Goal: Task Accomplishment & Management: Use online tool/utility

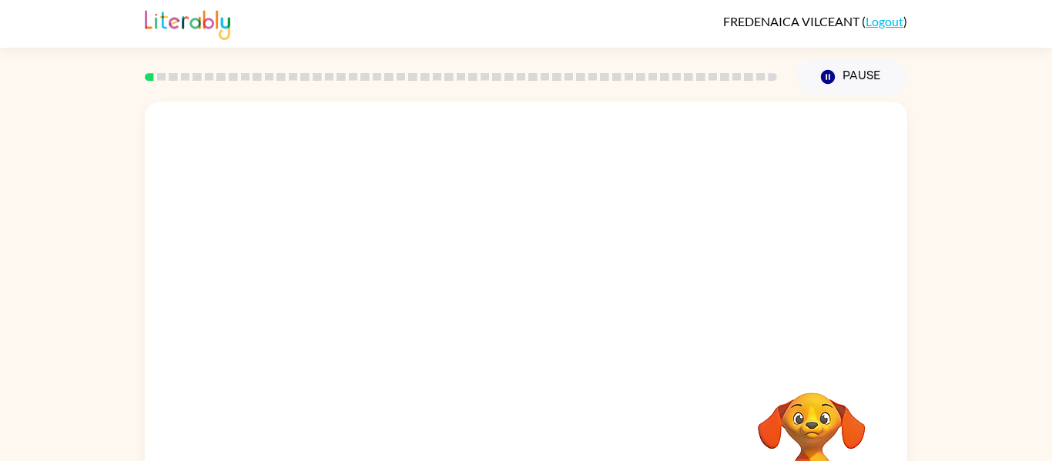
scroll to position [80, 0]
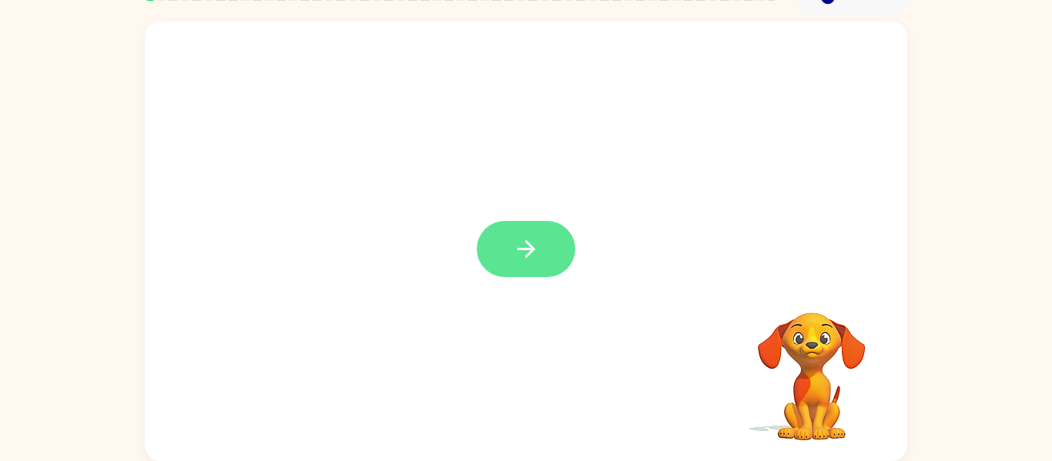
click at [511, 247] on button "button" at bounding box center [526, 249] width 99 height 56
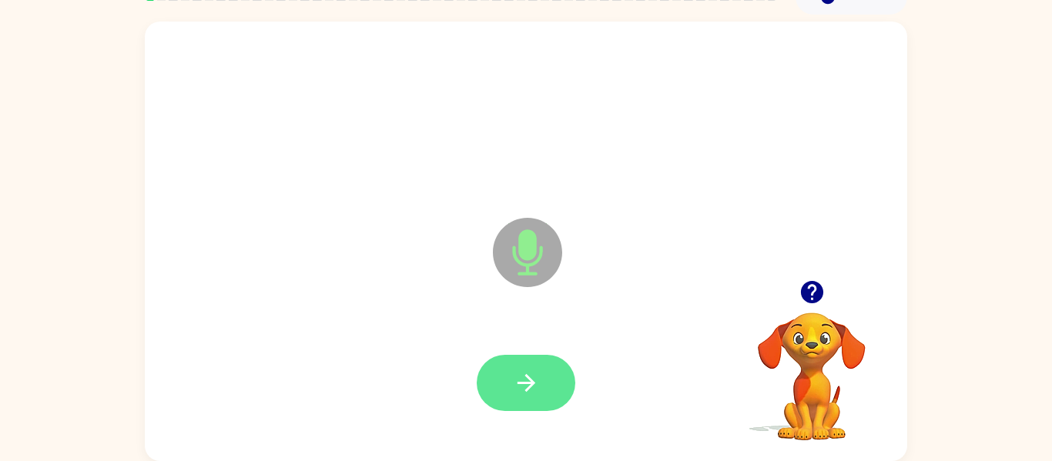
click at [523, 391] on icon "button" at bounding box center [526, 383] width 27 height 27
click at [521, 387] on icon "button" at bounding box center [526, 383] width 27 height 27
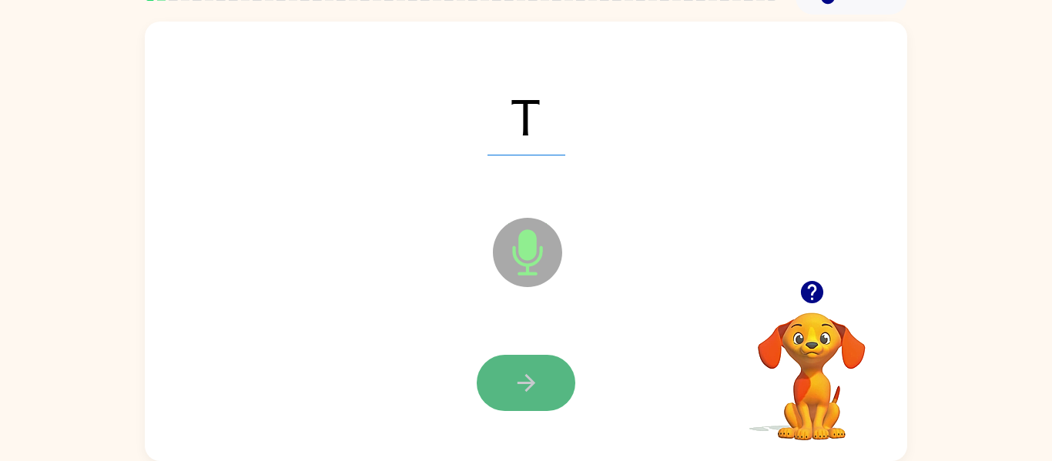
click at [509, 378] on button "button" at bounding box center [526, 383] width 99 height 56
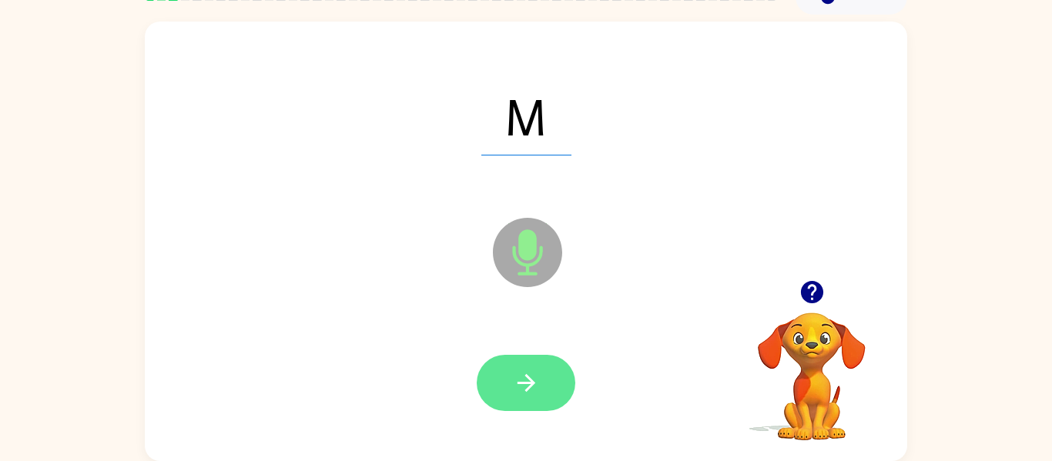
click at [514, 387] on icon "button" at bounding box center [526, 383] width 27 height 27
click at [521, 388] on icon "button" at bounding box center [526, 383] width 27 height 27
click at [538, 394] on icon "button" at bounding box center [526, 383] width 27 height 27
click at [528, 386] on icon "button" at bounding box center [526, 383] width 27 height 27
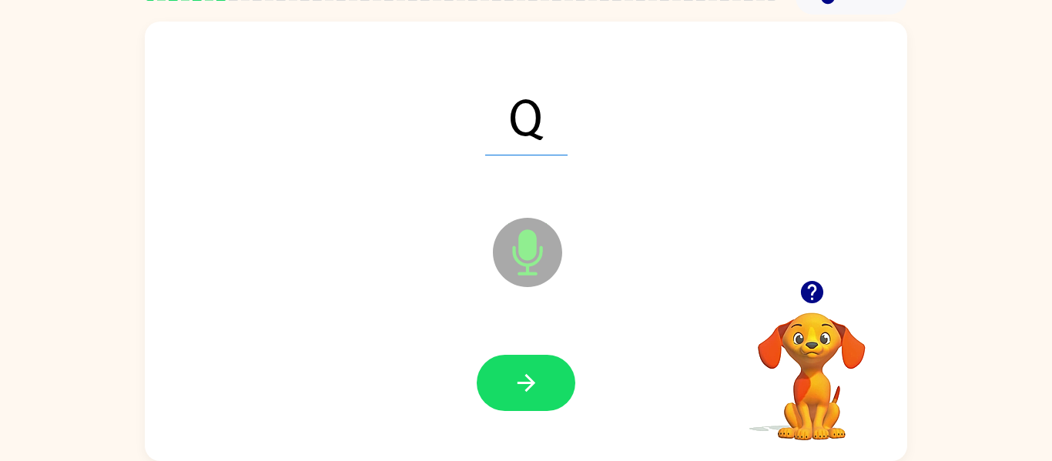
click at [816, 304] on icon "button" at bounding box center [812, 292] width 27 height 27
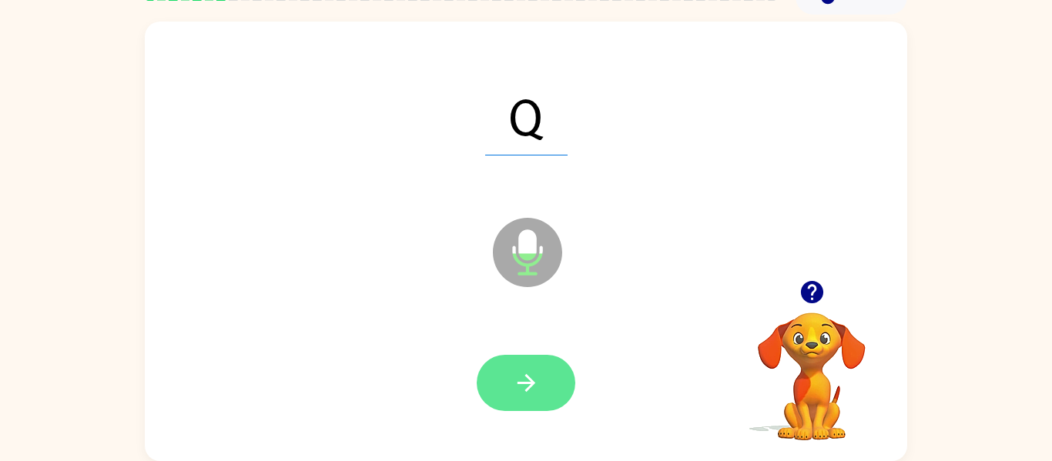
click at [507, 391] on button "button" at bounding box center [526, 383] width 99 height 56
click at [539, 380] on icon "button" at bounding box center [526, 383] width 27 height 27
click at [535, 370] on icon "button" at bounding box center [526, 383] width 27 height 27
click at [527, 386] on icon "button" at bounding box center [526, 383] width 27 height 27
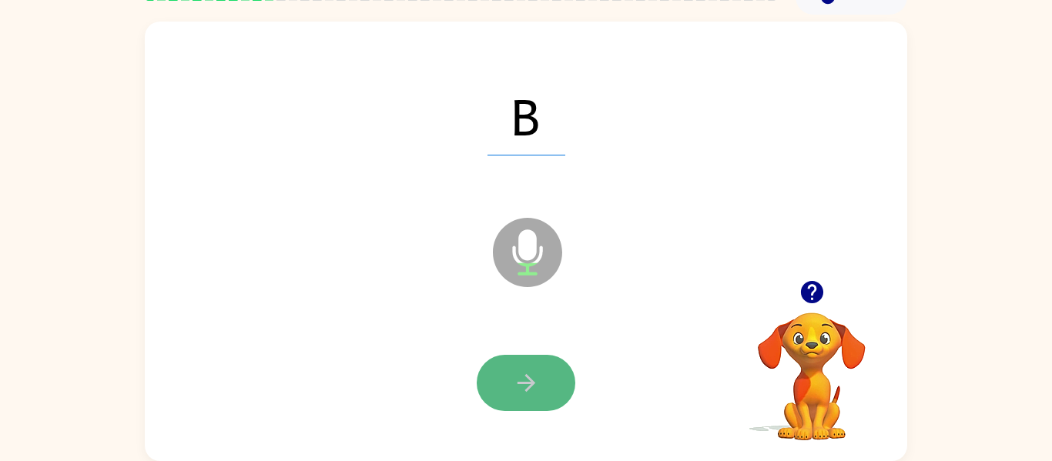
click at [507, 374] on button "button" at bounding box center [526, 383] width 99 height 56
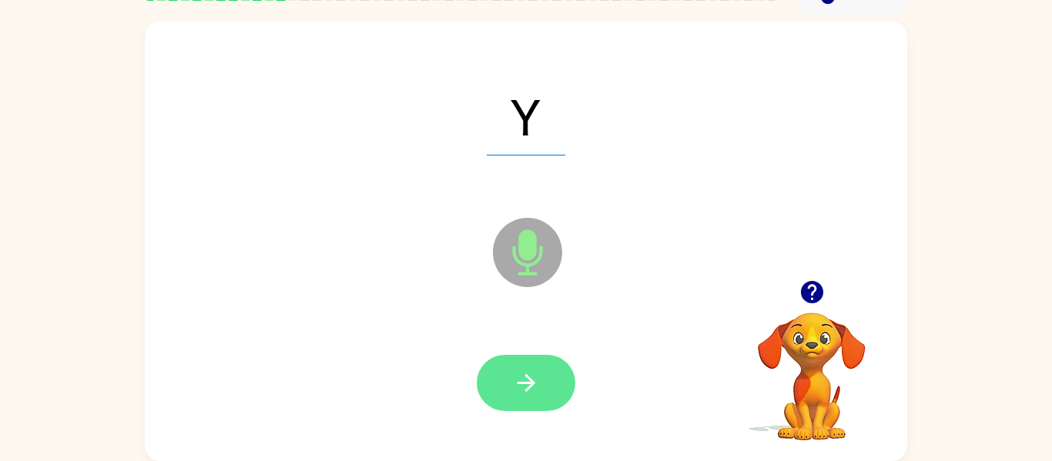
click at [531, 392] on icon "button" at bounding box center [526, 383] width 27 height 27
click at [528, 375] on icon "button" at bounding box center [526, 383] width 27 height 27
click at [521, 390] on icon "button" at bounding box center [526, 383] width 27 height 27
click at [494, 391] on button "button" at bounding box center [526, 383] width 99 height 56
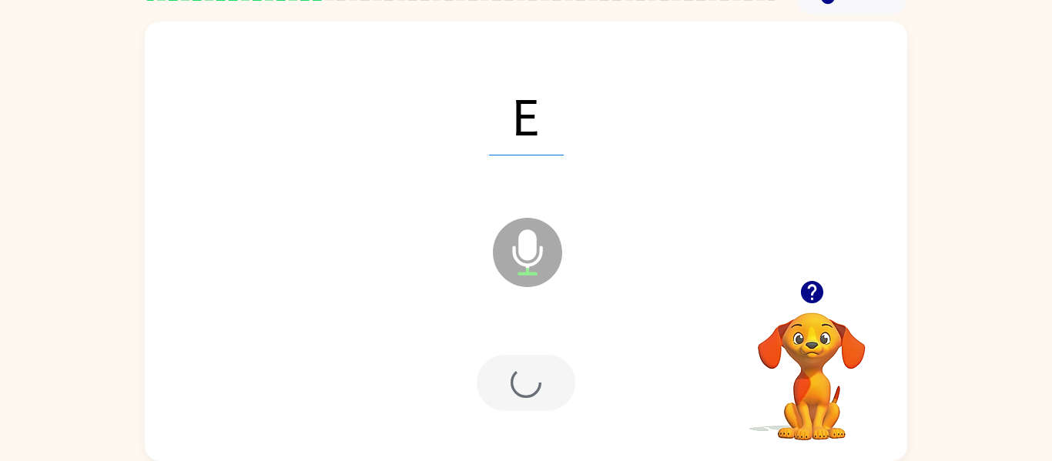
click at [500, 401] on div at bounding box center [526, 383] width 99 height 56
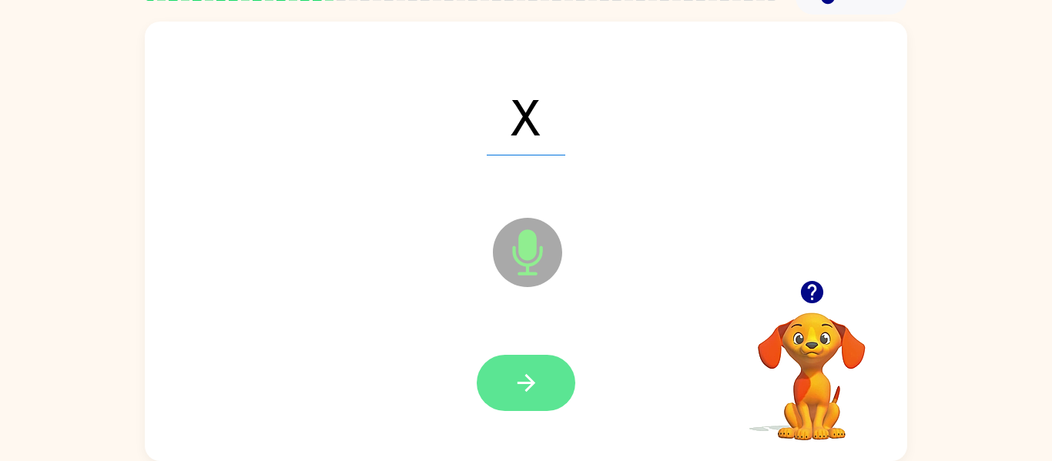
click at [519, 392] on icon "button" at bounding box center [526, 383] width 27 height 27
click at [514, 376] on icon "button" at bounding box center [526, 383] width 27 height 27
click at [528, 387] on icon "button" at bounding box center [526, 383] width 27 height 27
click at [484, 384] on button "button" at bounding box center [526, 383] width 99 height 56
click at [504, 373] on button "button" at bounding box center [526, 383] width 99 height 56
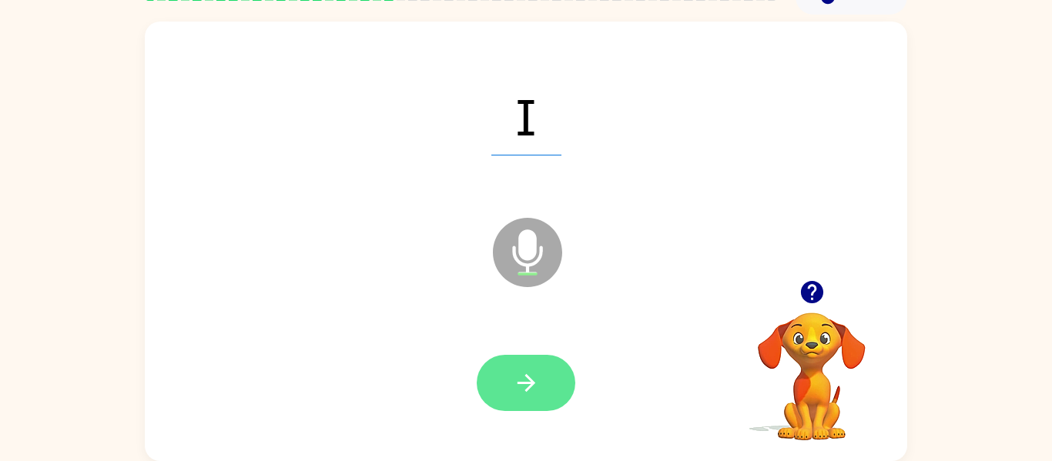
click at [523, 378] on icon "button" at bounding box center [526, 383] width 27 height 27
click at [521, 384] on icon "button" at bounding box center [526, 383] width 18 height 18
click at [522, 377] on icon "button" at bounding box center [526, 383] width 27 height 27
click at [504, 383] on button "button" at bounding box center [526, 383] width 99 height 56
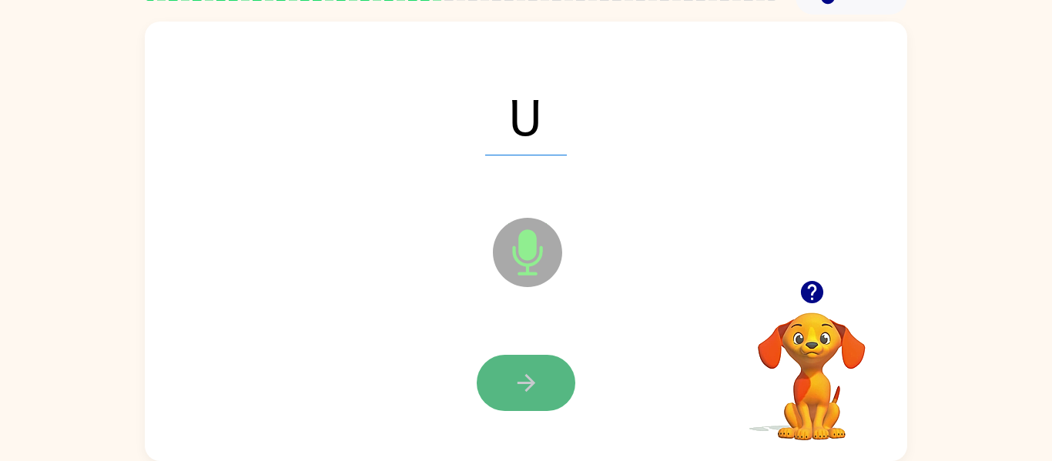
click at [537, 384] on icon "button" at bounding box center [526, 383] width 27 height 27
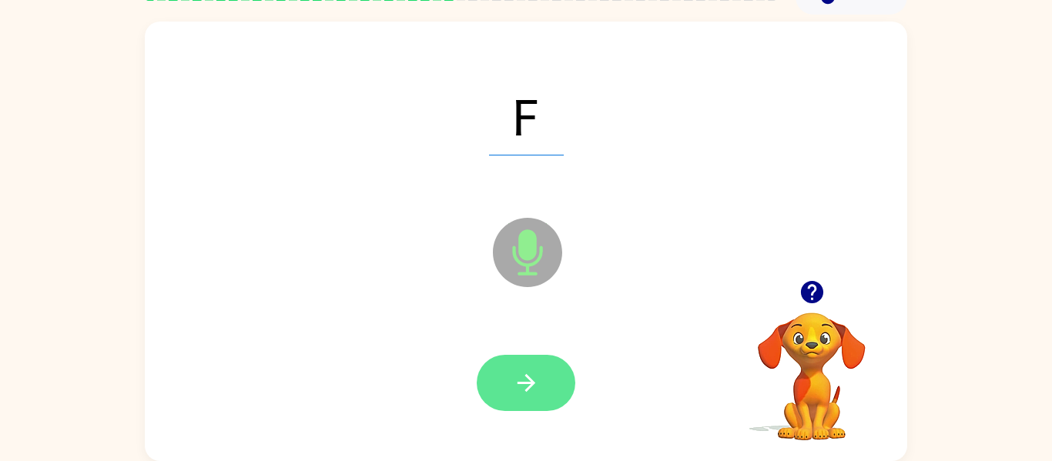
click at [521, 400] on button "button" at bounding box center [526, 383] width 99 height 56
click at [538, 381] on icon "button" at bounding box center [526, 383] width 27 height 27
click at [511, 384] on button "button" at bounding box center [526, 383] width 99 height 56
click at [504, 390] on button "button" at bounding box center [526, 383] width 99 height 56
click at [522, 396] on icon "button" at bounding box center [526, 383] width 27 height 27
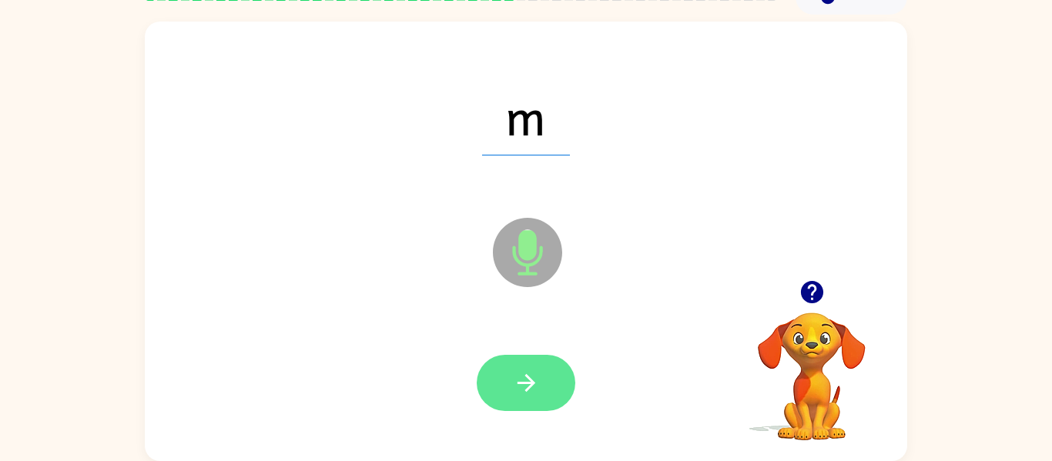
click at [516, 400] on button "button" at bounding box center [526, 383] width 99 height 56
click at [520, 390] on icon "button" at bounding box center [526, 383] width 27 height 27
click at [518, 375] on icon "button" at bounding box center [526, 383] width 27 height 27
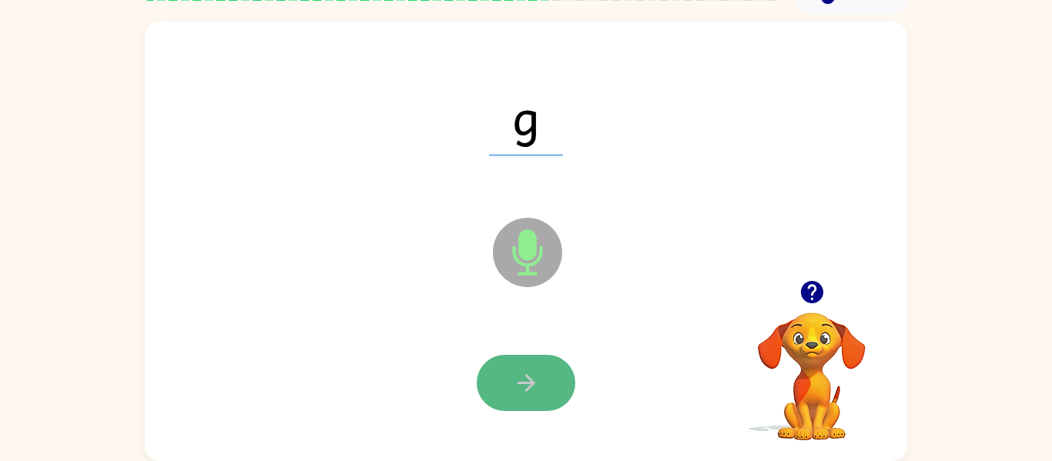
click at [511, 392] on button "button" at bounding box center [526, 383] width 99 height 56
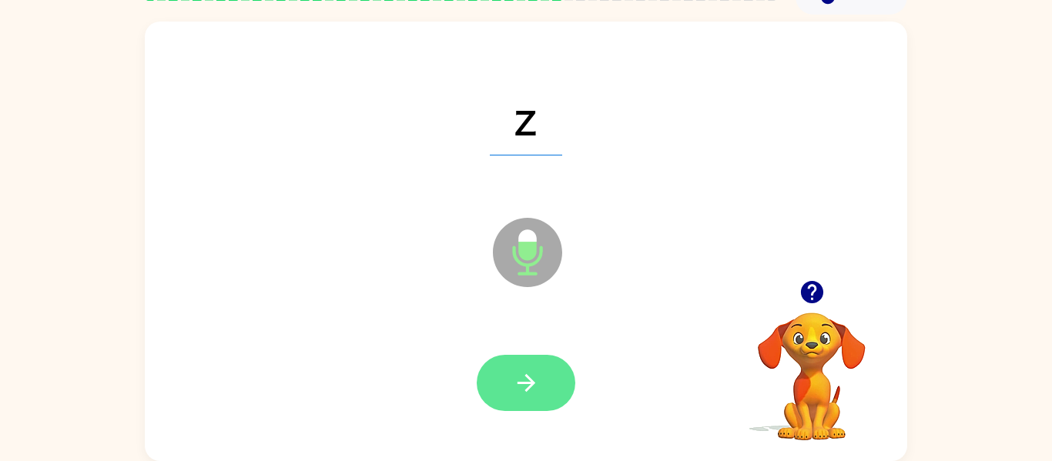
click at [494, 381] on button "button" at bounding box center [526, 383] width 99 height 56
click at [525, 375] on icon "button" at bounding box center [526, 383] width 18 height 18
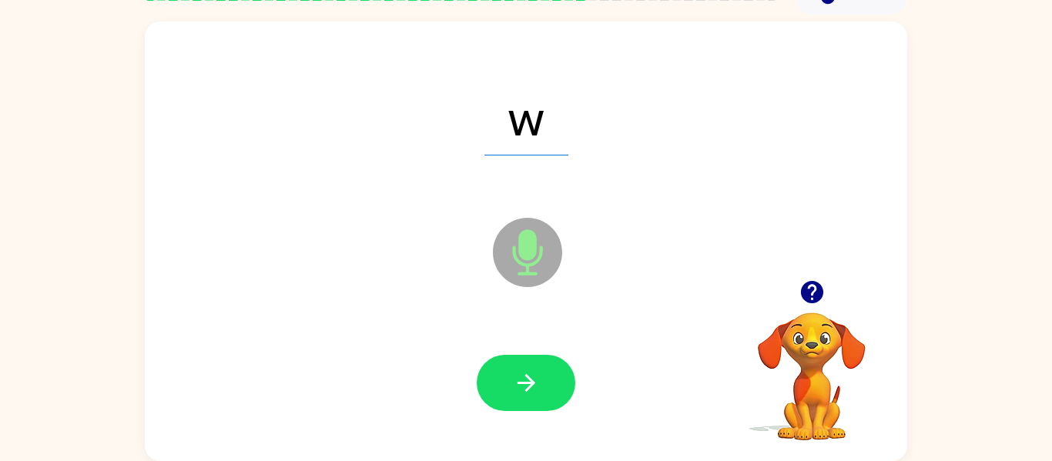
click at [530, 347] on div at bounding box center [526, 383] width 732 height 126
click at [531, 377] on icon "button" at bounding box center [526, 383] width 27 height 27
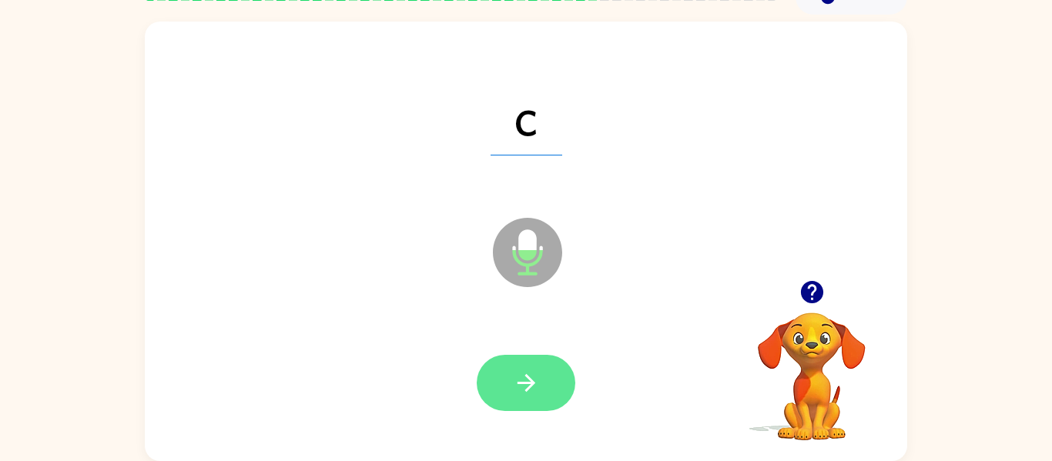
click at [526, 382] on icon "button" at bounding box center [526, 383] width 18 height 18
click at [510, 379] on button "button" at bounding box center [526, 383] width 99 height 56
click at [519, 380] on icon "button" at bounding box center [526, 383] width 27 height 27
click at [533, 390] on icon "button" at bounding box center [526, 383] width 27 height 27
click at [518, 394] on icon "button" at bounding box center [526, 383] width 27 height 27
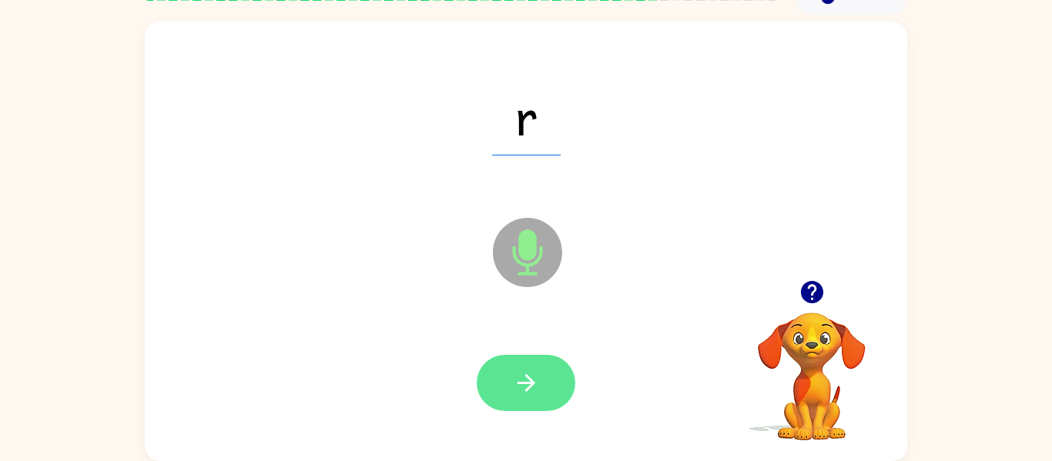
click at [516, 377] on icon "button" at bounding box center [526, 383] width 27 height 27
click at [554, 394] on button "button" at bounding box center [526, 383] width 99 height 56
click at [517, 391] on icon "button" at bounding box center [526, 383] width 27 height 27
click at [516, 380] on icon "button" at bounding box center [526, 383] width 27 height 27
click at [520, 373] on icon "button" at bounding box center [526, 383] width 27 height 27
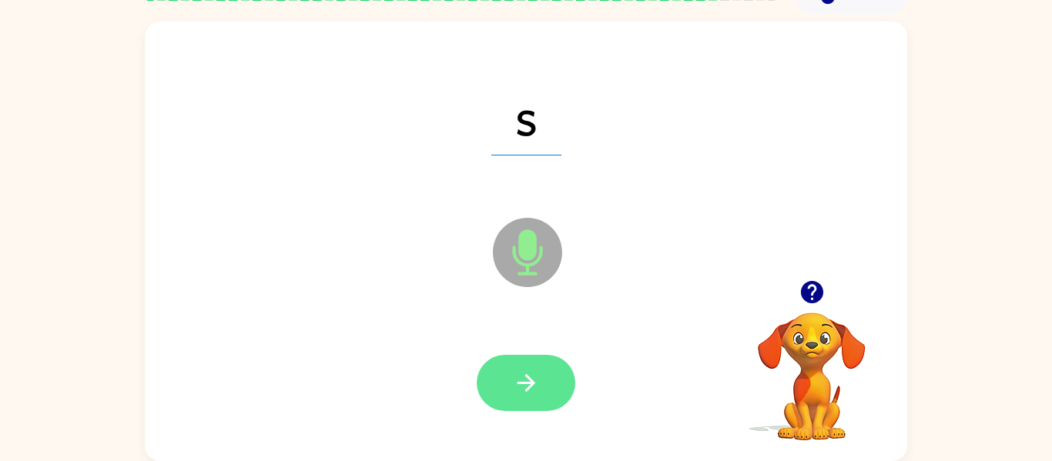
click at [524, 393] on icon "button" at bounding box center [526, 383] width 27 height 27
click at [505, 366] on button "button" at bounding box center [526, 383] width 99 height 56
click at [523, 390] on icon "button" at bounding box center [526, 383] width 27 height 27
click at [517, 387] on icon "button" at bounding box center [526, 383] width 27 height 27
click at [517, 391] on icon "button" at bounding box center [526, 383] width 27 height 27
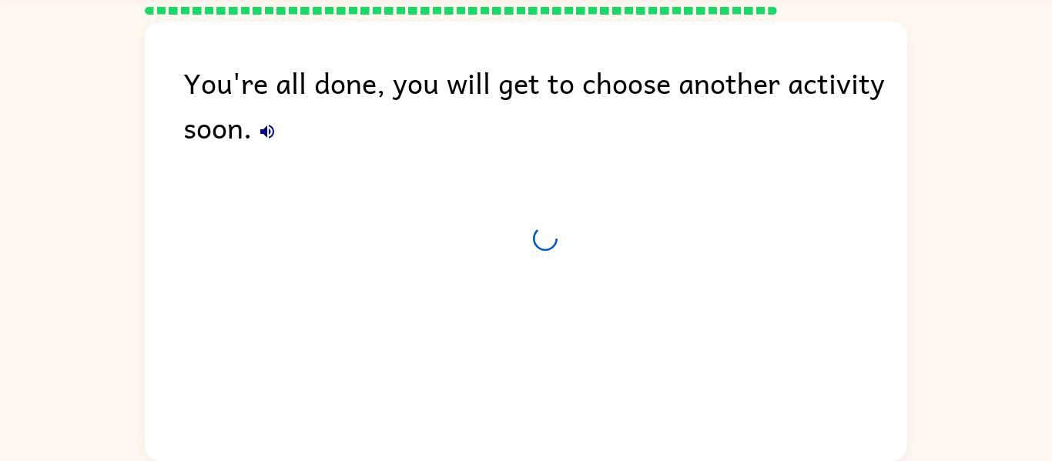
scroll to position [52, 0]
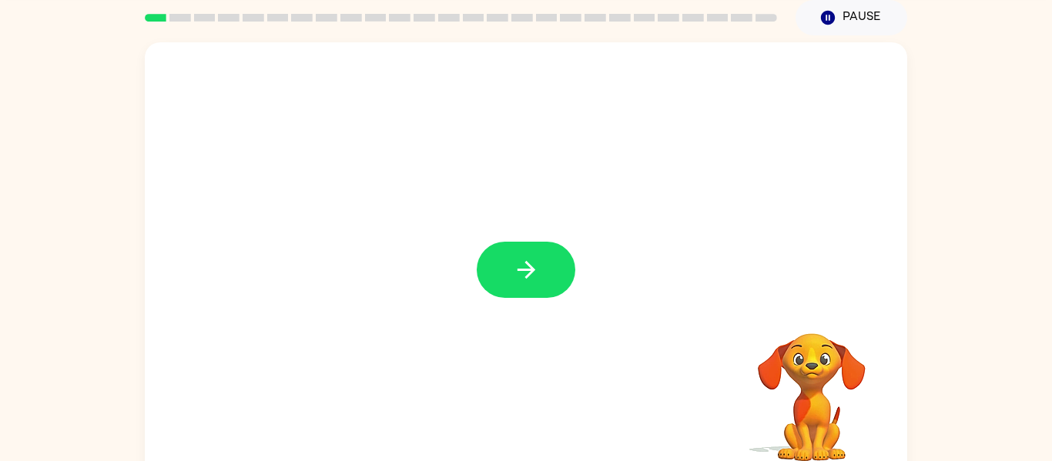
scroll to position [62, 0]
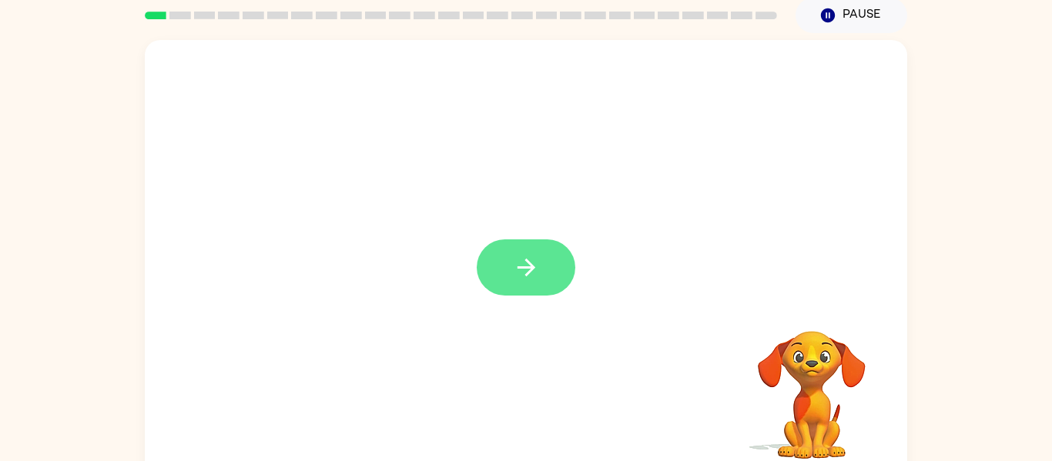
click at [552, 246] on button "button" at bounding box center [526, 268] width 99 height 56
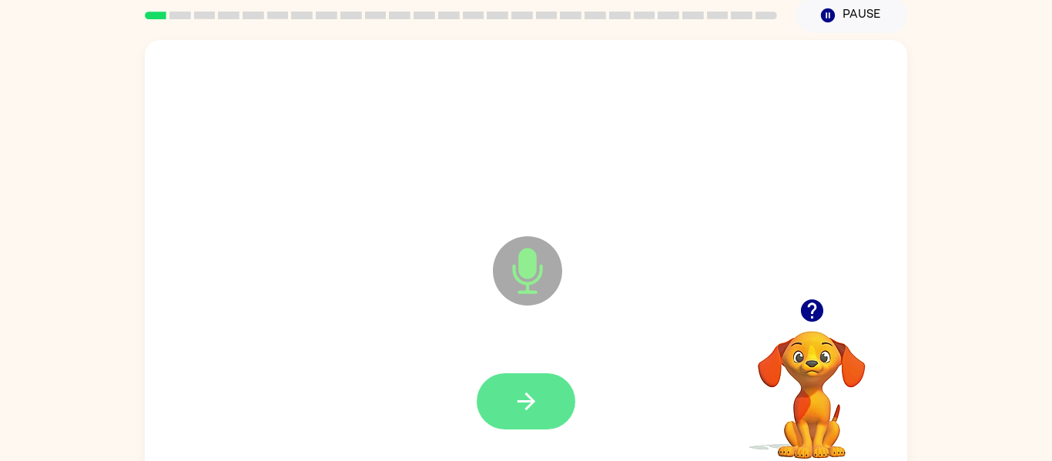
click at [554, 399] on button "button" at bounding box center [526, 401] width 99 height 56
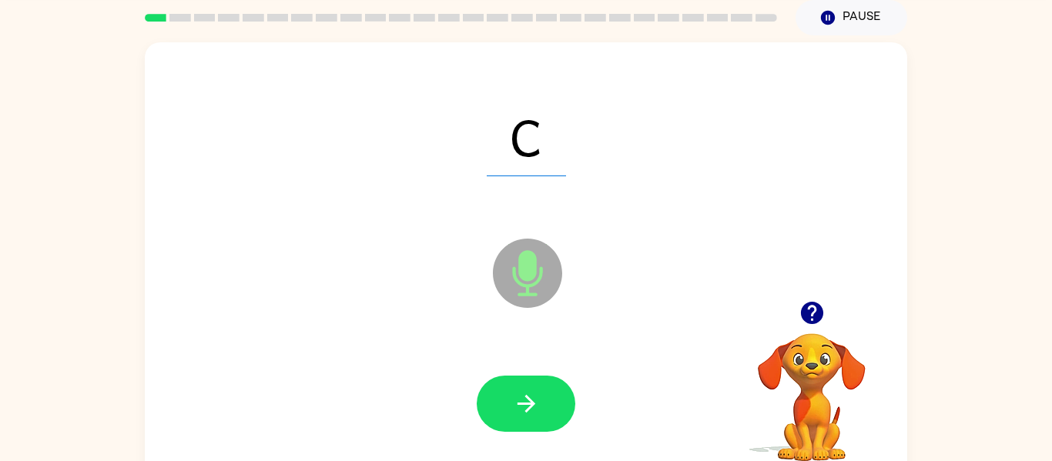
scroll to position [61, 0]
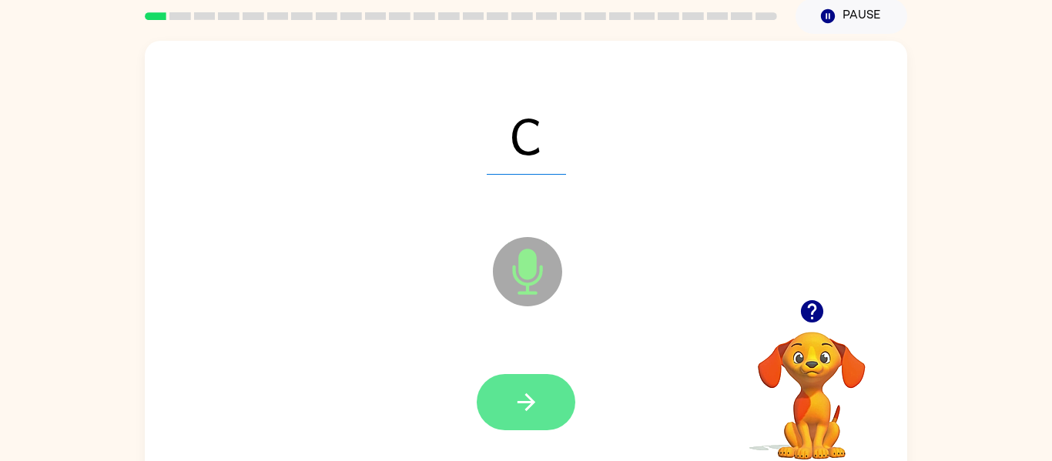
click at [519, 416] on button "button" at bounding box center [526, 402] width 99 height 56
click at [541, 417] on button "button" at bounding box center [526, 402] width 99 height 56
click at [547, 405] on button "button" at bounding box center [526, 402] width 99 height 56
click at [553, 401] on button "button" at bounding box center [526, 402] width 99 height 56
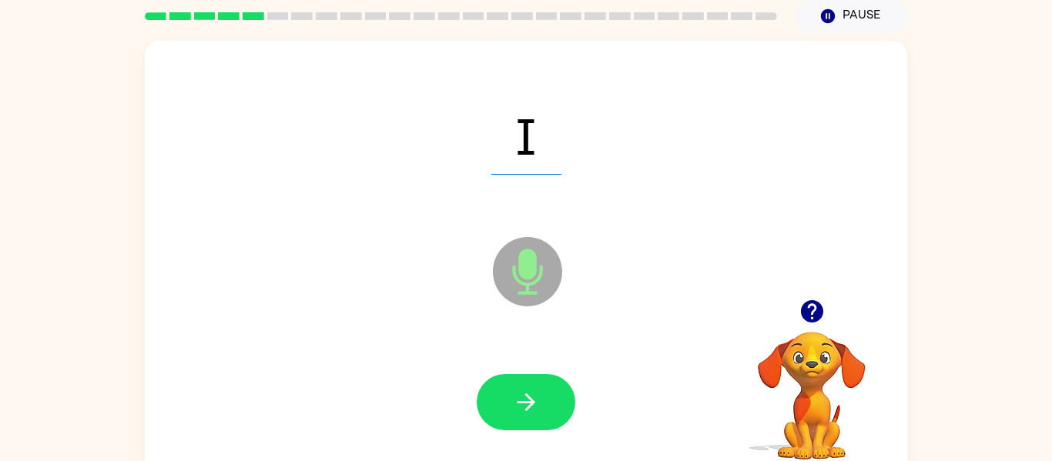
scroll to position [80, 0]
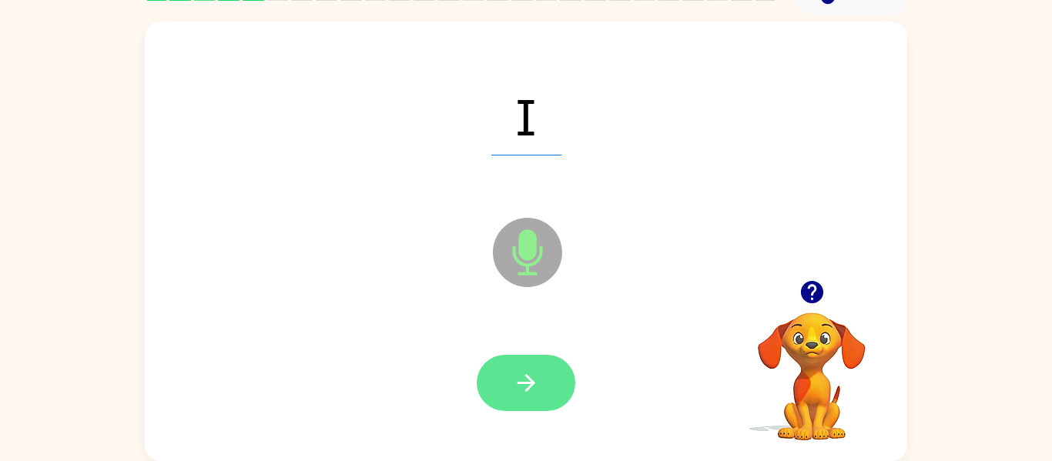
click at [539, 391] on icon "button" at bounding box center [526, 383] width 27 height 27
click at [534, 389] on icon "button" at bounding box center [526, 383] width 27 height 27
click at [538, 371] on icon "button" at bounding box center [526, 383] width 27 height 27
click at [535, 394] on icon "button" at bounding box center [526, 383] width 27 height 27
click at [548, 357] on button "button" at bounding box center [526, 383] width 99 height 56
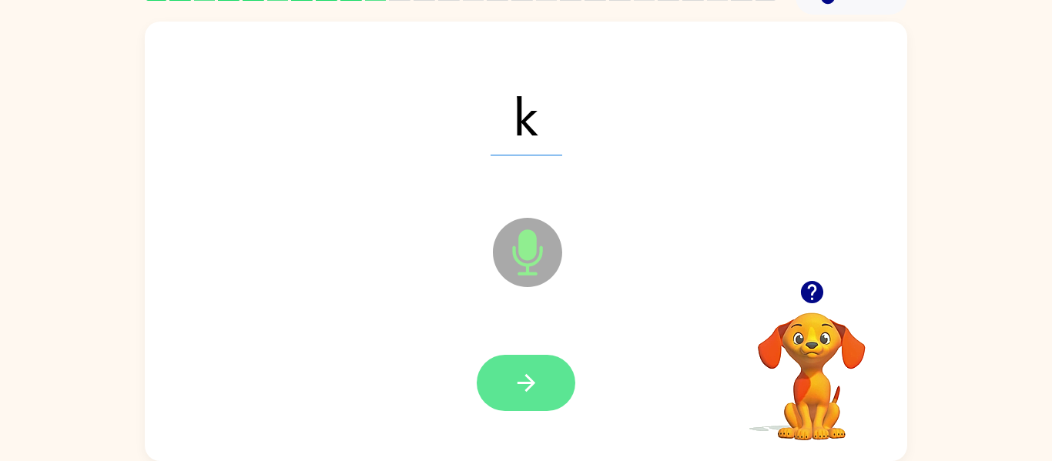
click at [531, 383] on icon "button" at bounding box center [526, 383] width 18 height 18
click at [536, 397] on button "button" at bounding box center [526, 383] width 99 height 56
click at [514, 367] on button "button" at bounding box center [526, 383] width 99 height 56
click at [526, 382] on icon "button" at bounding box center [526, 383] width 18 height 18
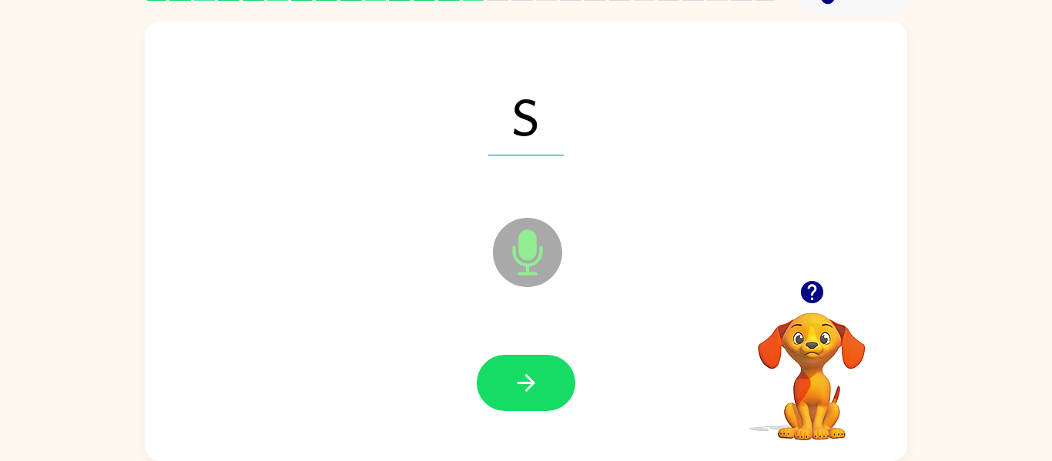
click at [514, 343] on div at bounding box center [526, 383] width 732 height 126
click at [522, 397] on button "button" at bounding box center [526, 383] width 99 height 56
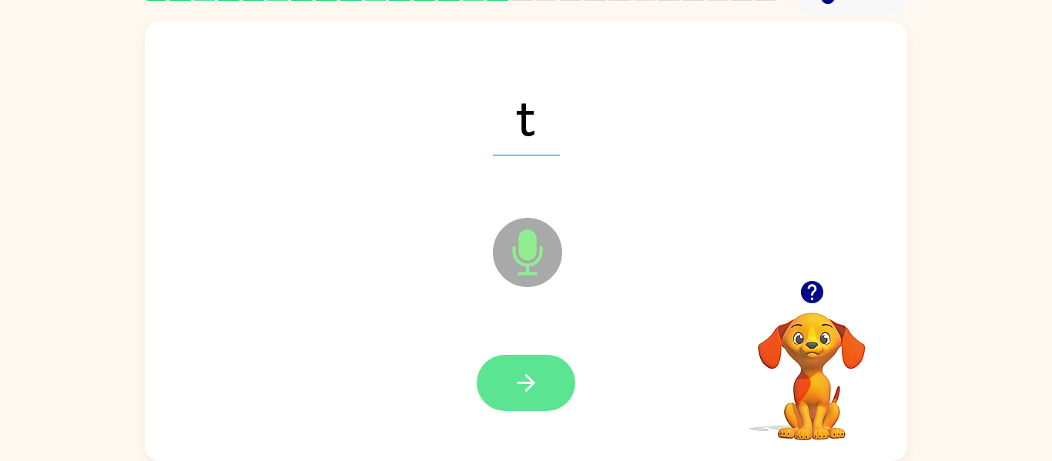
click at [541, 378] on button "button" at bounding box center [526, 383] width 99 height 56
click at [532, 376] on icon "button" at bounding box center [526, 383] width 27 height 27
click at [509, 375] on button "button" at bounding box center [526, 383] width 99 height 56
click at [551, 362] on button "button" at bounding box center [526, 383] width 99 height 56
click at [538, 391] on icon "button" at bounding box center [526, 383] width 27 height 27
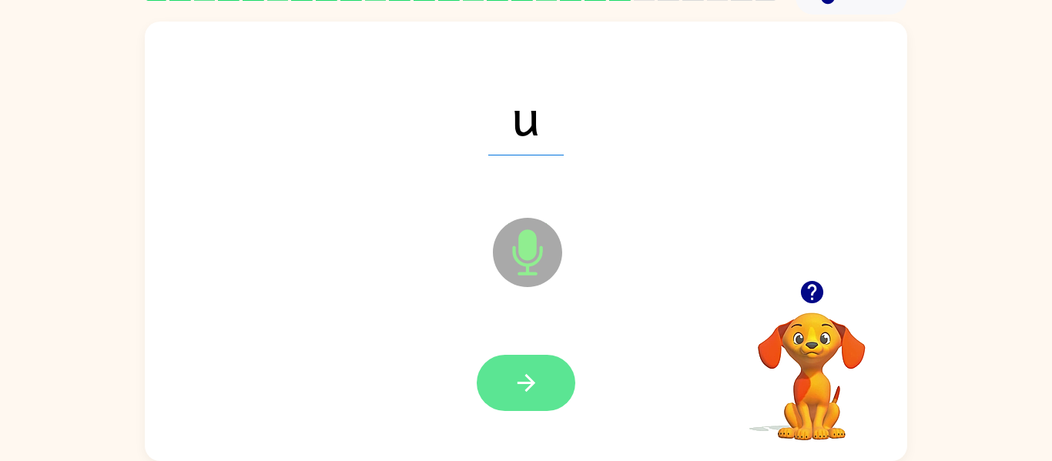
click at [559, 380] on button "button" at bounding box center [526, 383] width 99 height 56
click at [540, 367] on button "button" at bounding box center [526, 383] width 99 height 56
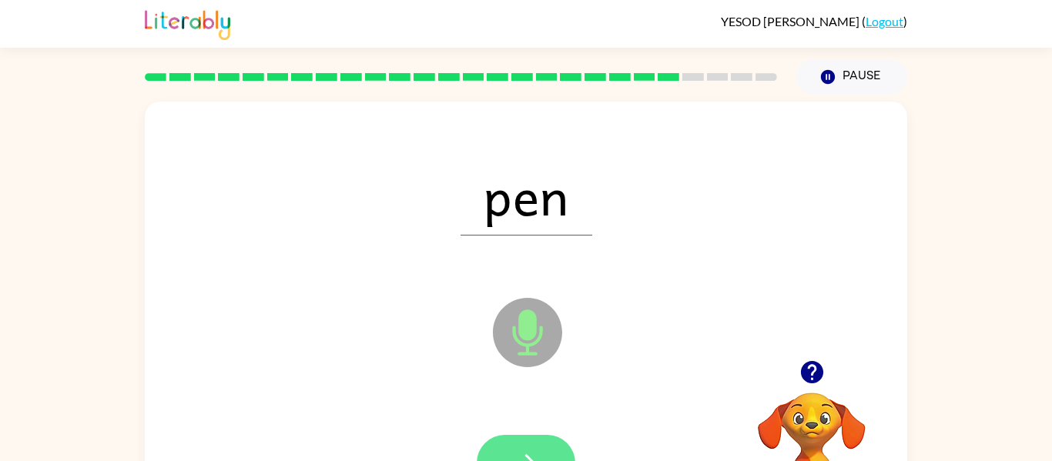
click at [514, 444] on button "button" at bounding box center [526, 463] width 99 height 56
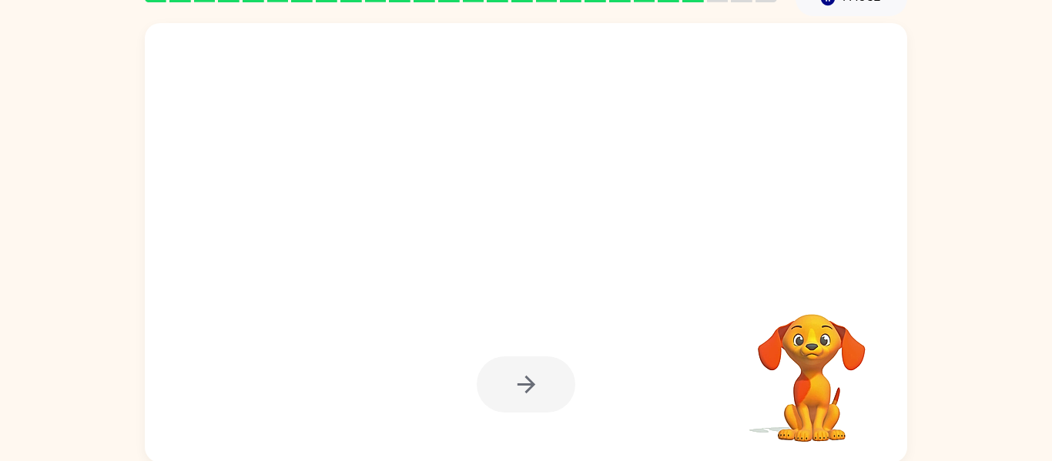
scroll to position [80, 0]
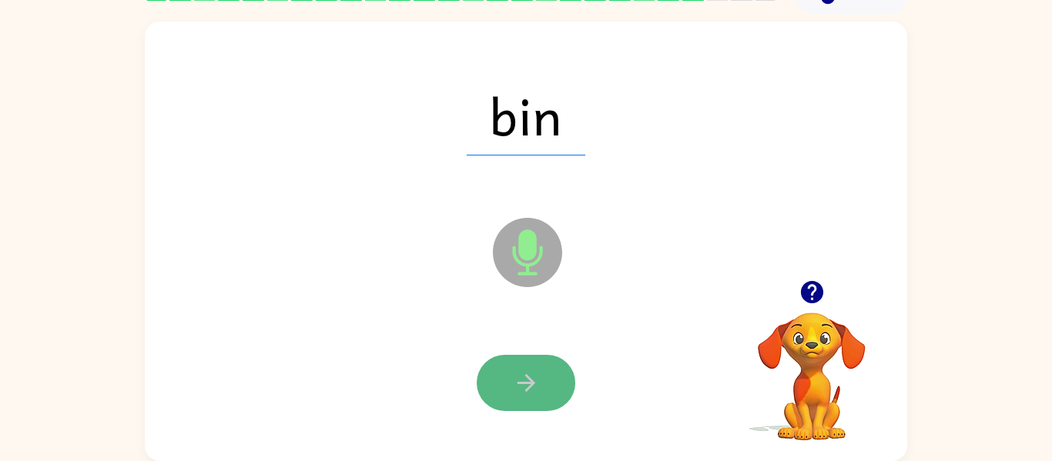
click at [534, 358] on button "button" at bounding box center [526, 383] width 99 height 56
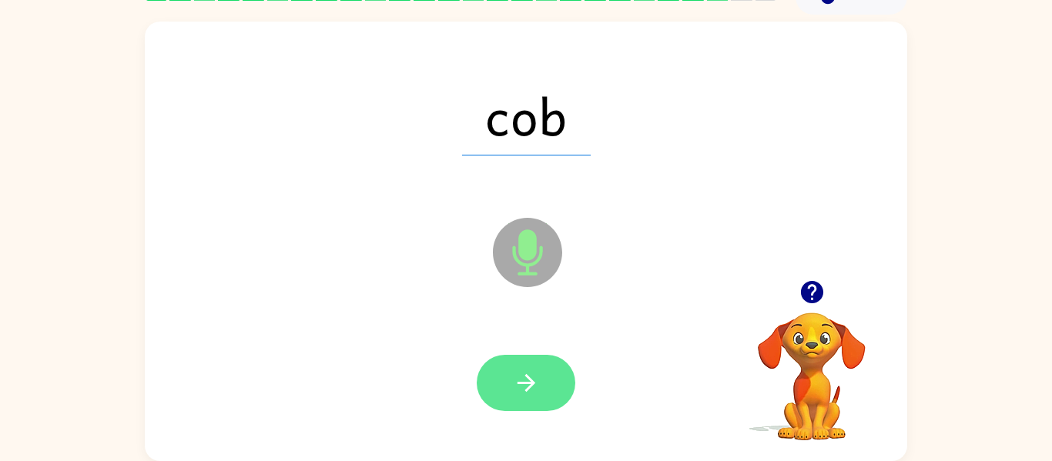
click at [531, 359] on button "button" at bounding box center [526, 383] width 99 height 56
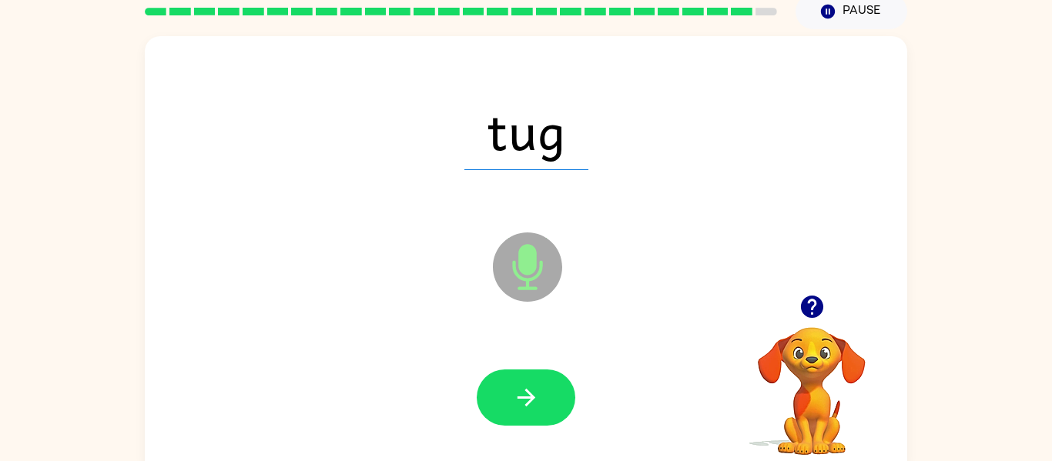
scroll to position [64, 0]
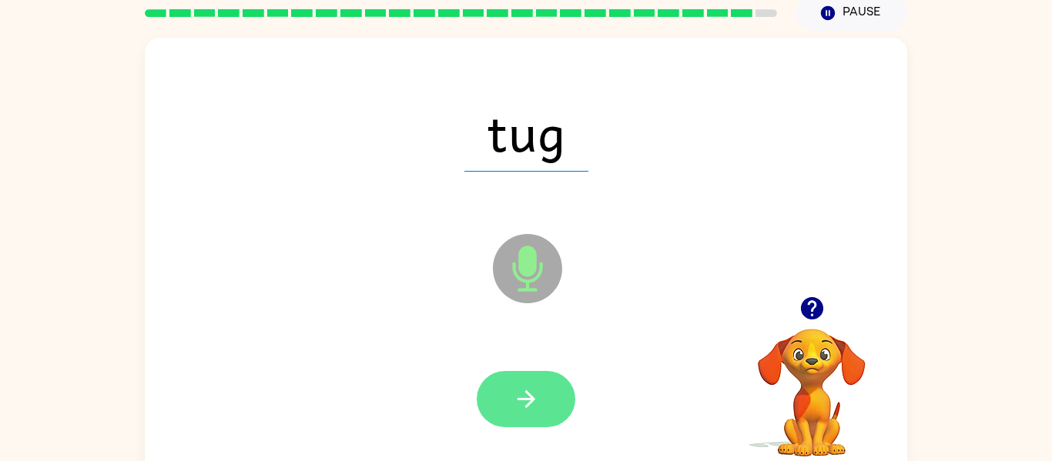
click at [538, 423] on button "button" at bounding box center [526, 399] width 99 height 56
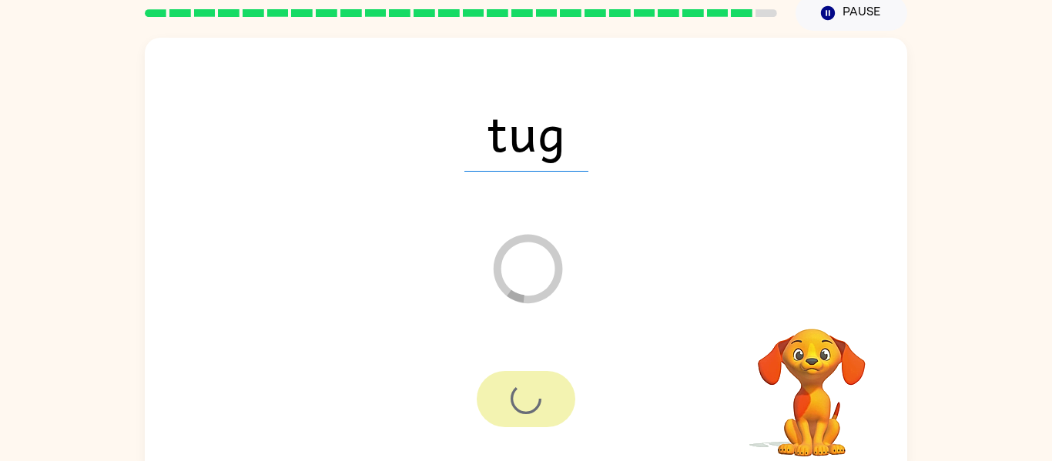
scroll to position [50, 0]
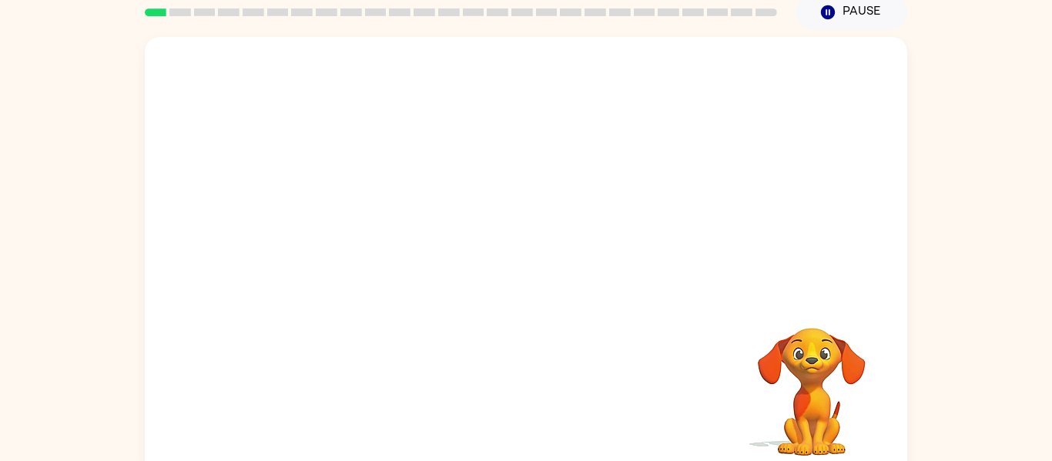
scroll to position [80, 0]
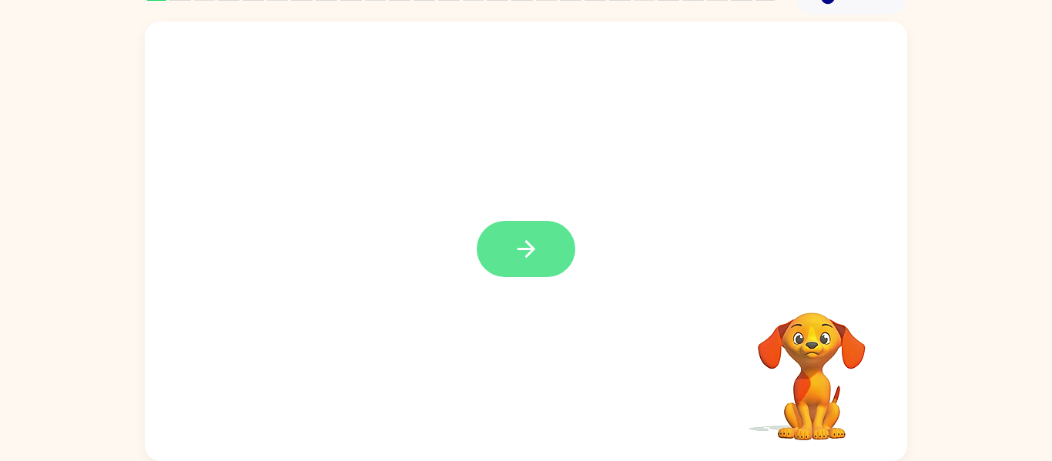
click at [535, 251] on icon "button" at bounding box center [526, 249] width 27 height 27
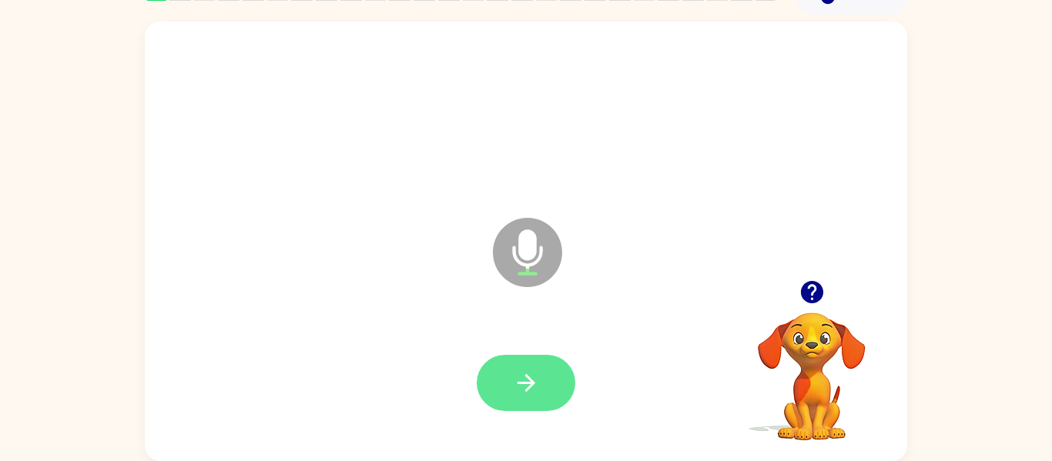
click at [538, 371] on icon "button" at bounding box center [526, 383] width 27 height 27
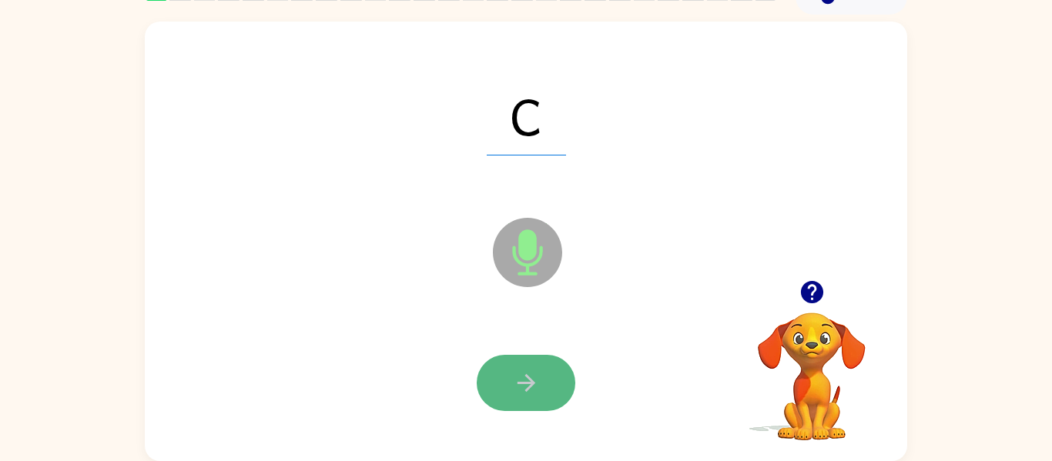
click at [495, 386] on button "button" at bounding box center [526, 383] width 99 height 56
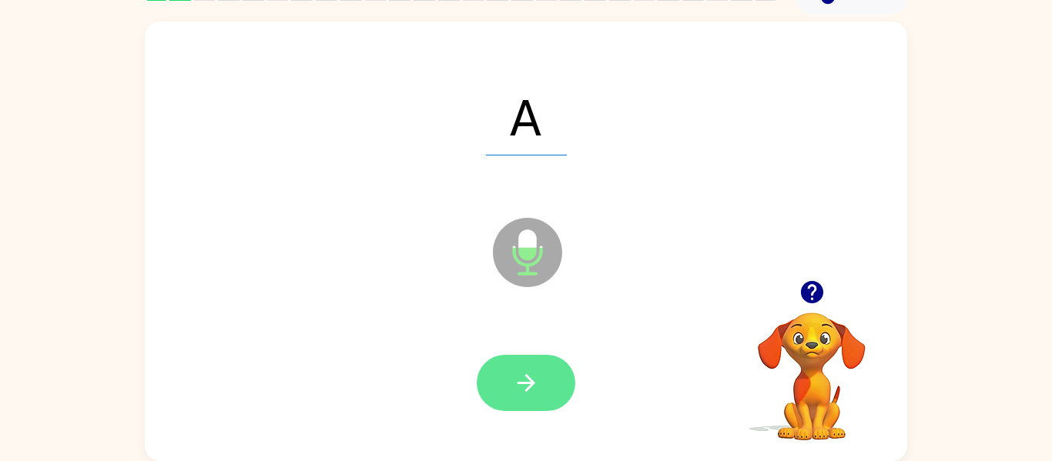
click at [511, 391] on button "button" at bounding box center [526, 383] width 99 height 56
click at [538, 389] on icon "button" at bounding box center [526, 383] width 27 height 27
click at [551, 376] on button "button" at bounding box center [526, 383] width 99 height 56
click at [517, 371] on icon "button" at bounding box center [526, 383] width 27 height 27
click at [518, 389] on icon "button" at bounding box center [526, 383] width 27 height 27
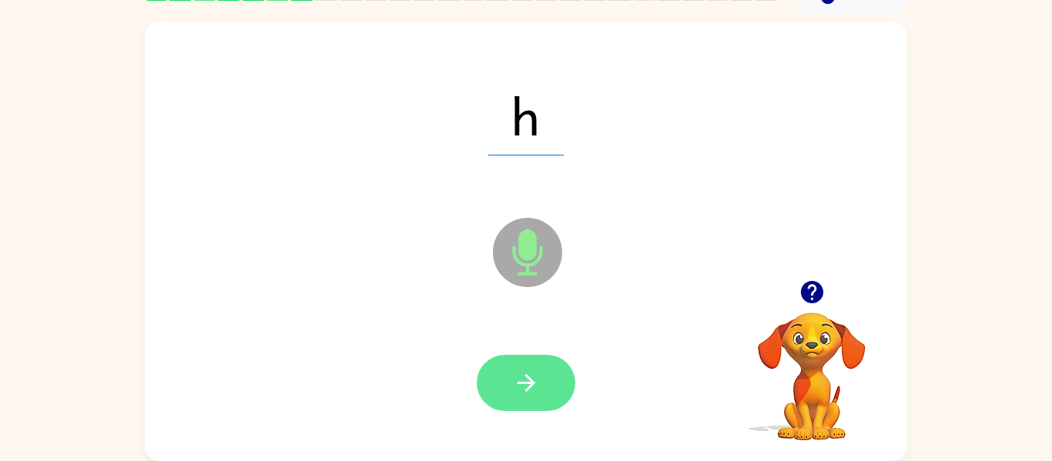
click at [538, 386] on icon "button" at bounding box center [526, 383] width 27 height 27
click at [528, 376] on icon "button" at bounding box center [526, 383] width 27 height 27
click at [508, 402] on button "button" at bounding box center [526, 383] width 99 height 56
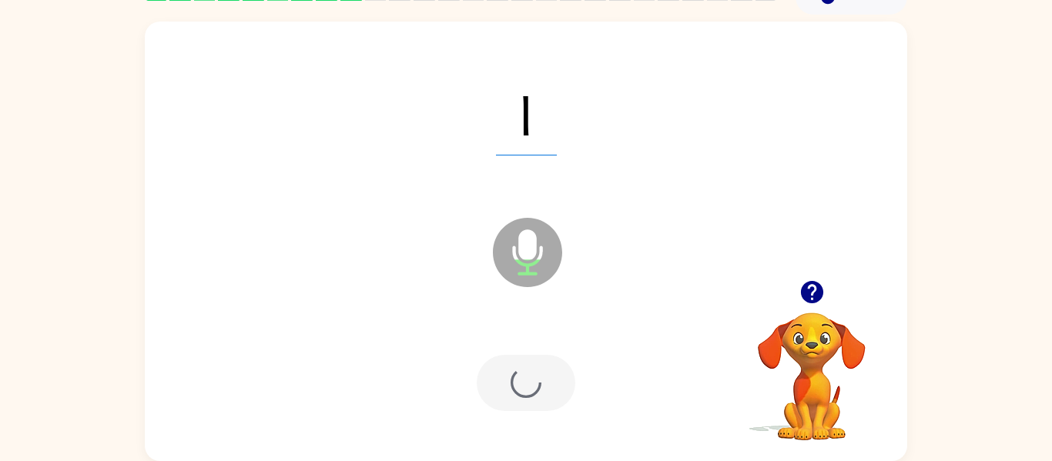
click at [539, 380] on div at bounding box center [526, 383] width 99 height 56
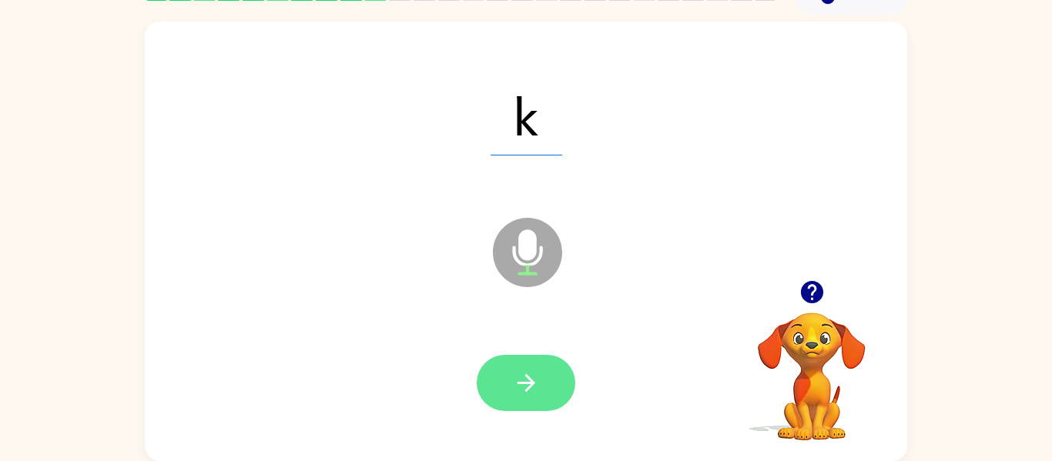
click at [538, 395] on icon "button" at bounding box center [526, 383] width 27 height 27
click at [537, 380] on icon "button" at bounding box center [526, 383] width 27 height 27
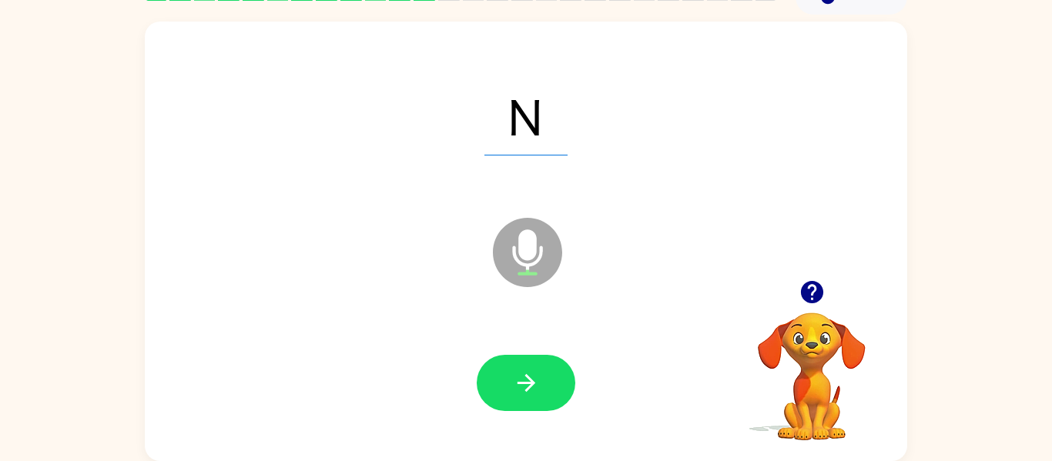
click at [532, 343] on div at bounding box center [526, 383] width 732 height 126
click at [520, 406] on button "button" at bounding box center [526, 383] width 99 height 56
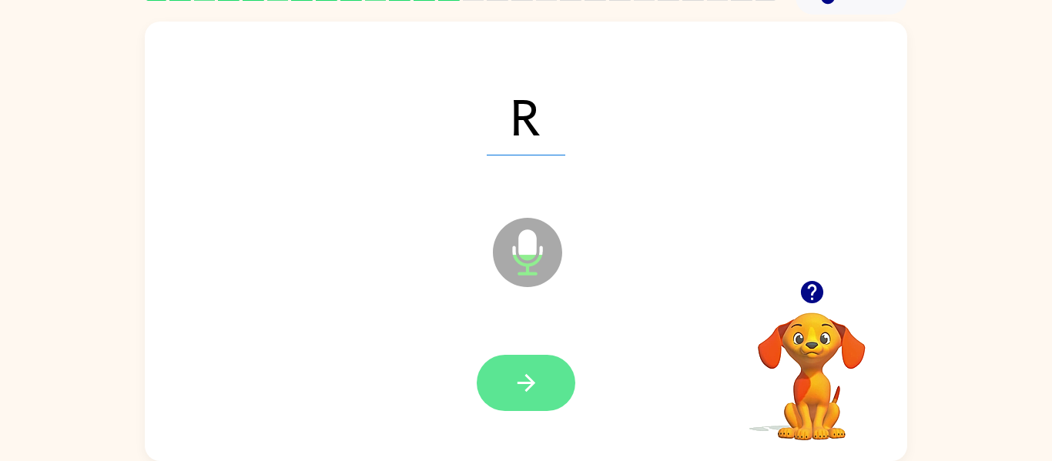
click at [494, 390] on button "button" at bounding box center [526, 383] width 99 height 56
click at [543, 369] on button "button" at bounding box center [526, 383] width 99 height 56
click at [551, 378] on button "button" at bounding box center [526, 383] width 99 height 56
click at [543, 382] on button "button" at bounding box center [526, 383] width 99 height 56
click at [556, 367] on button "button" at bounding box center [526, 383] width 99 height 56
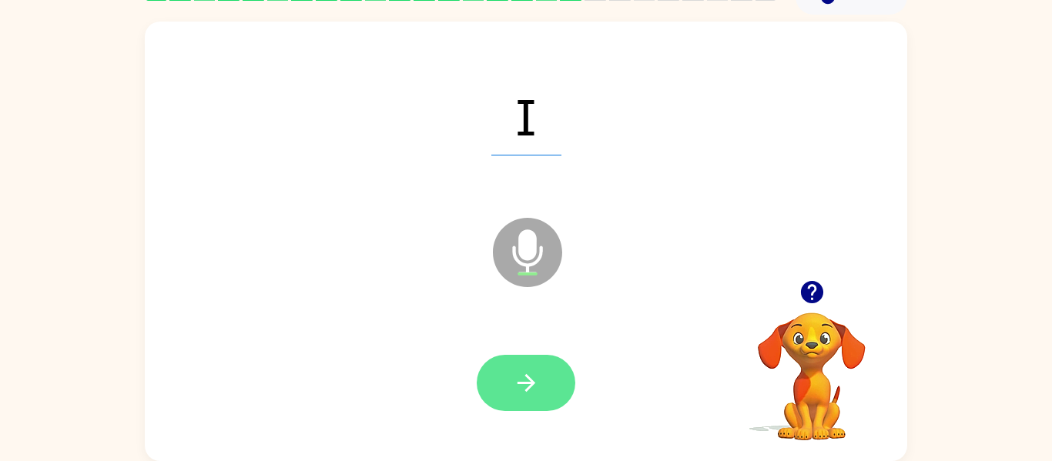
click at [518, 358] on button "button" at bounding box center [526, 383] width 99 height 56
click at [531, 398] on button "button" at bounding box center [526, 383] width 99 height 56
click at [546, 390] on button "button" at bounding box center [526, 383] width 99 height 56
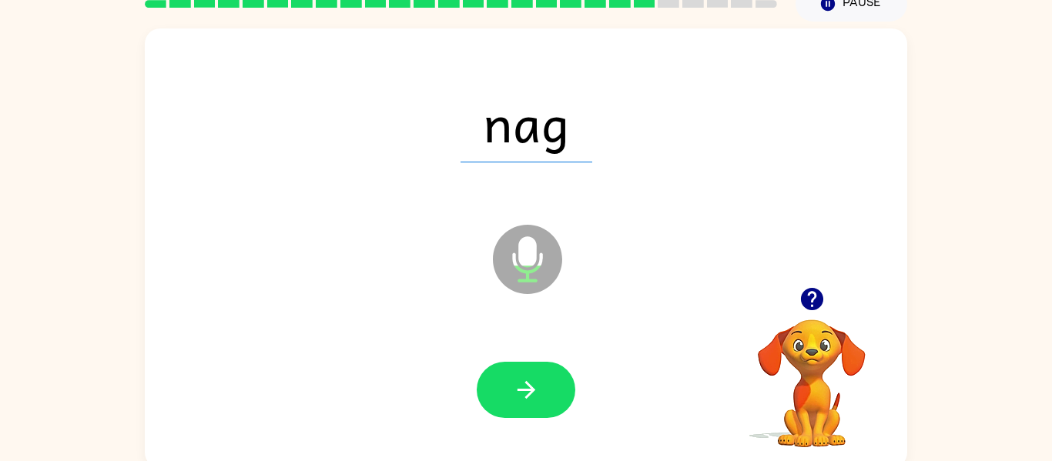
scroll to position [72, 0]
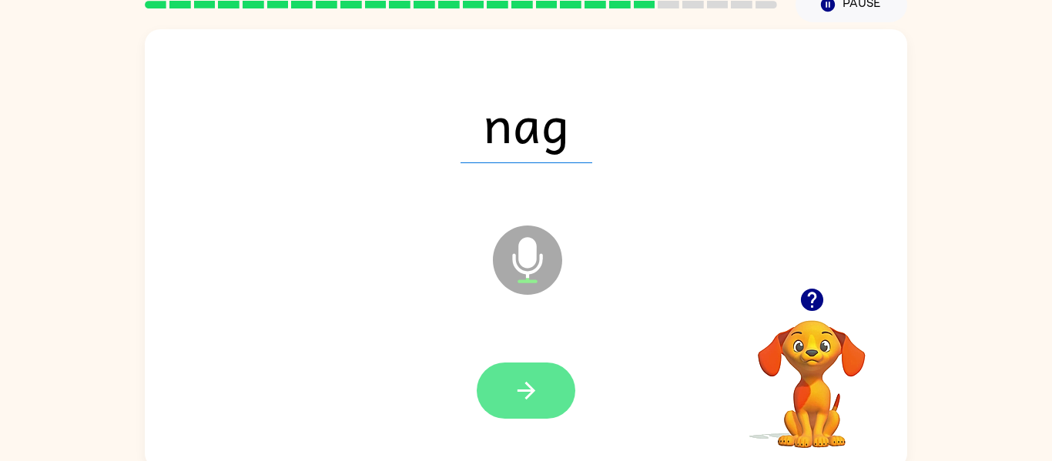
click at [549, 397] on button "button" at bounding box center [526, 391] width 99 height 56
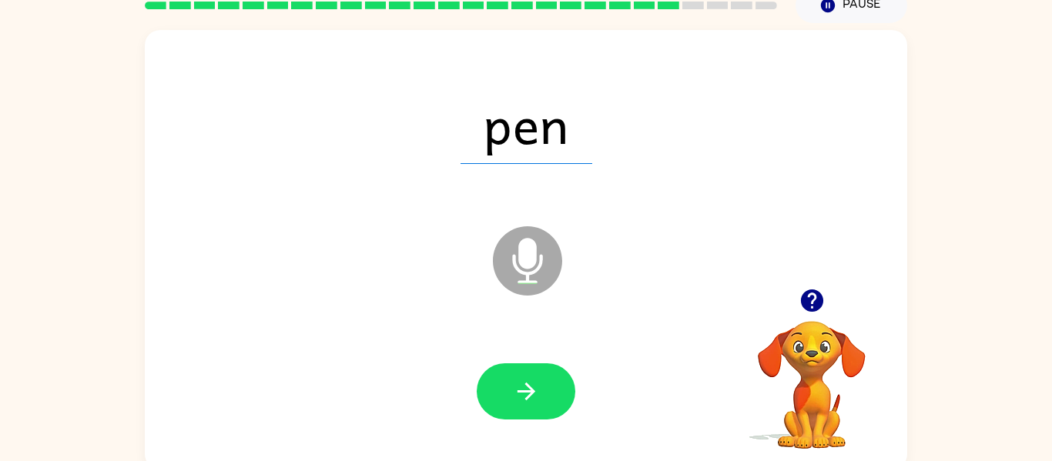
scroll to position [80, 0]
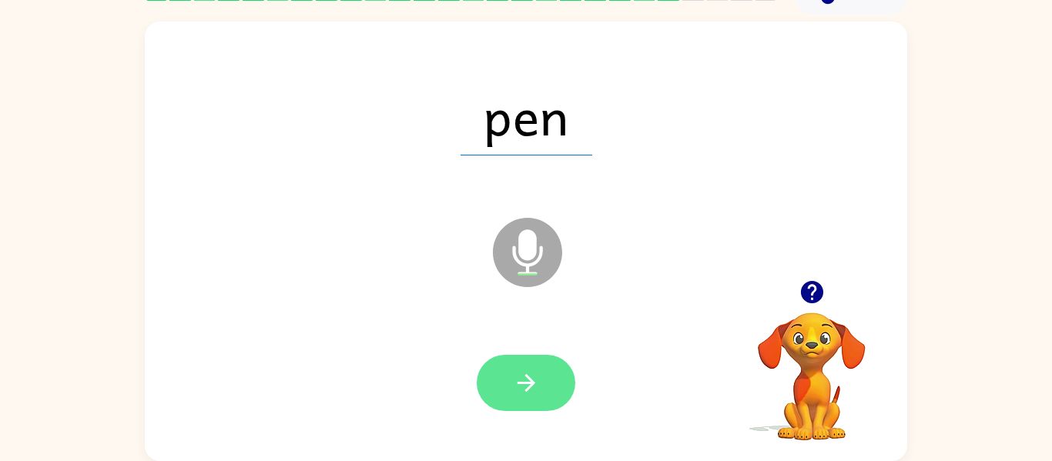
click at [529, 368] on button "button" at bounding box center [526, 383] width 99 height 56
click at [520, 370] on icon "button" at bounding box center [526, 383] width 27 height 27
click at [519, 372] on icon "button" at bounding box center [526, 383] width 27 height 27
click at [535, 371] on icon "button" at bounding box center [526, 383] width 27 height 27
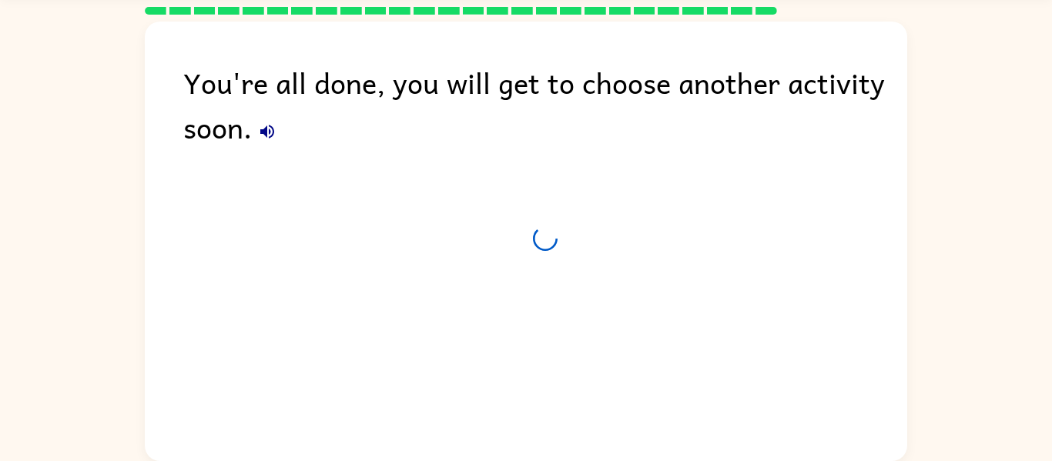
scroll to position [52, 0]
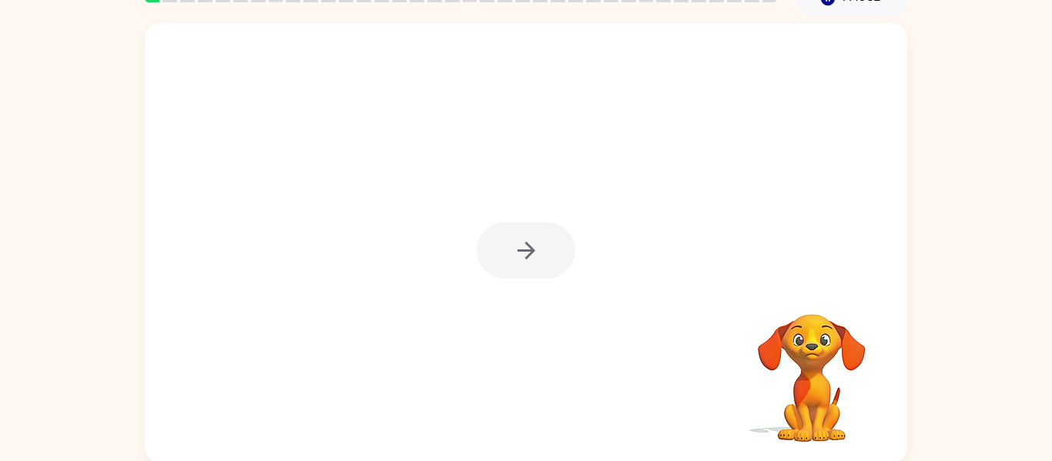
scroll to position [80, 0]
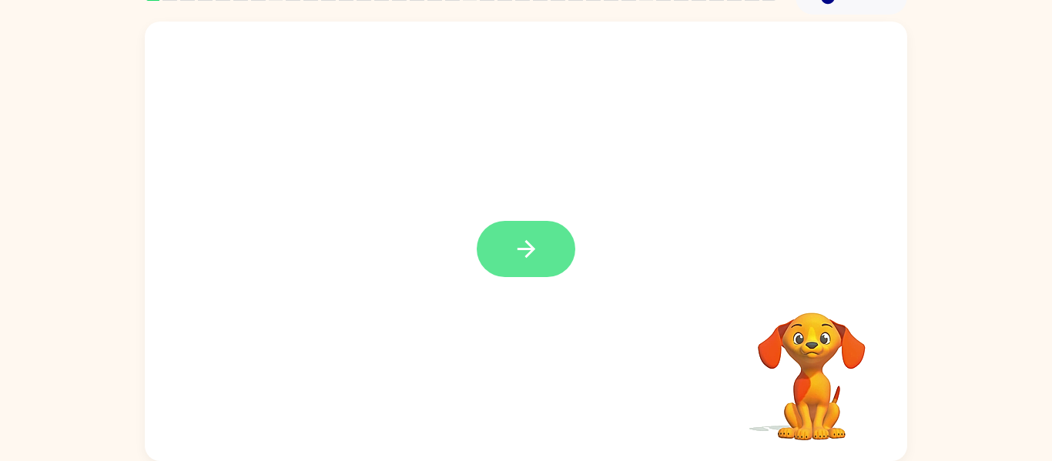
click at [526, 261] on icon "button" at bounding box center [526, 249] width 27 height 27
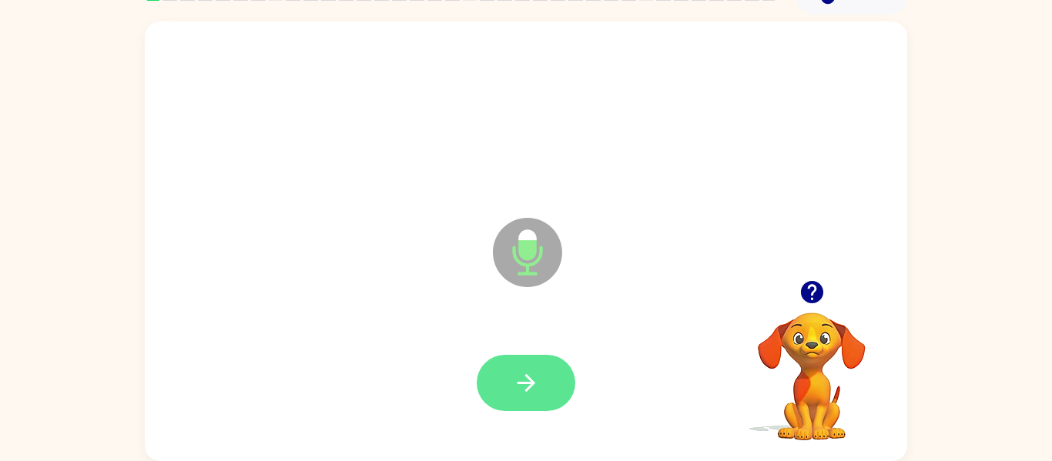
click at [532, 384] on icon "button" at bounding box center [526, 383] width 18 height 18
click at [543, 384] on button "button" at bounding box center [526, 383] width 99 height 56
click at [511, 384] on button "button" at bounding box center [526, 383] width 99 height 56
click at [548, 381] on button "button" at bounding box center [526, 383] width 99 height 56
click at [531, 375] on icon "button" at bounding box center [526, 383] width 27 height 27
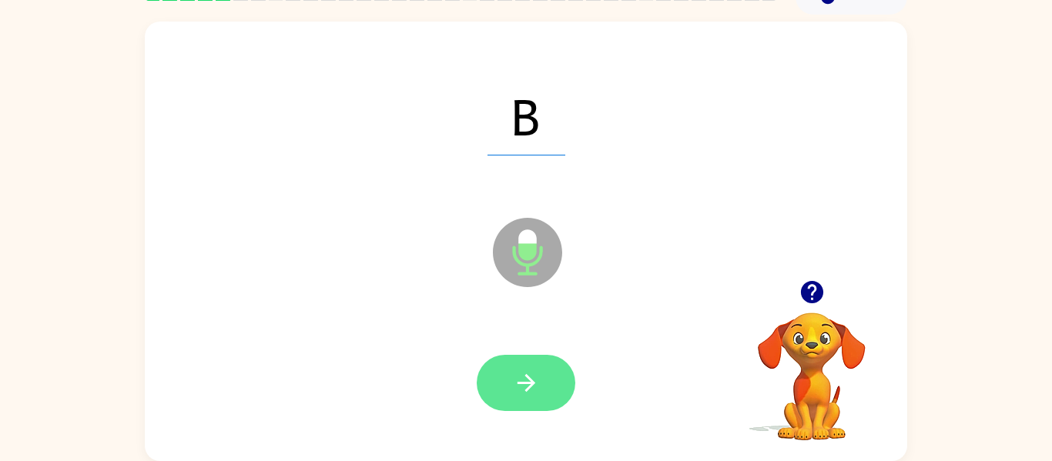
click at [553, 387] on button "button" at bounding box center [526, 383] width 99 height 56
click at [548, 380] on button "button" at bounding box center [526, 383] width 99 height 56
click at [536, 375] on icon "button" at bounding box center [526, 383] width 27 height 27
click at [538, 380] on icon "button" at bounding box center [526, 383] width 27 height 27
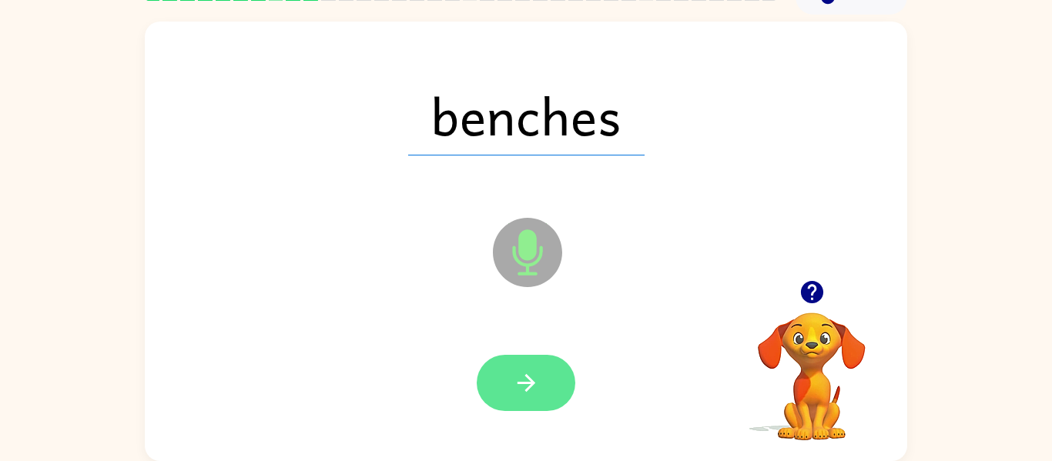
click at [535, 377] on icon "button" at bounding box center [526, 383] width 27 height 27
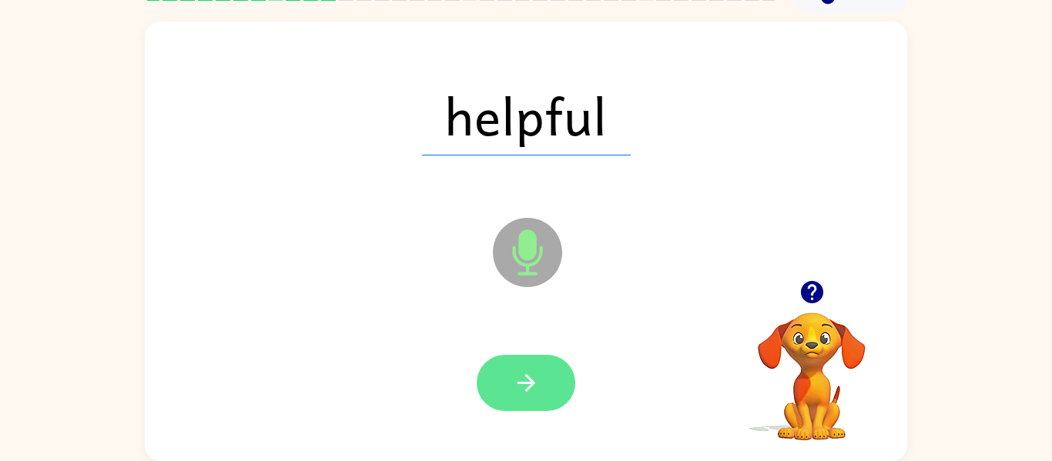
click at [534, 389] on icon "button" at bounding box center [526, 383] width 27 height 27
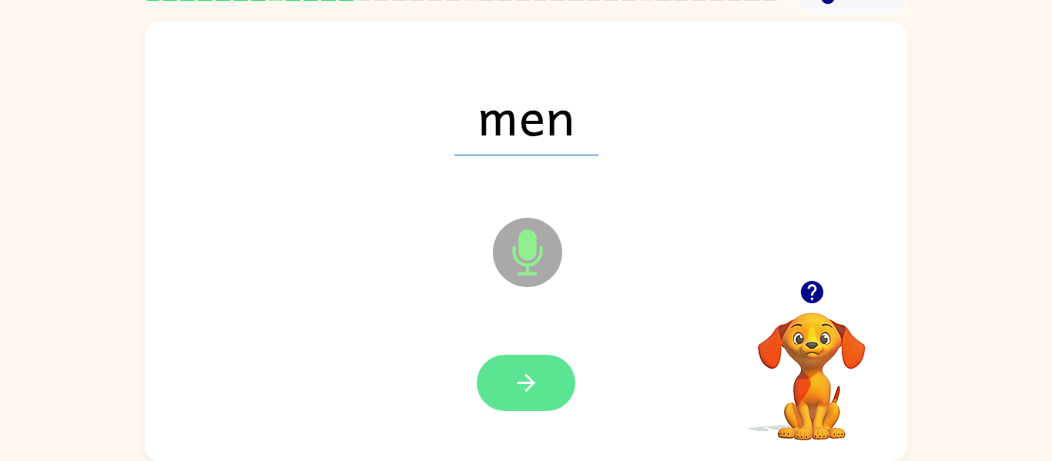
click at [514, 393] on icon "button" at bounding box center [526, 383] width 27 height 27
click at [539, 368] on button "button" at bounding box center [526, 383] width 99 height 56
click at [543, 383] on button "button" at bounding box center [526, 383] width 99 height 56
click at [534, 384] on icon "button" at bounding box center [526, 383] width 18 height 18
click at [533, 385] on icon "button" at bounding box center [526, 383] width 18 height 18
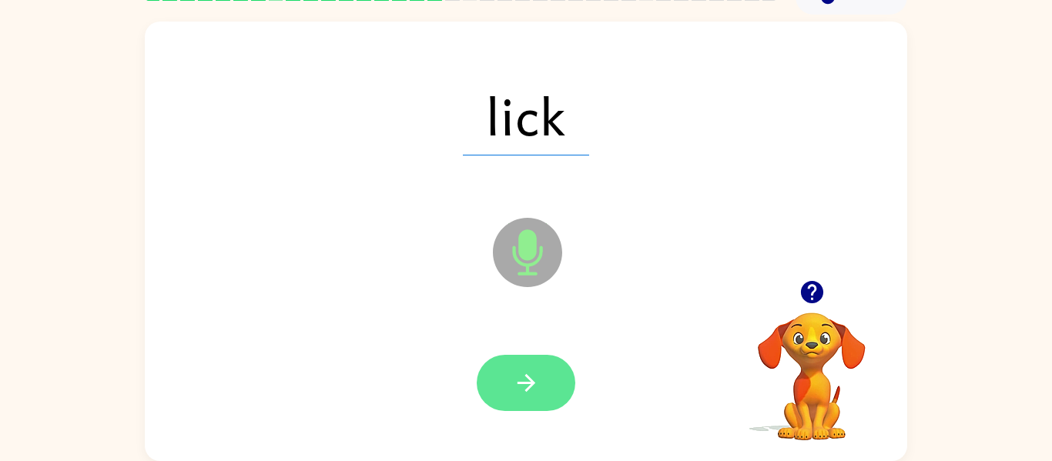
click at [553, 382] on button "button" at bounding box center [526, 383] width 99 height 56
click at [532, 383] on icon "button" at bounding box center [526, 383] width 18 height 18
click at [531, 383] on icon "button" at bounding box center [526, 383] width 18 height 18
click at [531, 385] on icon "button" at bounding box center [526, 383] width 18 height 18
click at [531, 377] on icon "button" at bounding box center [526, 383] width 27 height 27
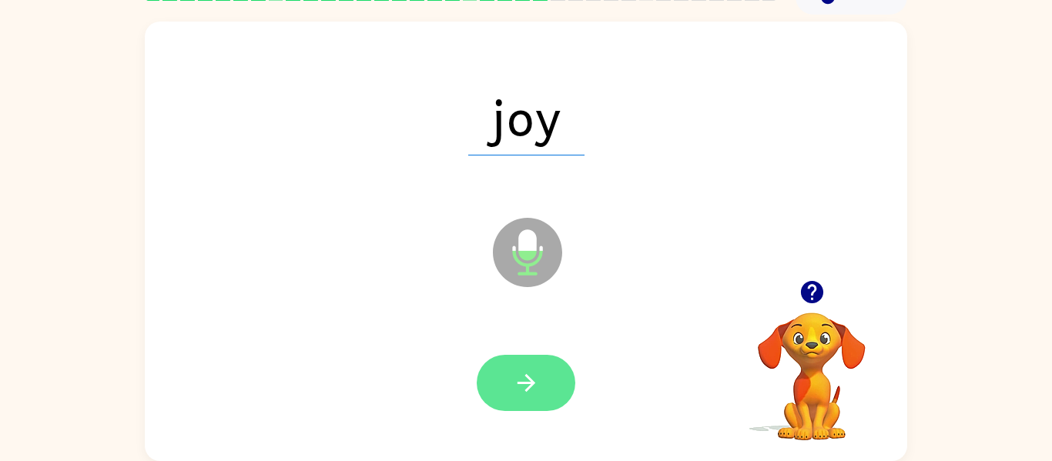
click at [536, 395] on icon "button" at bounding box center [526, 383] width 27 height 27
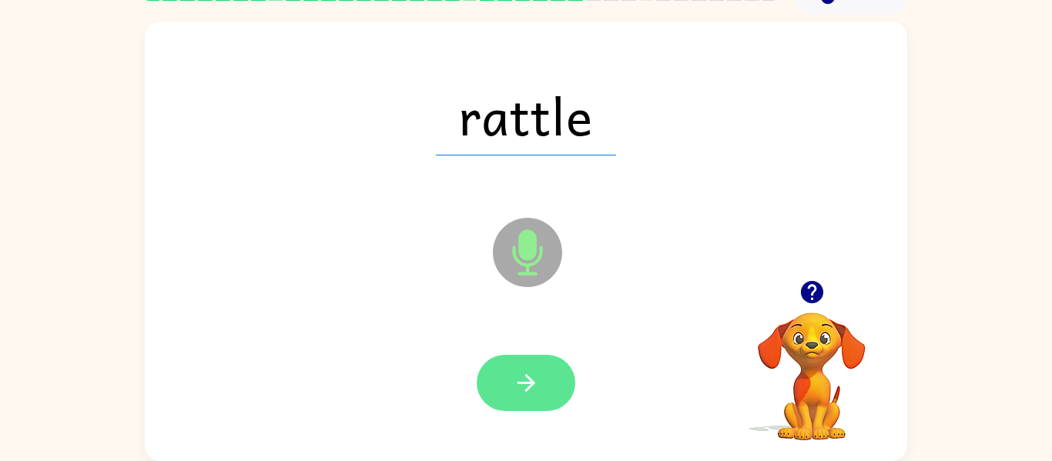
click at [538, 379] on icon "button" at bounding box center [526, 383] width 27 height 27
click at [536, 377] on icon "button" at bounding box center [526, 383] width 27 height 27
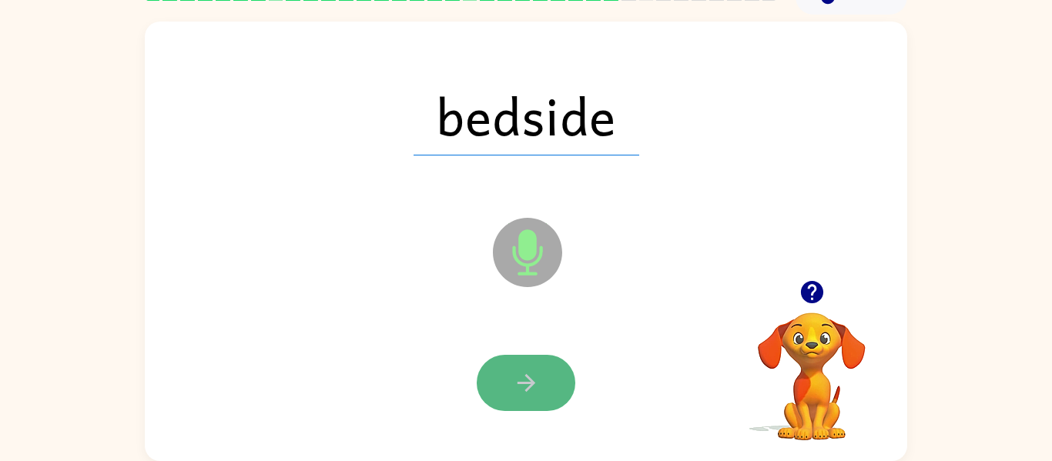
click at [548, 389] on button "button" at bounding box center [526, 383] width 99 height 56
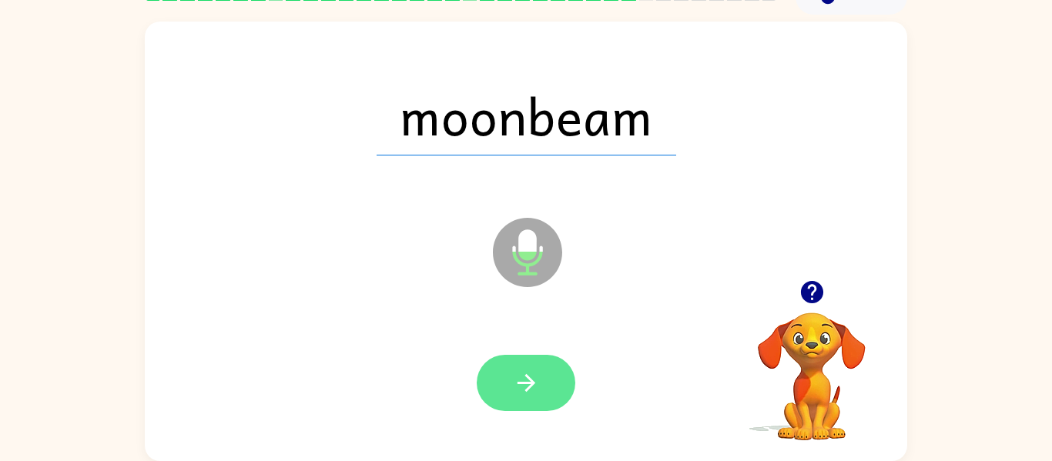
click at [536, 380] on icon "button" at bounding box center [526, 383] width 27 height 27
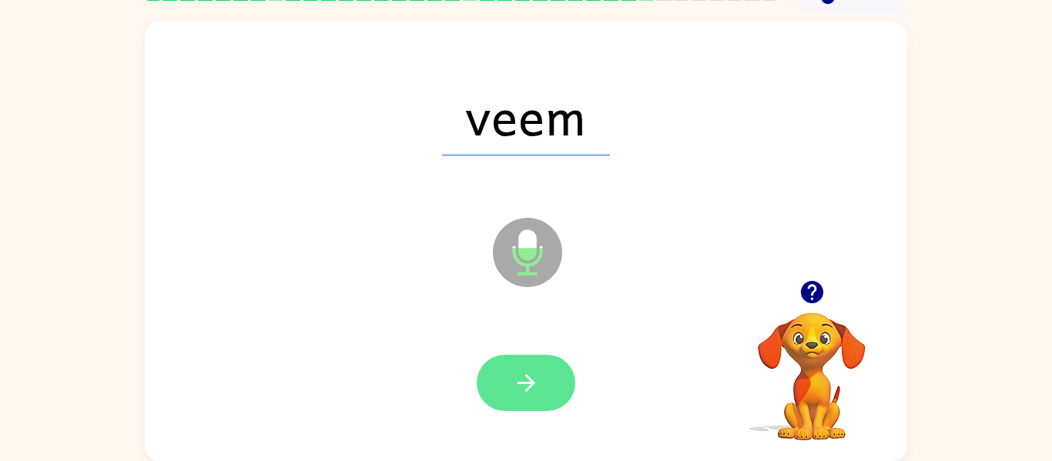
click at [538, 384] on icon "button" at bounding box center [526, 383] width 27 height 27
click at [538, 396] on icon "button" at bounding box center [526, 383] width 27 height 27
click at [553, 382] on button "button" at bounding box center [526, 383] width 99 height 56
click at [528, 378] on icon "button" at bounding box center [526, 383] width 18 height 18
click at [538, 387] on icon "button" at bounding box center [526, 383] width 27 height 27
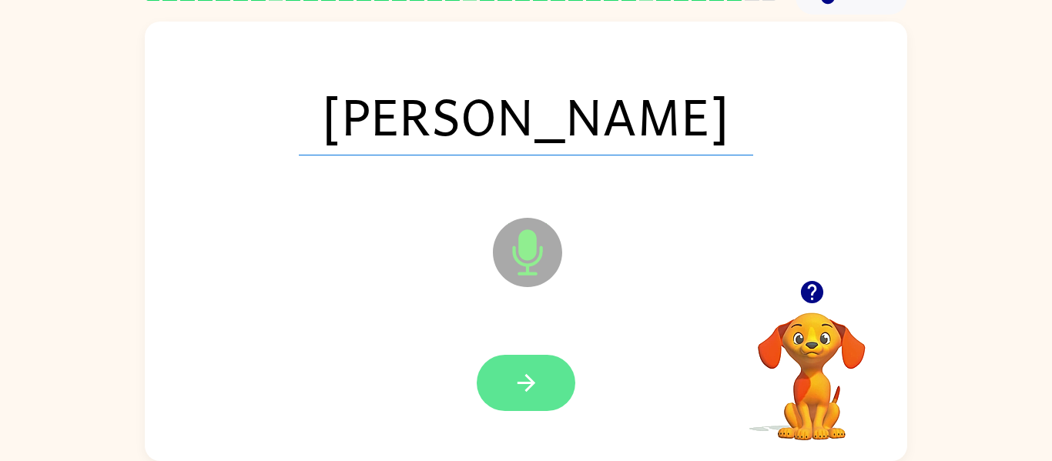
click at [555, 383] on button "button" at bounding box center [526, 383] width 99 height 56
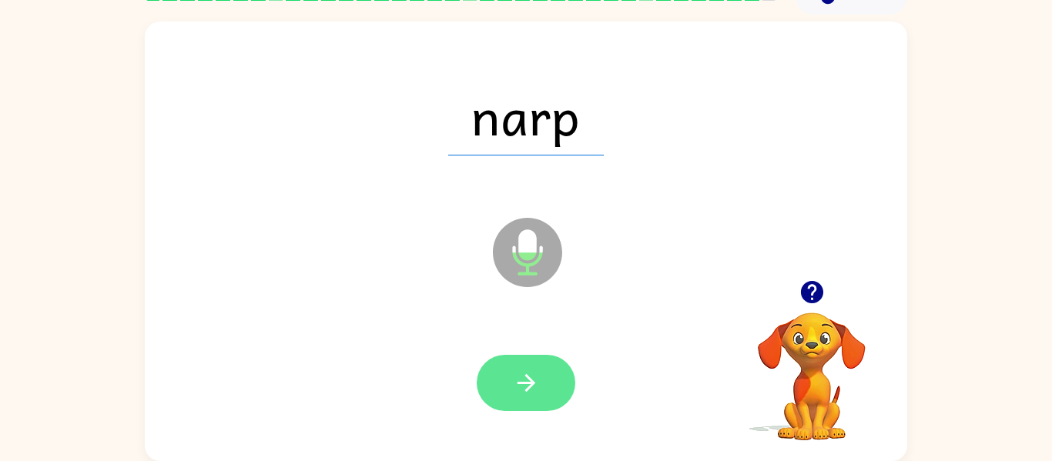
click at [527, 370] on icon "button" at bounding box center [526, 383] width 27 height 27
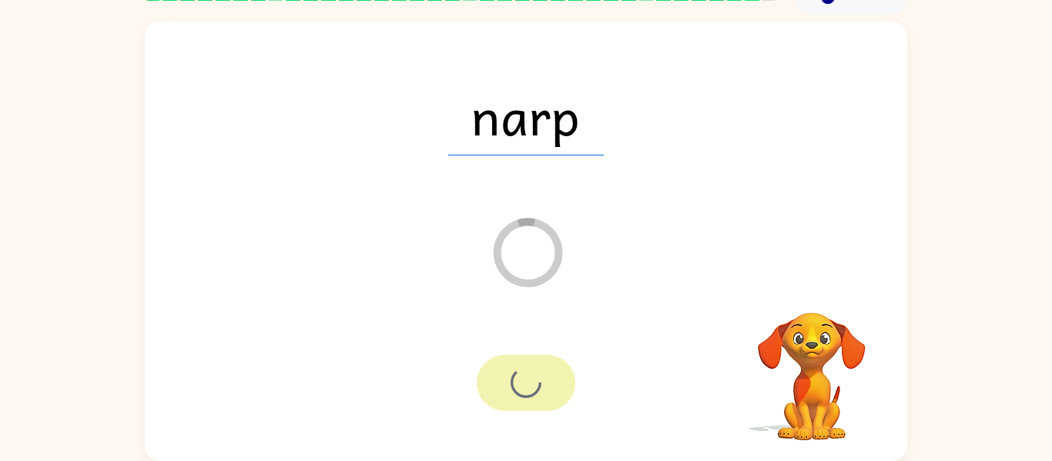
scroll to position [52, 0]
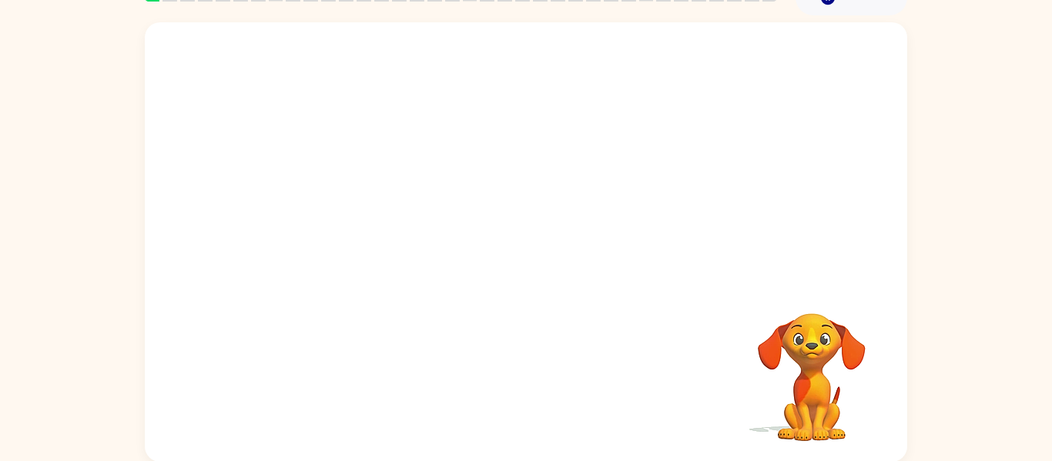
scroll to position [80, 0]
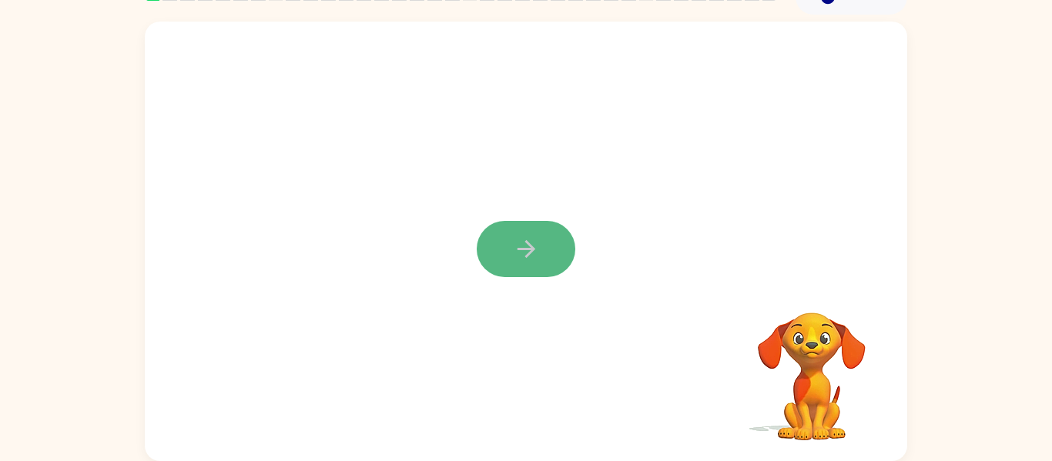
click at [544, 256] on button "button" at bounding box center [526, 249] width 99 height 56
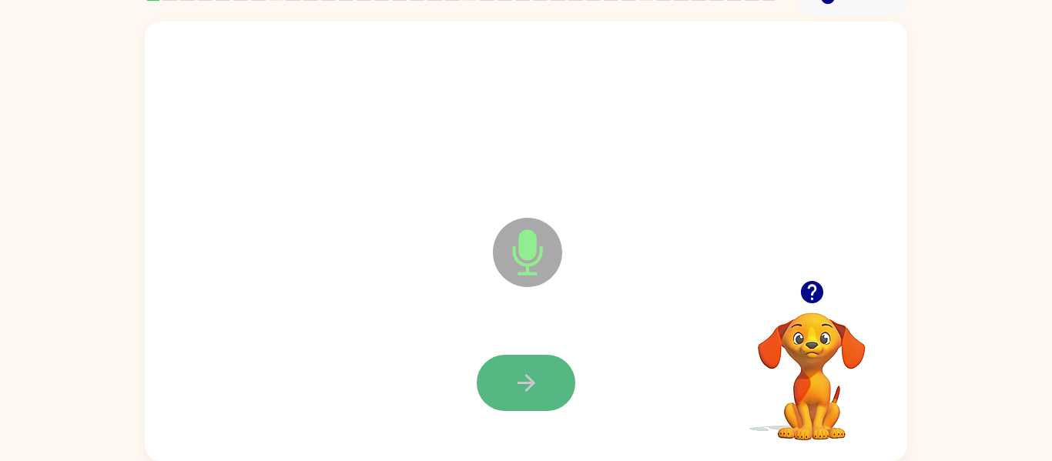
click at [542, 377] on button "button" at bounding box center [526, 383] width 99 height 56
click at [545, 386] on button "button" at bounding box center [526, 383] width 99 height 56
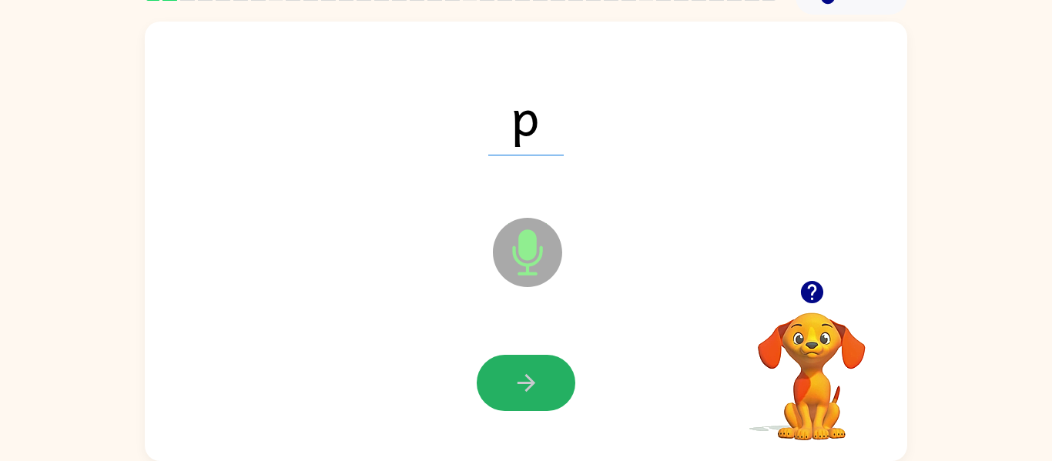
click at [545, 386] on button "button" at bounding box center [526, 383] width 99 height 56
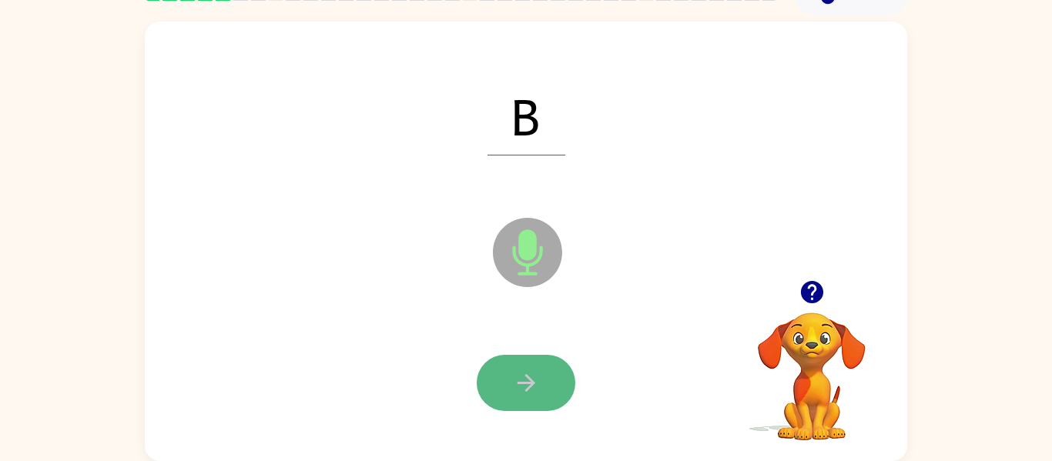
click at [544, 388] on button "button" at bounding box center [526, 383] width 99 height 56
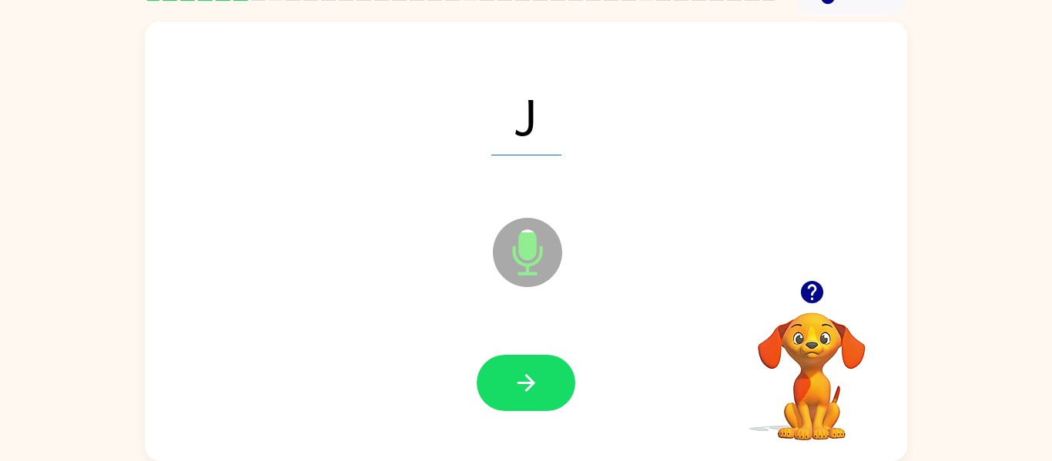
click at [544, 388] on button "button" at bounding box center [526, 383] width 99 height 56
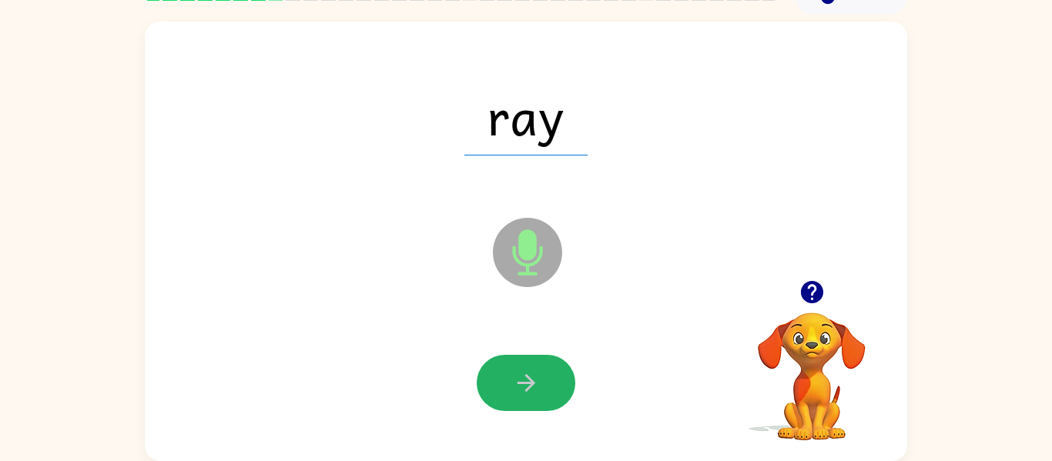
click at [544, 388] on button "button" at bounding box center [526, 383] width 99 height 56
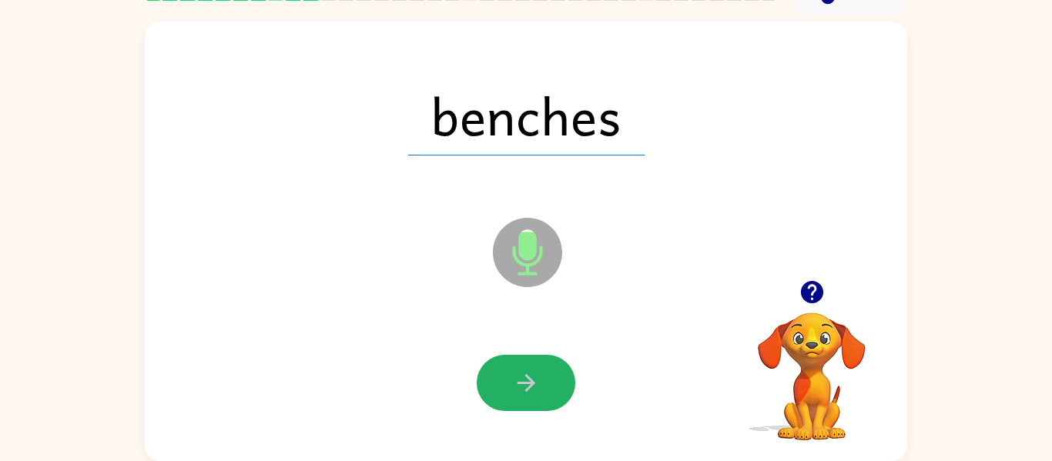
click at [544, 388] on button "button" at bounding box center [526, 383] width 99 height 56
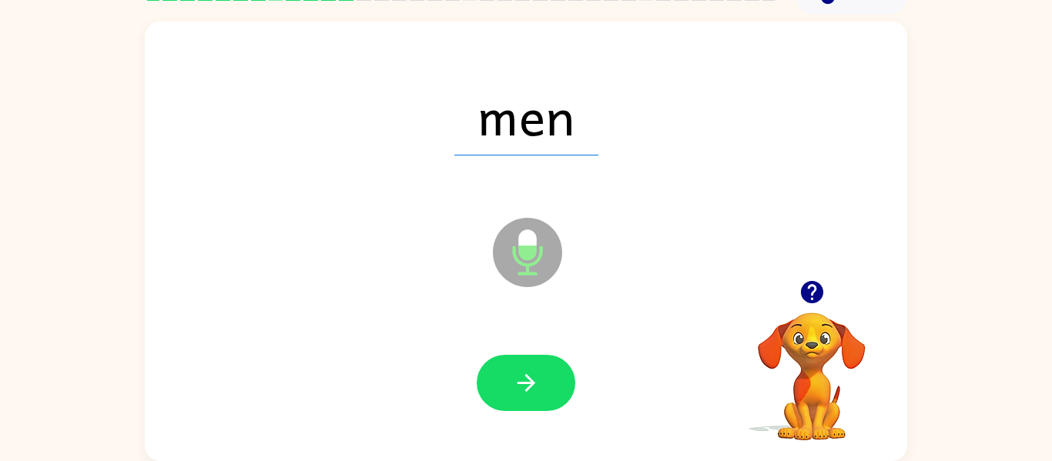
click at [544, 388] on button "button" at bounding box center [526, 383] width 99 height 56
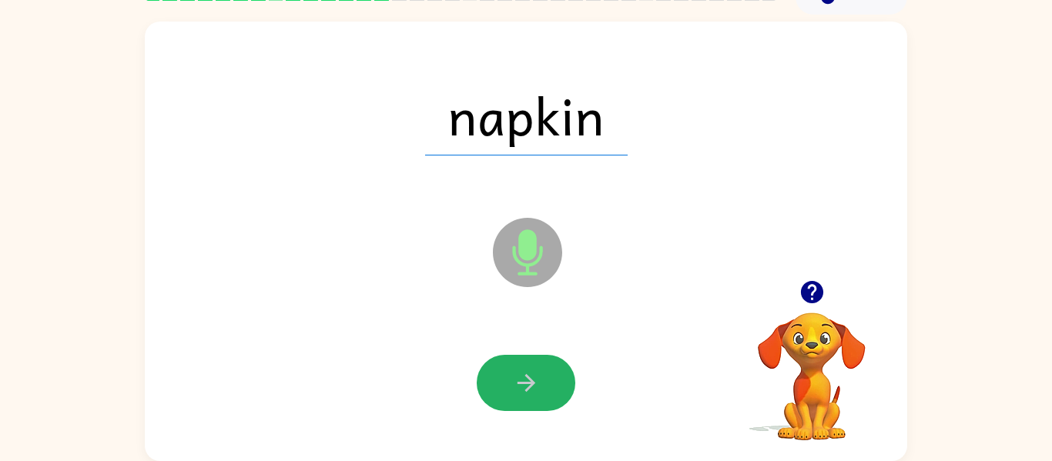
click at [544, 388] on button "button" at bounding box center [526, 383] width 99 height 56
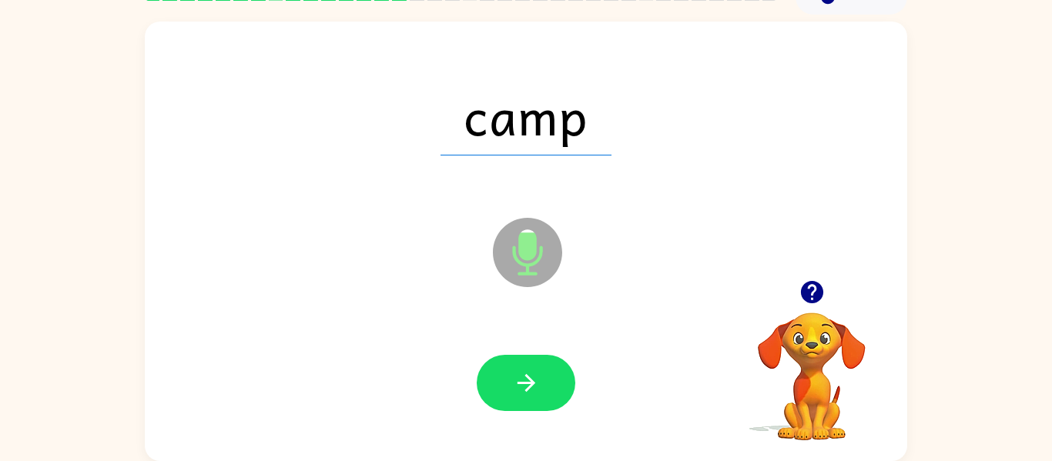
click at [544, 388] on button "button" at bounding box center [526, 383] width 99 height 56
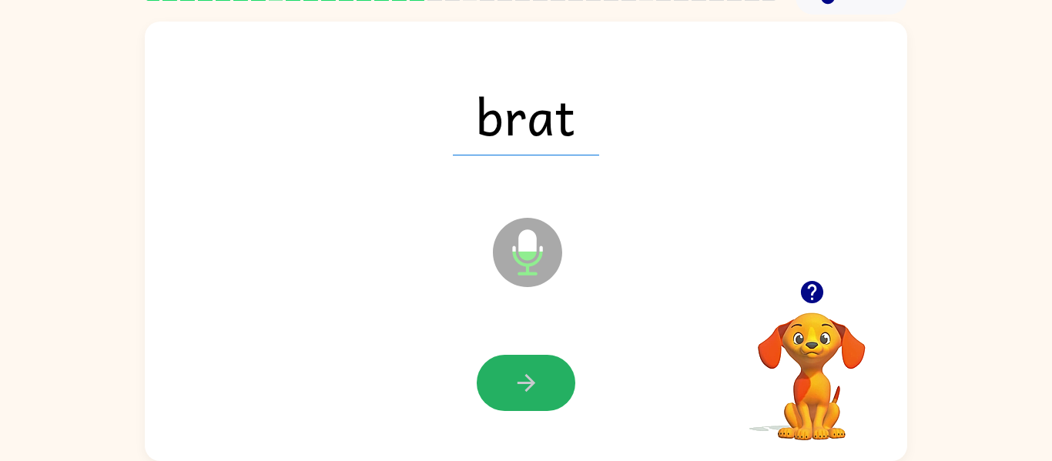
click at [544, 388] on button "button" at bounding box center [526, 383] width 99 height 56
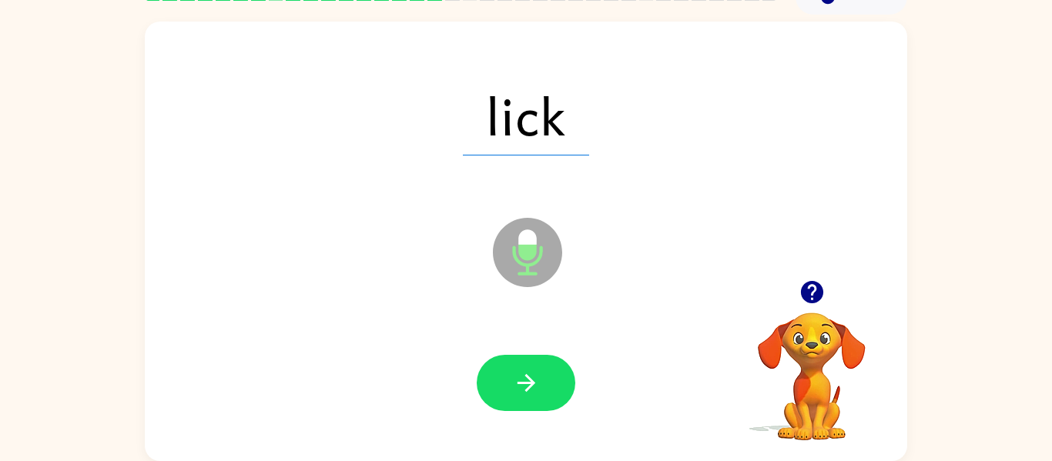
click at [544, 388] on button "button" at bounding box center [526, 383] width 99 height 56
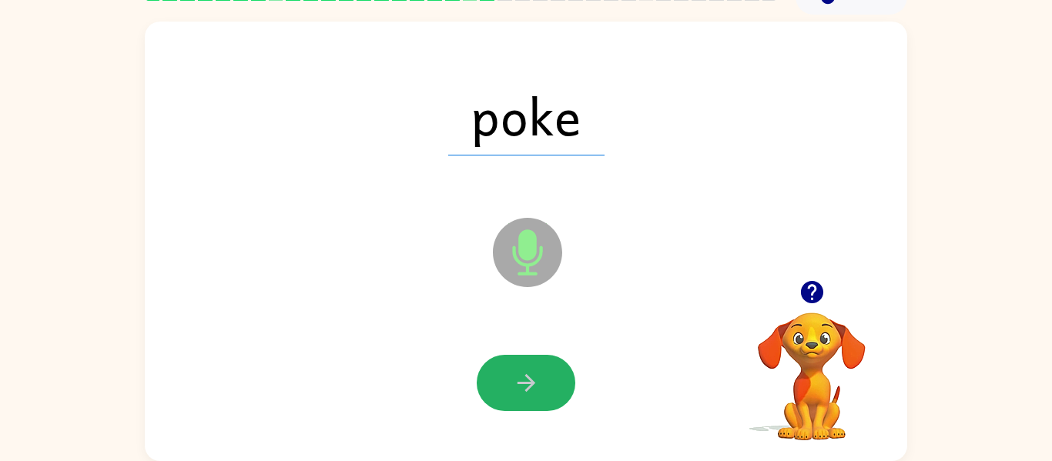
click at [544, 388] on button "button" at bounding box center [526, 383] width 99 height 56
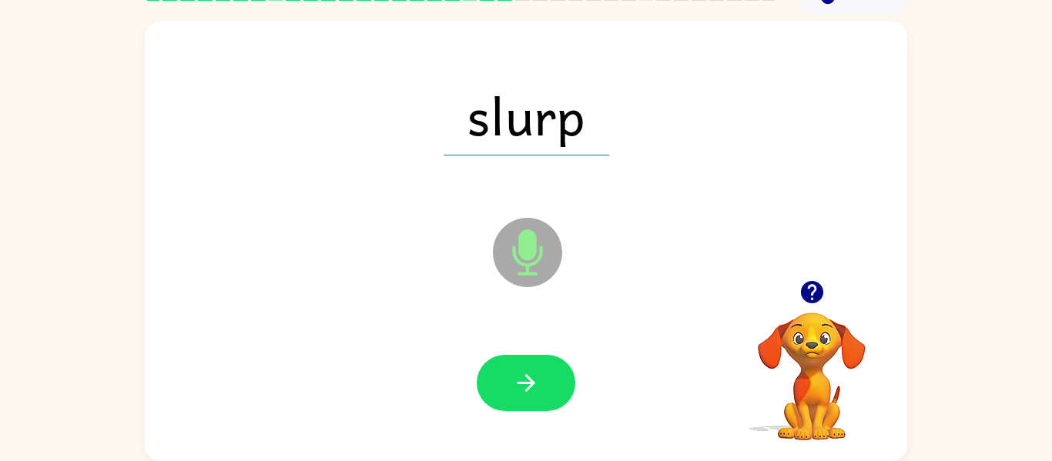
click at [544, 388] on button "button" at bounding box center [526, 383] width 99 height 56
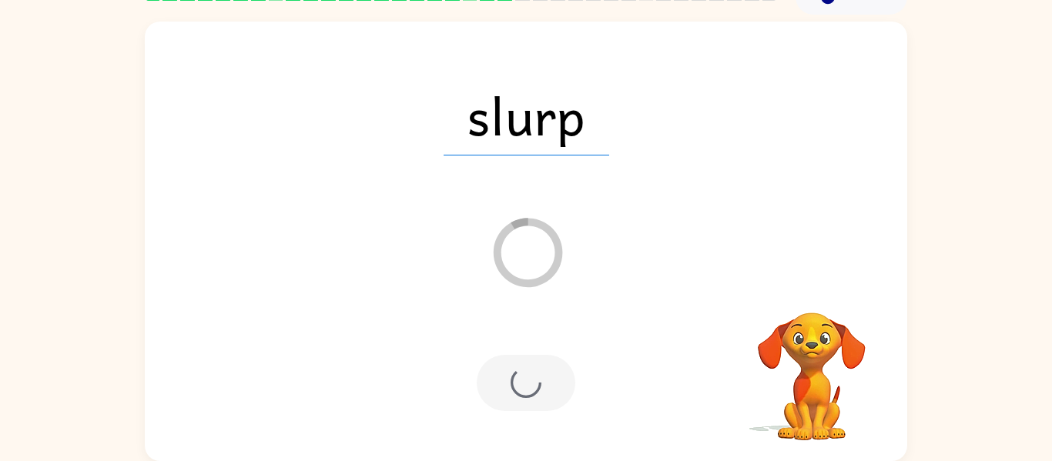
click at [544, 388] on div at bounding box center [526, 383] width 99 height 56
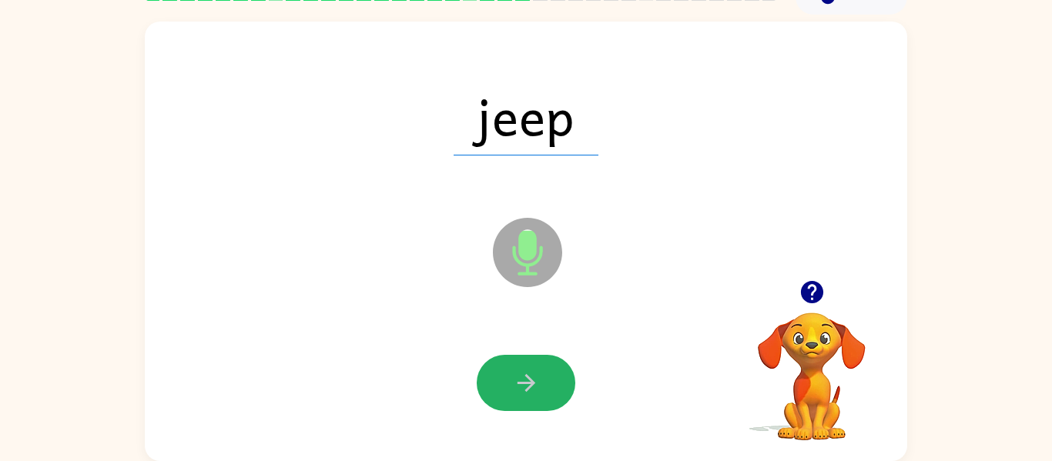
click at [544, 388] on button "button" at bounding box center [526, 383] width 99 height 56
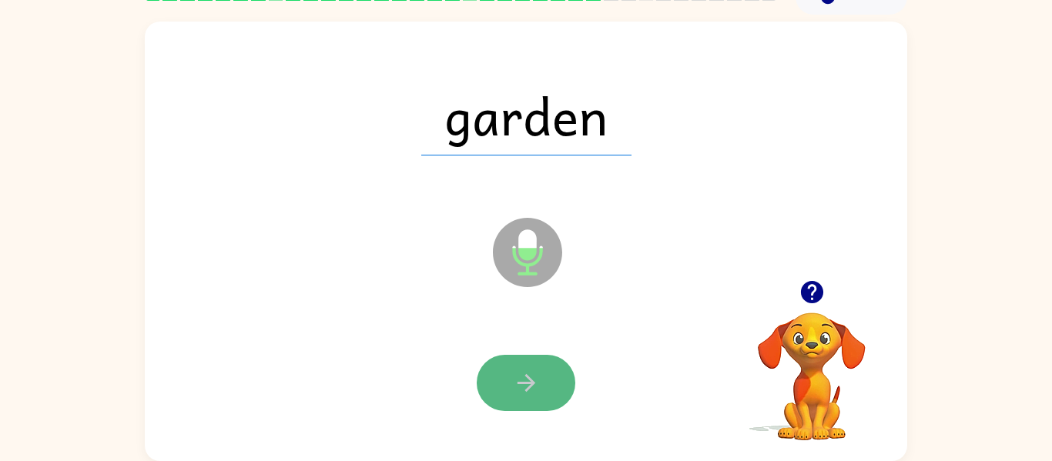
click at [544, 389] on button "button" at bounding box center [526, 383] width 99 height 56
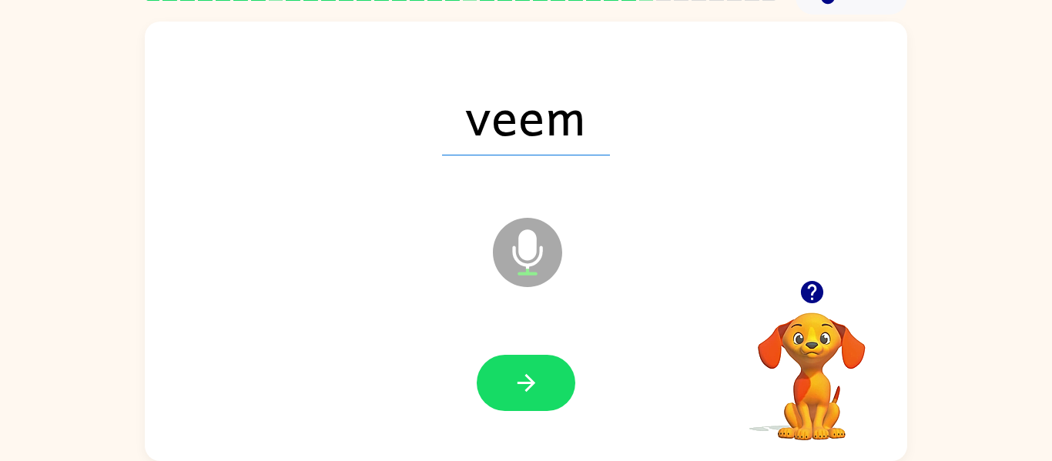
click at [544, 389] on button "button" at bounding box center [526, 383] width 99 height 56
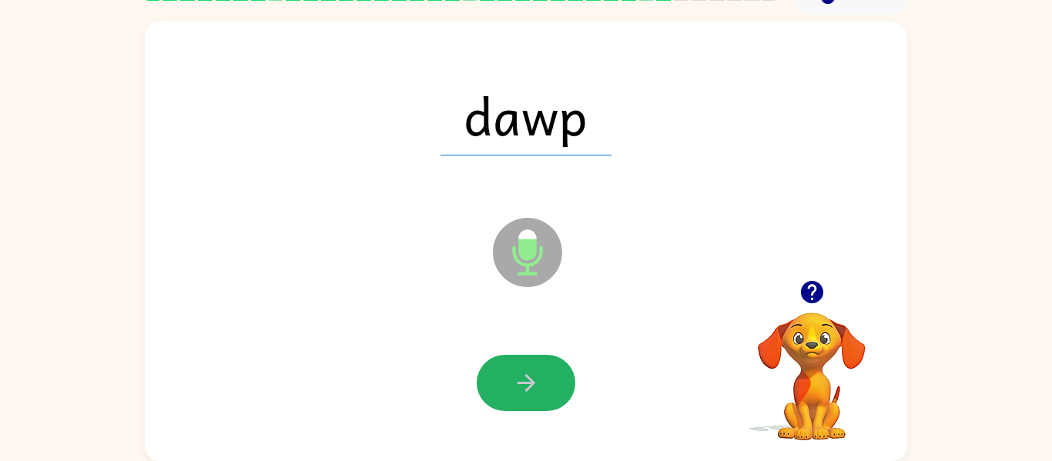
click at [544, 389] on button "button" at bounding box center [526, 383] width 99 height 56
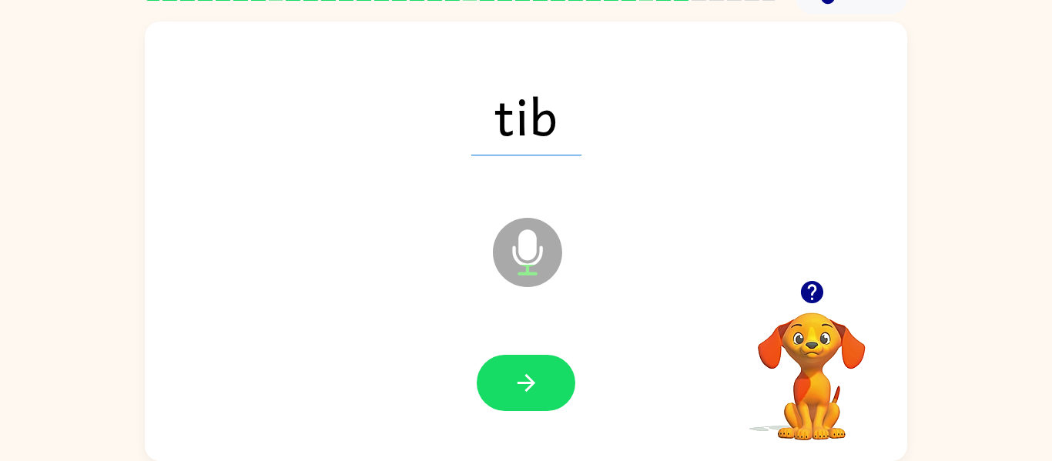
click at [544, 389] on button "button" at bounding box center [526, 383] width 99 height 56
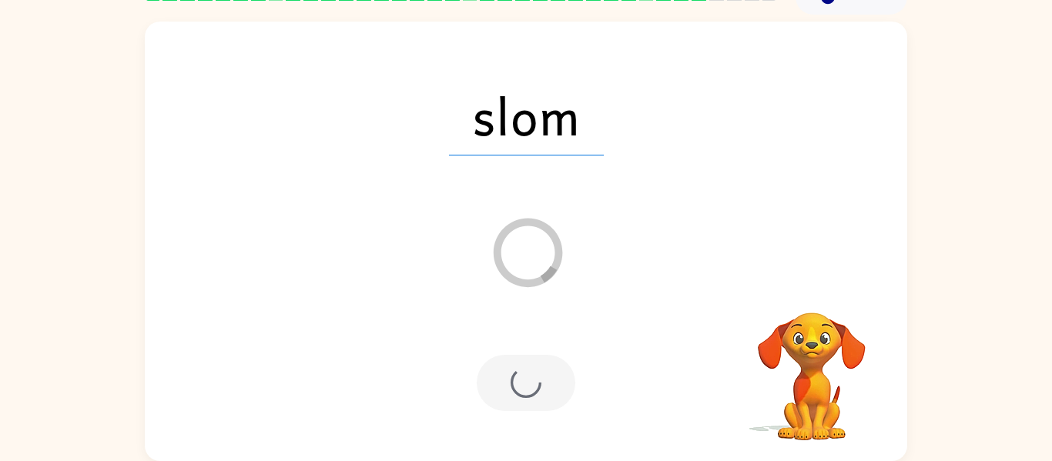
click at [544, 389] on div at bounding box center [526, 383] width 99 height 56
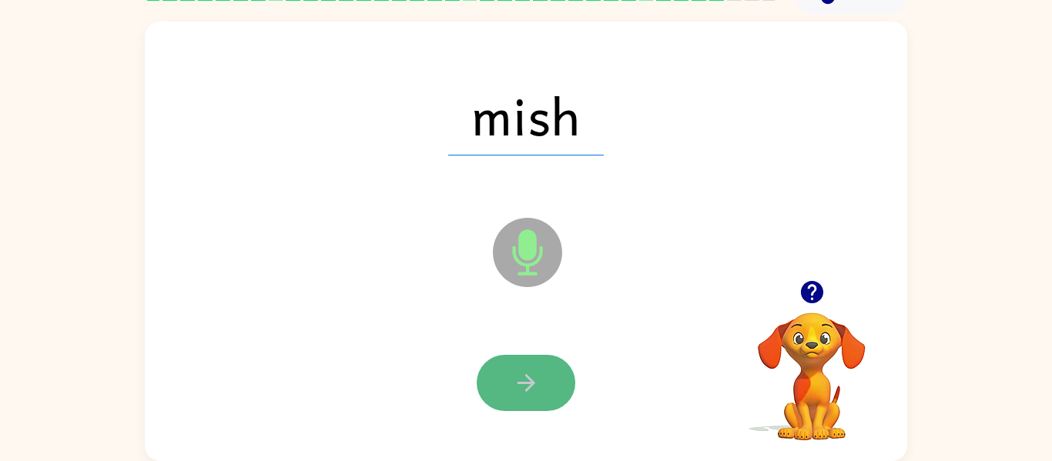
click at [544, 390] on button "button" at bounding box center [526, 383] width 99 height 56
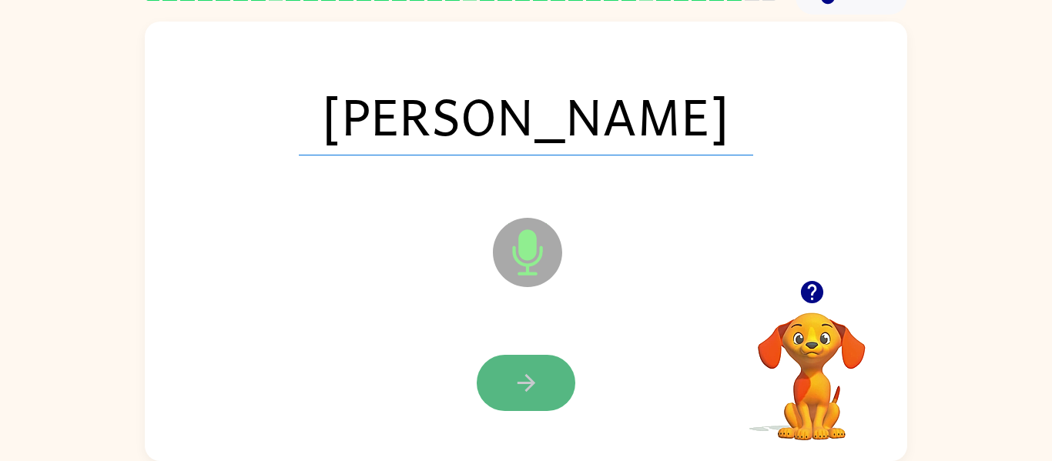
click at [544, 387] on button "button" at bounding box center [526, 383] width 99 height 56
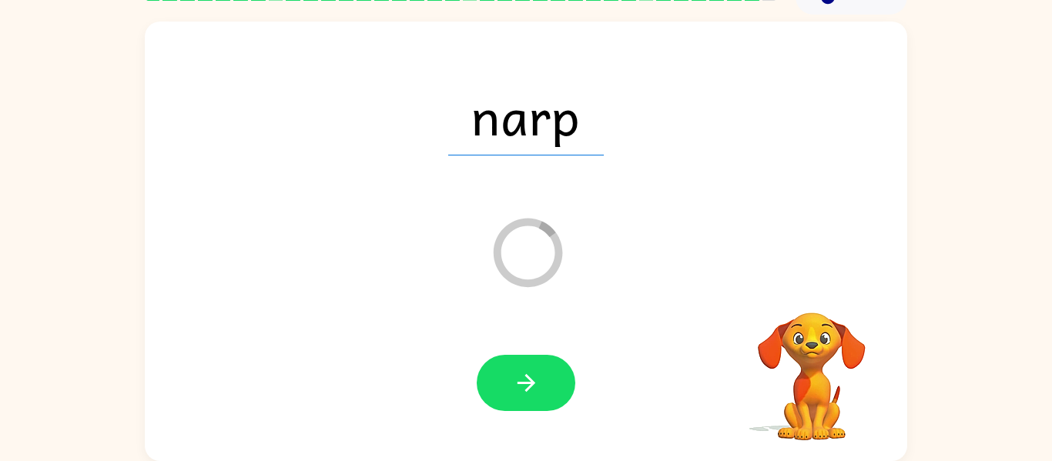
scroll to position [52, 0]
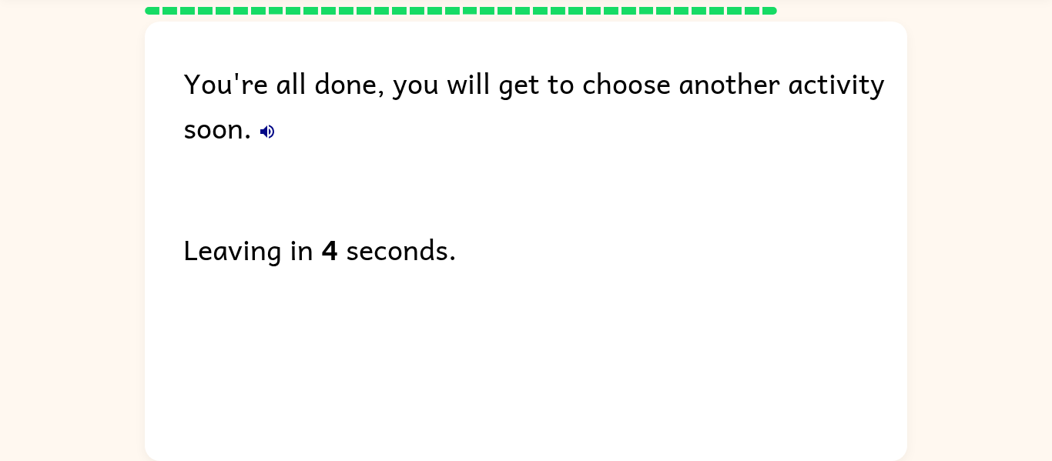
click at [544, 387] on div "You're all done, you will get to choose another activity soon. Leaving in 4 sec…" at bounding box center [526, 238] width 762 height 432
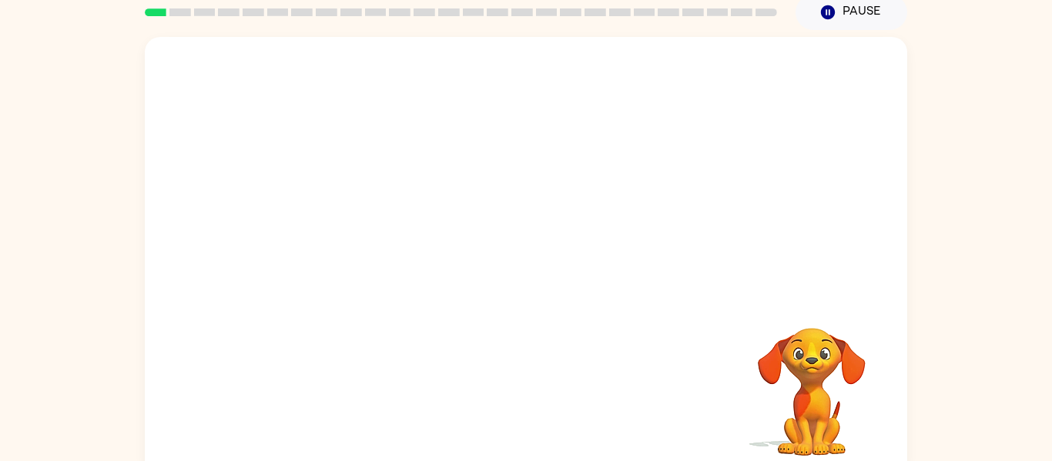
scroll to position [80, 0]
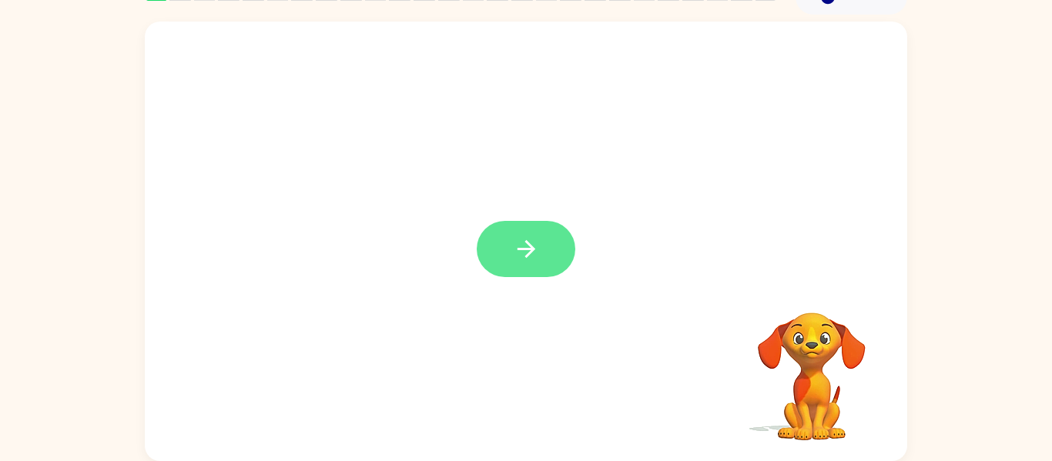
click at [549, 254] on button "button" at bounding box center [526, 249] width 99 height 56
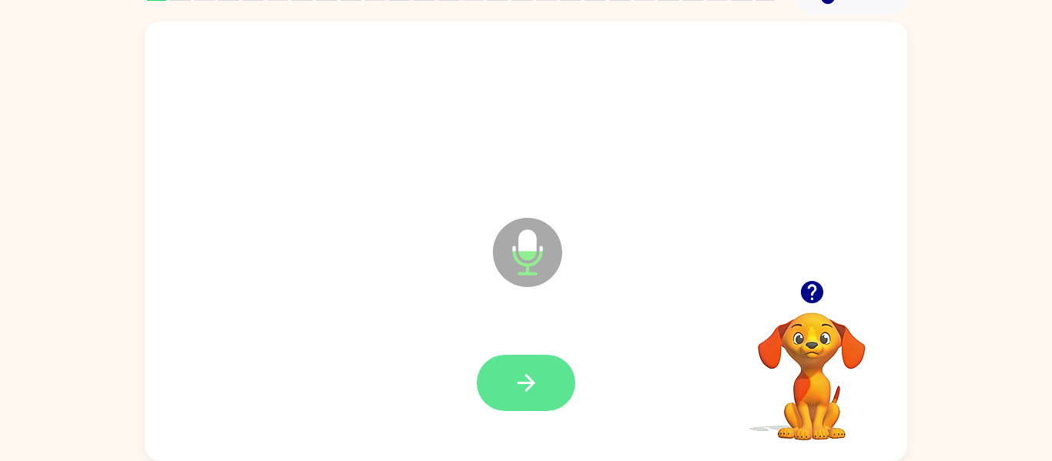
click at [526, 379] on icon "button" at bounding box center [526, 383] width 27 height 27
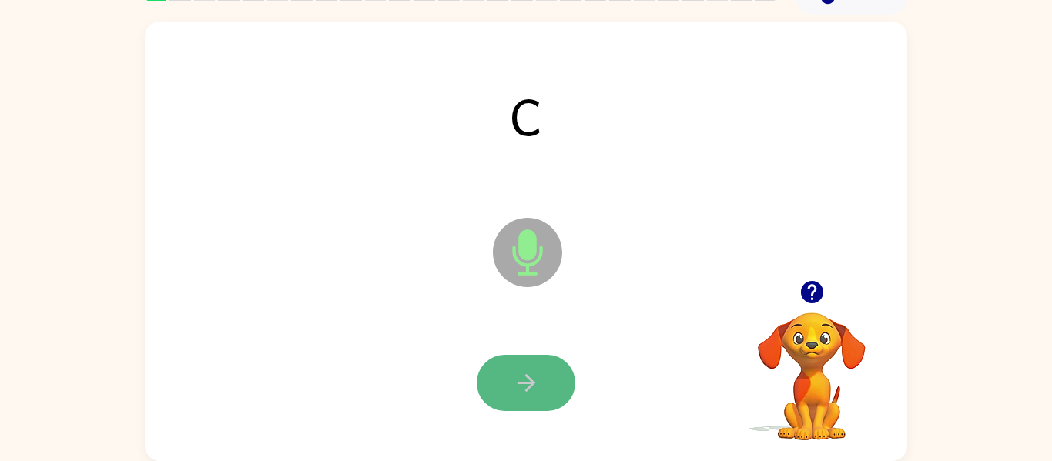
click at [544, 403] on button "button" at bounding box center [526, 383] width 99 height 56
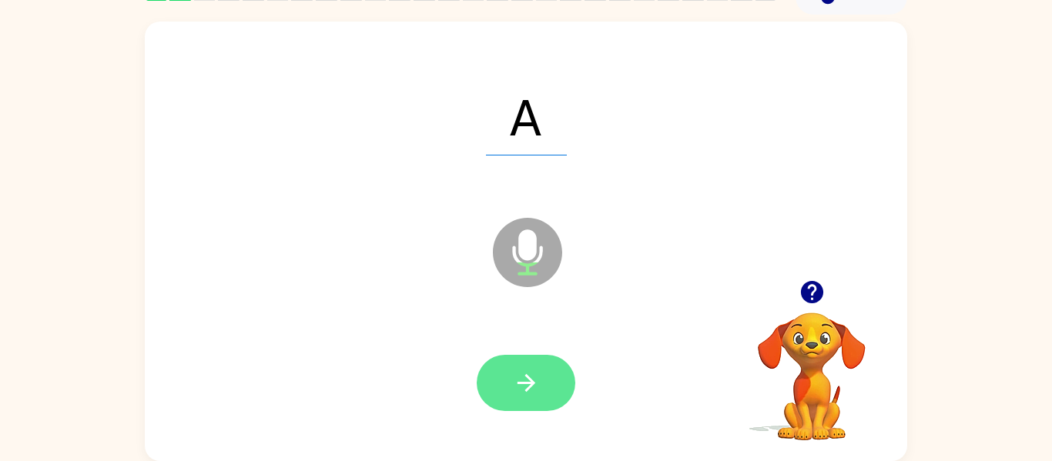
click at [555, 400] on button "button" at bounding box center [526, 383] width 99 height 56
click at [522, 373] on icon "button" at bounding box center [526, 383] width 27 height 27
click at [528, 370] on icon "button" at bounding box center [526, 383] width 27 height 27
click at [539, 392] on icon "button" at bounding box center [526, 383] width 27 height 27
click at [533, 392] on icon "button" at bounding box center [526, 383] width 27 height 27
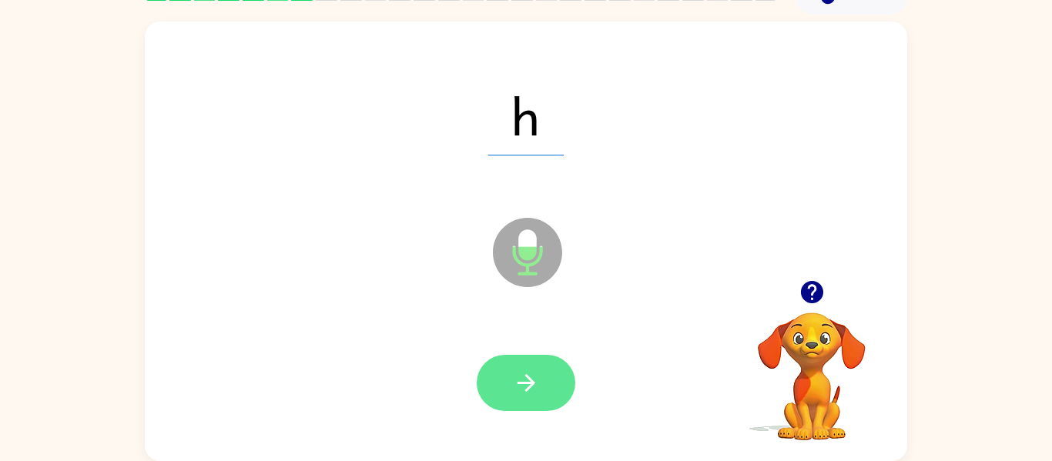
click at [544, 384] on button "button" at bounding box center [526, 383] width 99 height 56
click at [536, 410] on button "button" at bounding box center [526, 383] width 99 height 56
click at [524, 380] on icon "button" at bounding box center [526, 383] width 27 height 27
click at [528, 383] on icon "button" at bounding box center [526, 383] width 18 height 18
click at [541, 385] on button "button" at bounding box center [526, 383] width 99 height 56
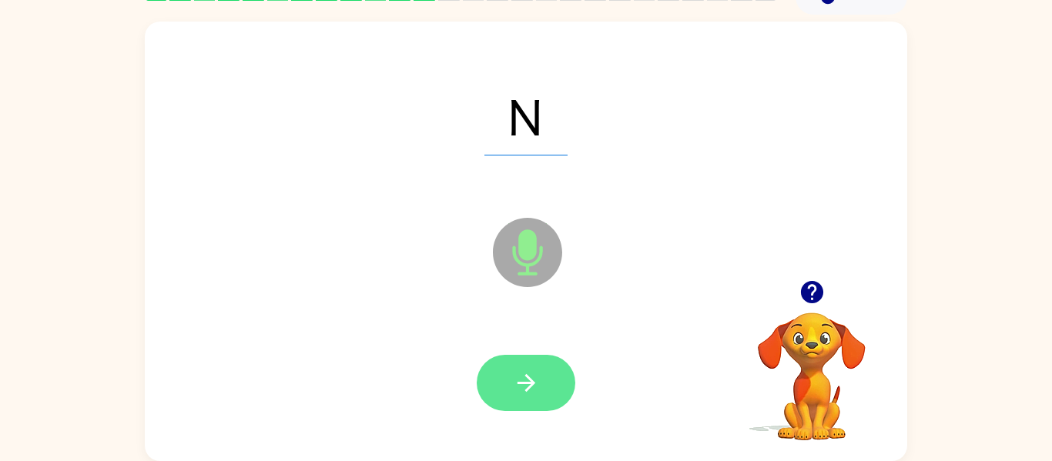
click at [548, 374] on button "button" at bounding box center [526, 383] width 99 height 56
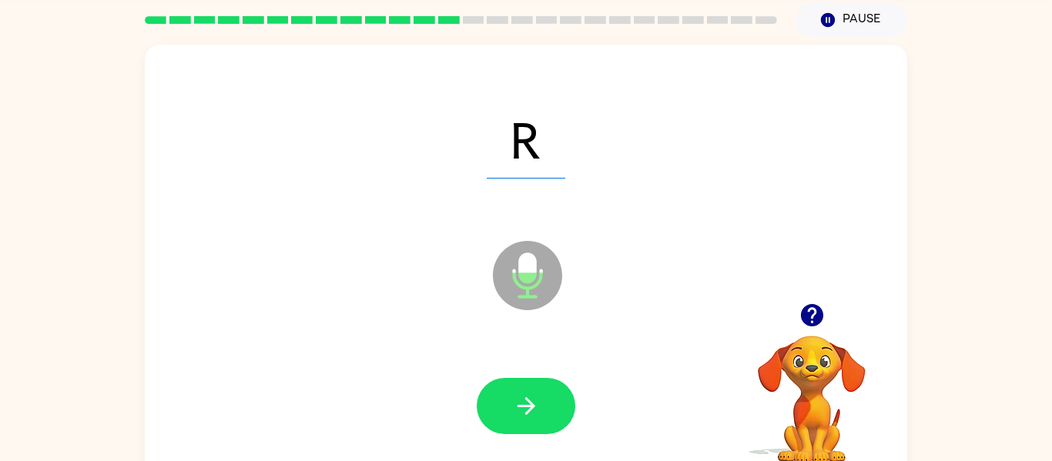
scroll to position [52, 0]
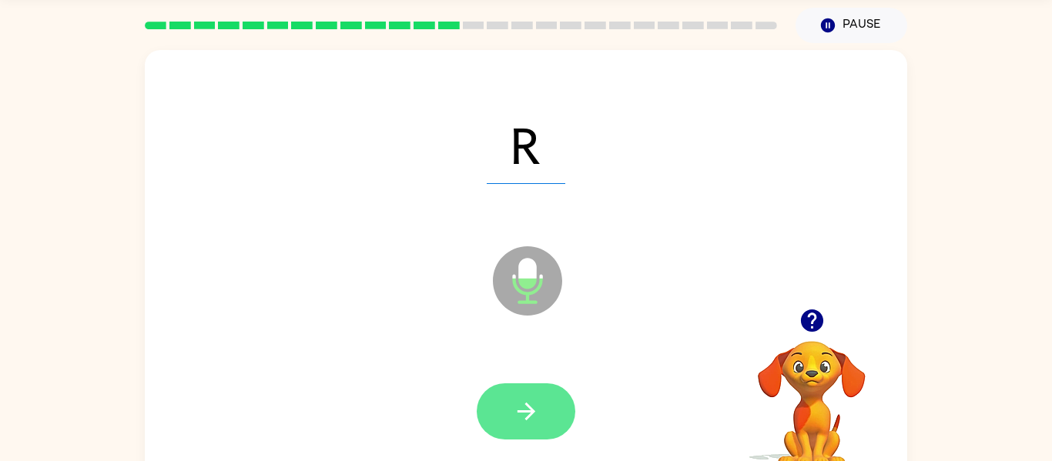
click at [553, 395] on button "button" at bounding box center [526, 412] width 99 height 56
click at [532, 407] on icon "button" at bounding box center [526, 411] width 27 height 27
click at [535, 409] on icon "button" at bounding box center [526, 411] width 27 height 27
click at [551, 406] on button "button" at bounding box center [526, 412] width 99 height 56
click at [524, 419] on icon "button" at bounding box center [526, 412] width 18 height 18
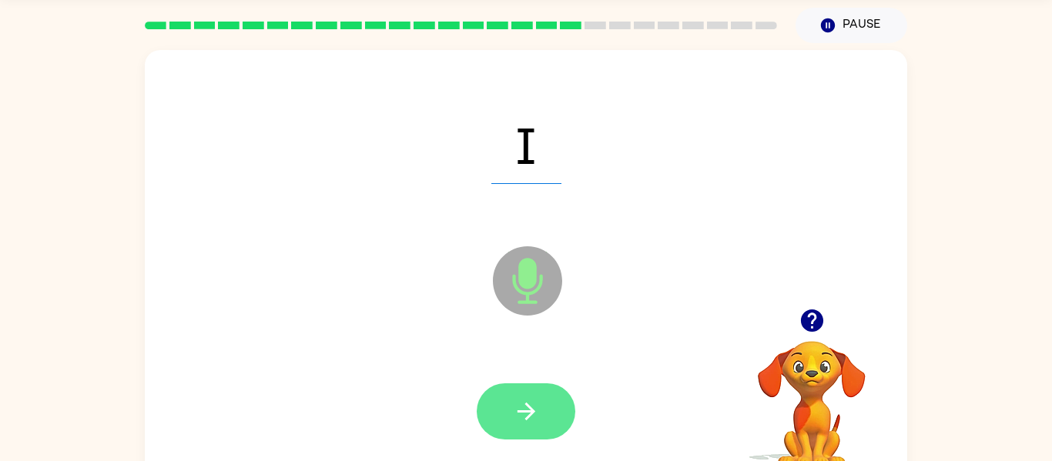
click at [514, 421] on icon "button" at bounding box center [526, 411] width 27 height 27
click at [546, 414] on button "button" at bounding box center [526, 412] width 99 height 56
click at [534, 417] on icon "button" at bounding box center [526, 411] width 27 height 27
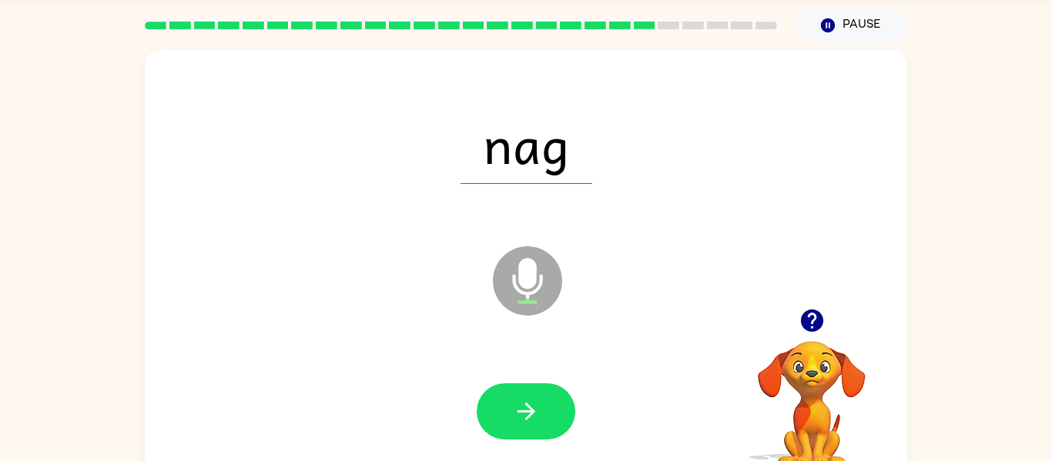
scroll to position [80, 0]
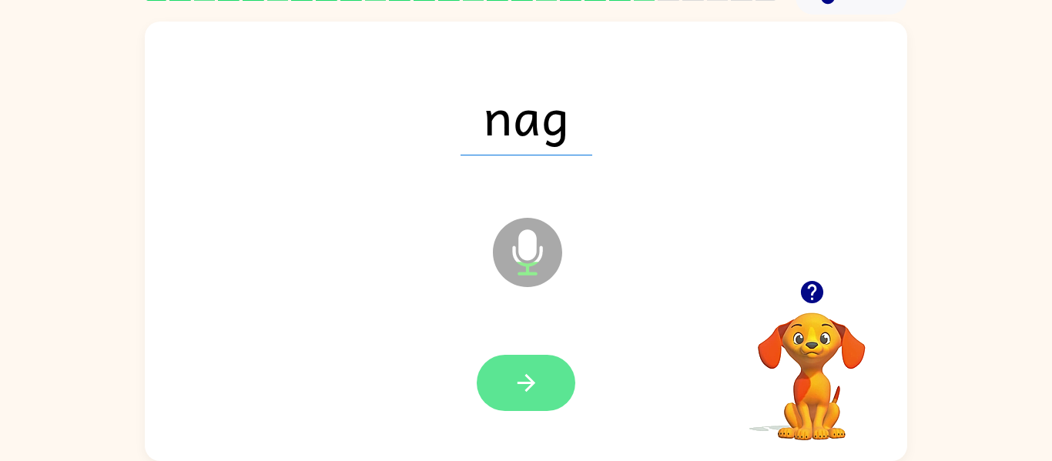
click at [532, 366] on button "button" at bounding box center [526, 383] width 99 height 56
click at [513, 380] on icon "button" at bounding box center [526, 383] width 27 height 27
click at [529, 394] on icon "button" at bounding box center [526, 383] width 27 height 27
click at [531, 394] on icon "button" at bounding box center [526, 383] width 27 height 27
click at [535, 393] on icon "button" at bounding box center [526, 383] width 27 height 27
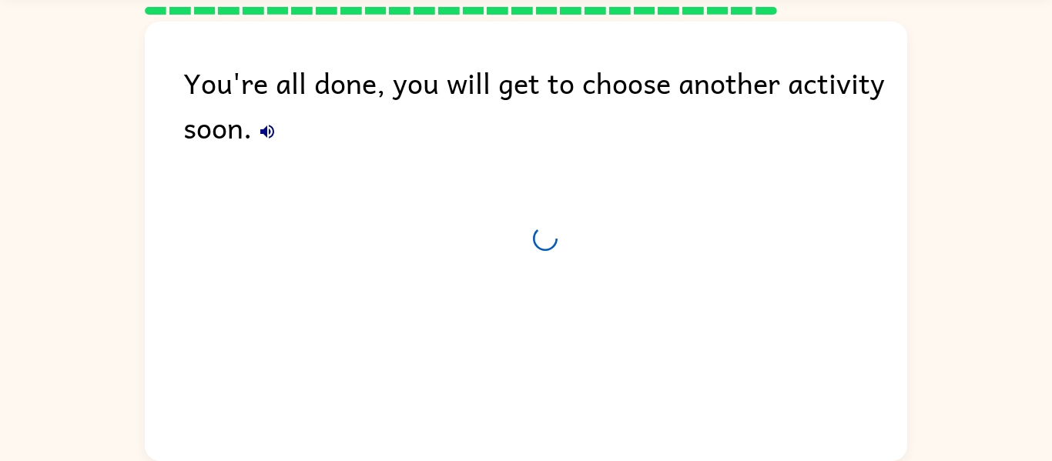
scroll to position [52, 0]
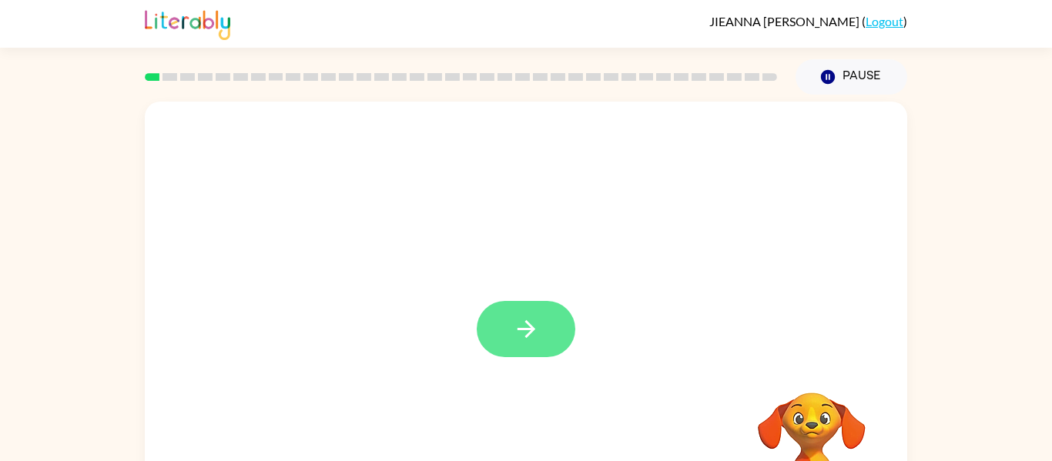
click at [529, 329] on icon "button" at bounding box center [526, 329] width 18 height 18
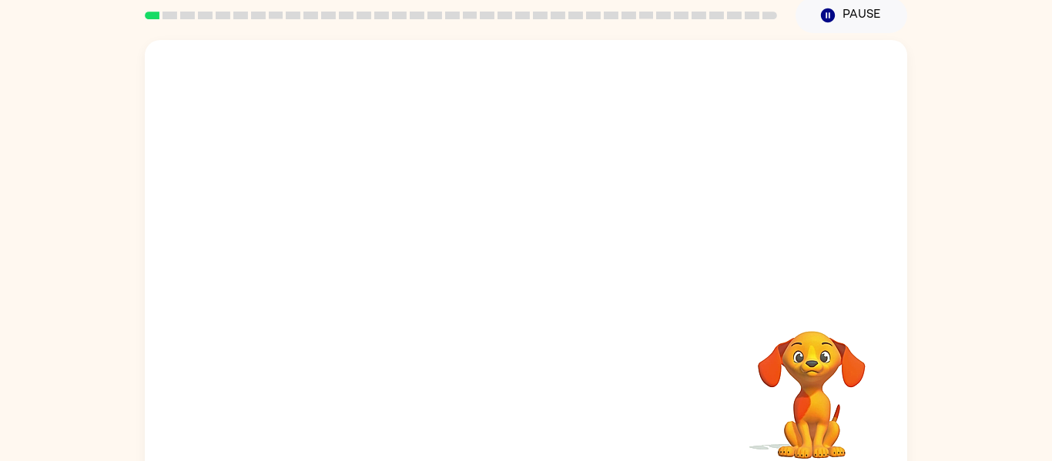
scroll to position [80, 0]
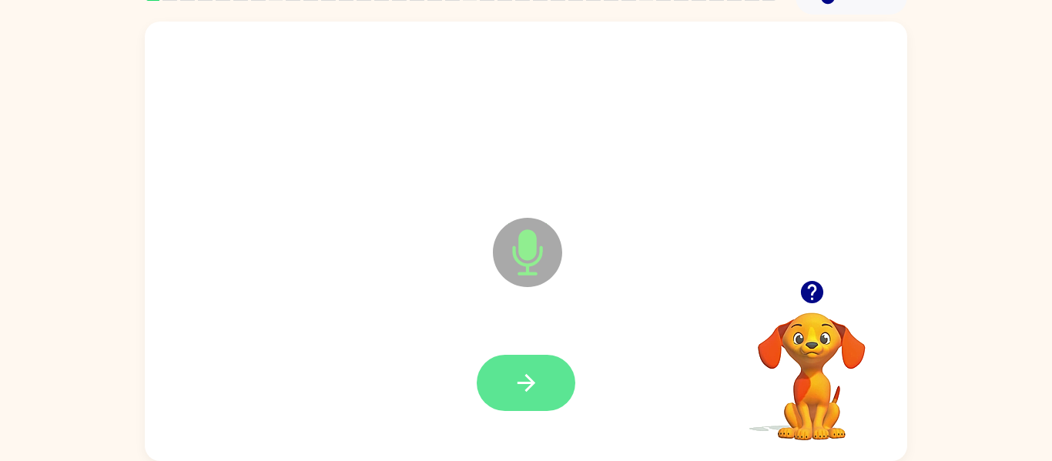
click at [549, 381] on button "button" at bounding box center [526, 383] width 99 height 56
click at [541, 383] on button "button" at bounding box center [526, 383] width 99 height 56
click at [531, 366] on button "button" at bounding box center [526, 383] width 99 height 56
click at [535, 389] on icon "button" at bounding box center [526, 383] width 27 height 27
click at [534, 386] on icon "button" at bounding box center [526, 383] width 27 height 27
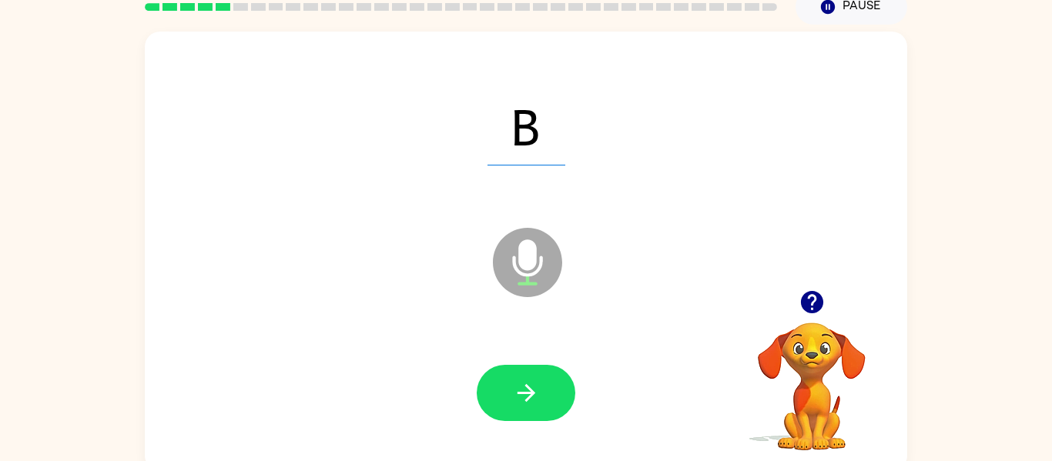
scroll to position [54, 0]
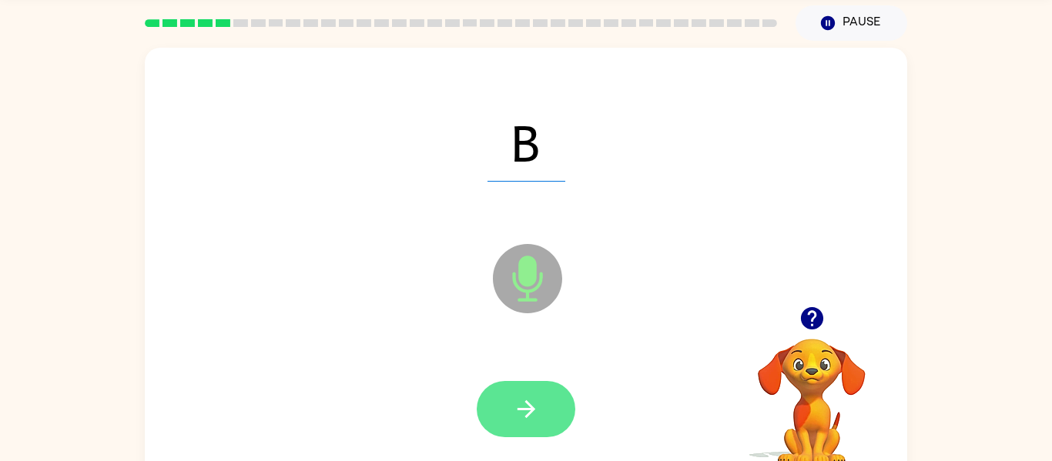
click at [541, 404] on button "button" at bounding box center [526, 409] width 99 height 56
click at [544, 400] on button "button" at bounding box center [526, 409] width 99 height 56
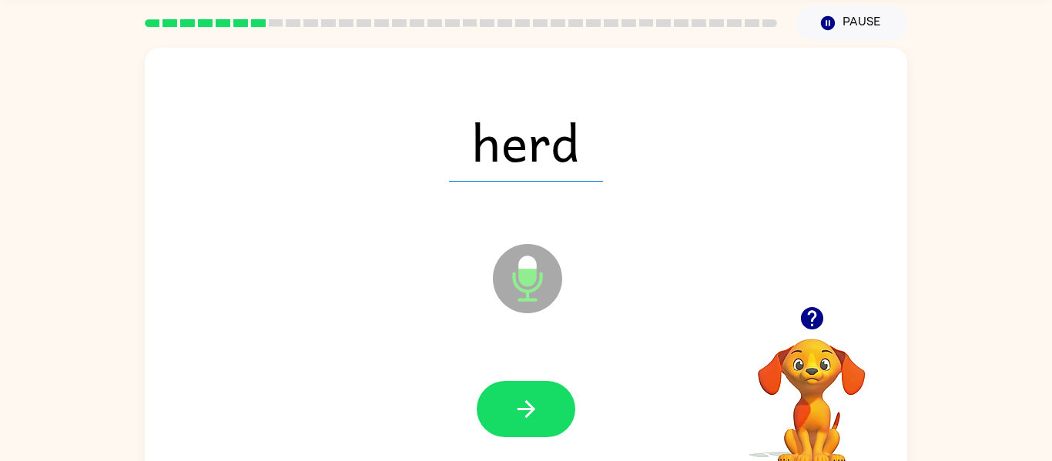
click at [533, 283] on icon "Microphone The Microphone is here when it is your turn to talk" at bounding box center [604, 298] width 231 height 116
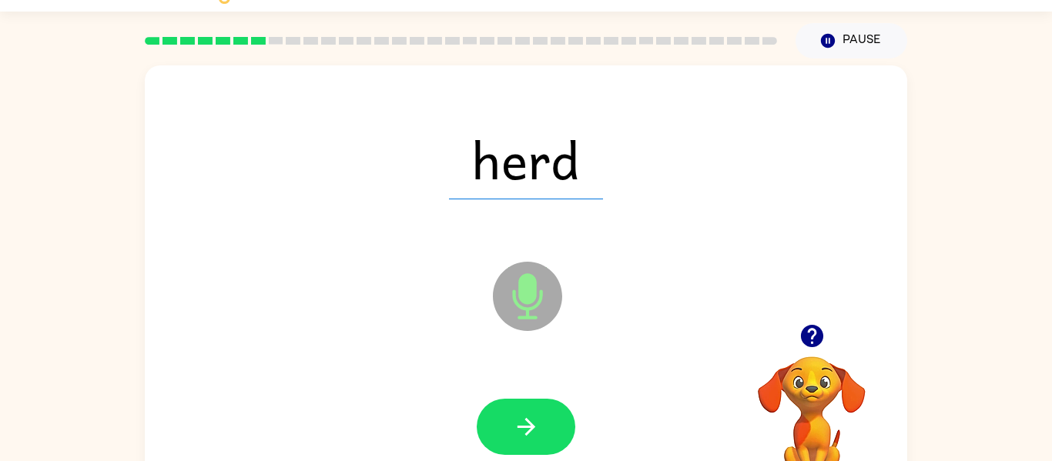
scroll to position [35, 0]
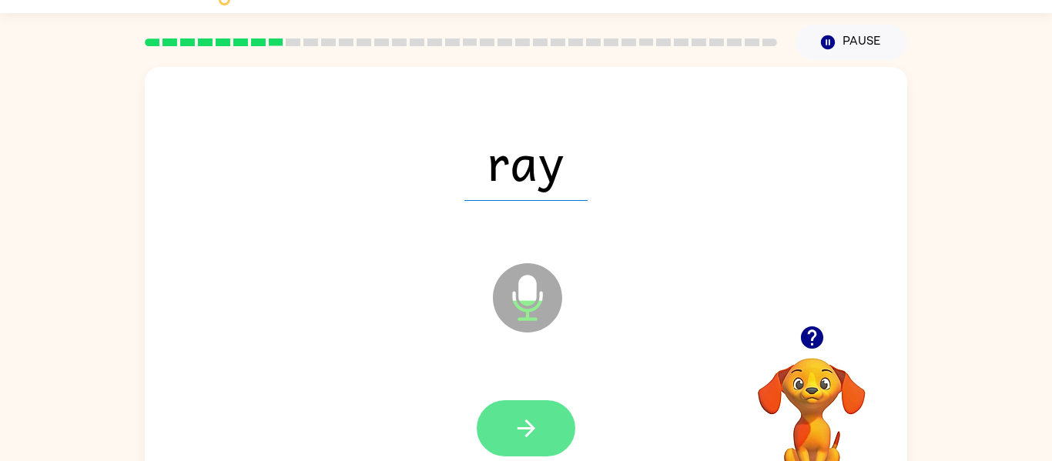
click at [546, 424] on button "button" at bounding box center [526, 428] width 99 height 56
click at [535, 424] on icon "button" at bounding box center [526, 428] width 27 height 27
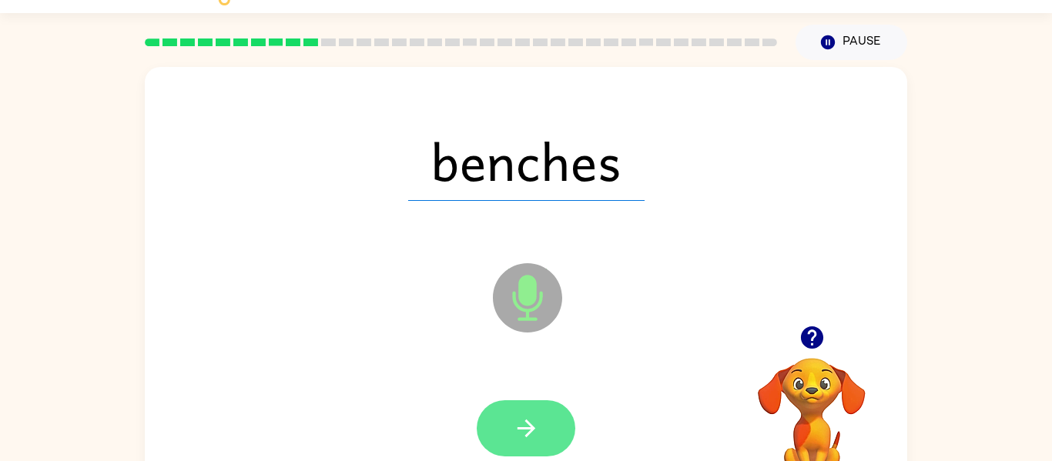
click at [548, 420] on button "button" at bounding box center [526, 428] width 99 height 56
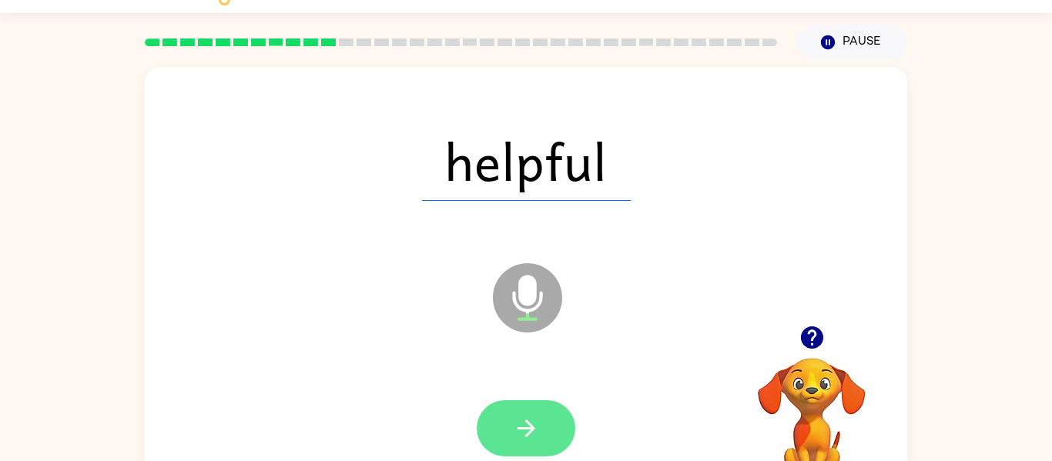
click at [535, 428] on icon "button" at bounding box center [526, 428] width 27 height 27
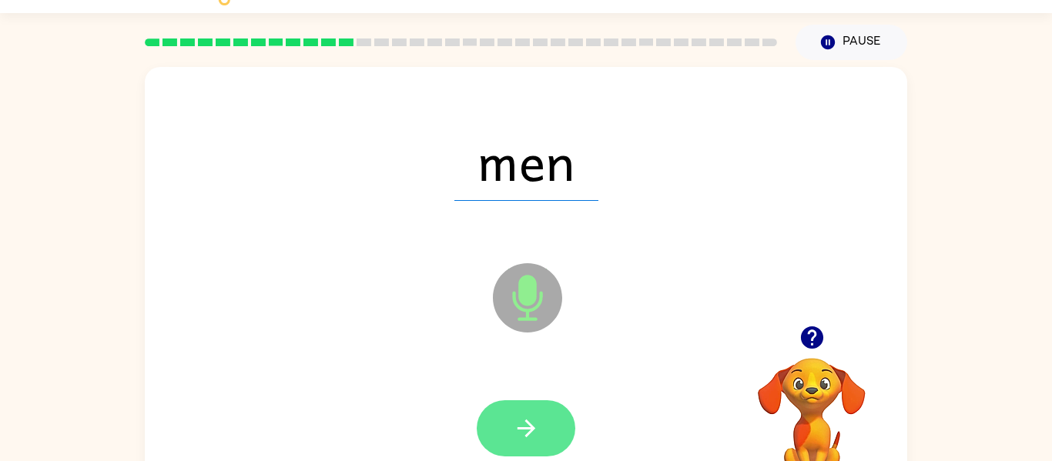
click at [543, 427] on button "button" at bounding box center [526, 428] width 99 height 56
click at [533, 427] on icon "button" at bounding box center [526, 429] width 18 height 18
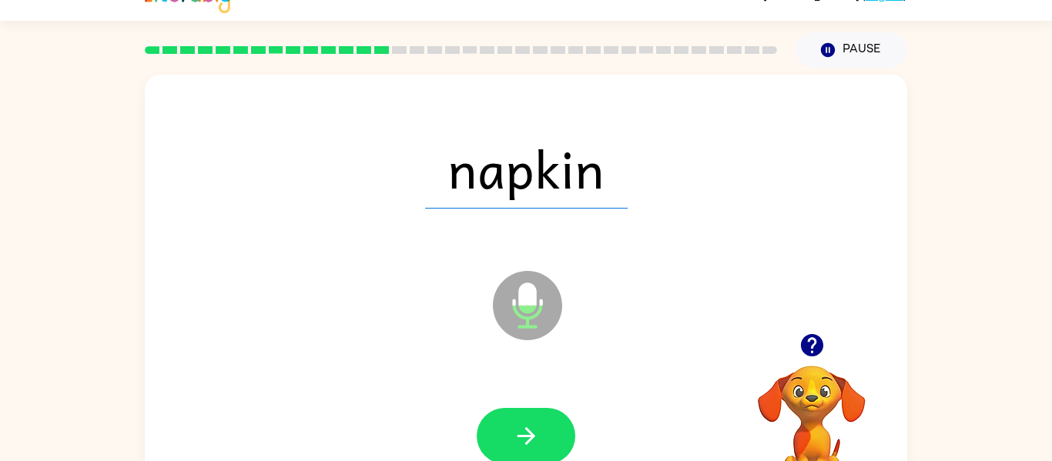
scroll to position [25, 0]
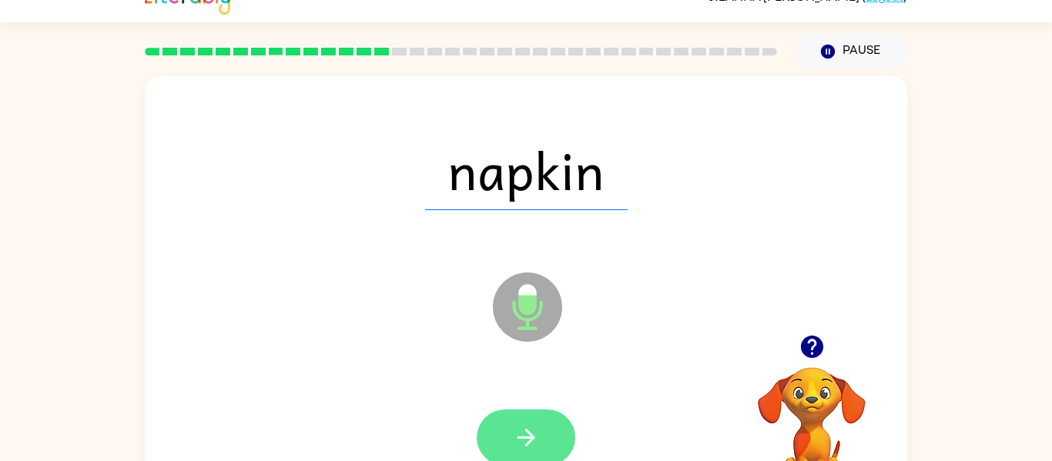
click at [548, 443] on button "button" at bounding box center [526, 438] width 99 height 56
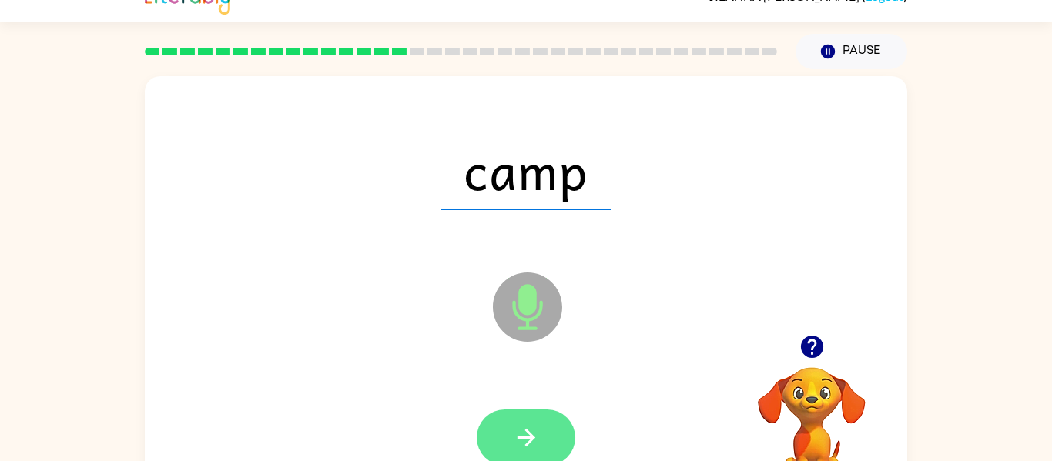
click at [542, 434] on button "button" at bounding box center [526, 438] width 99 height 56
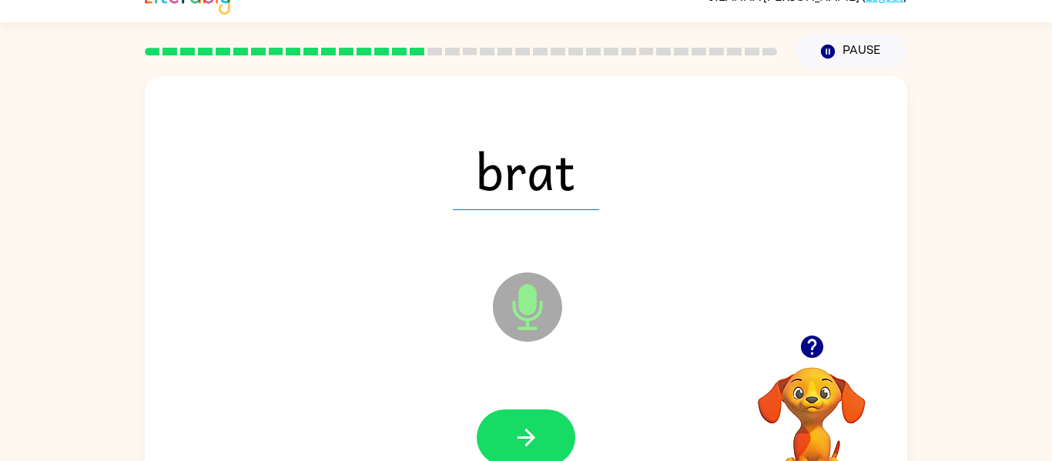
scroll to position [28, 0]
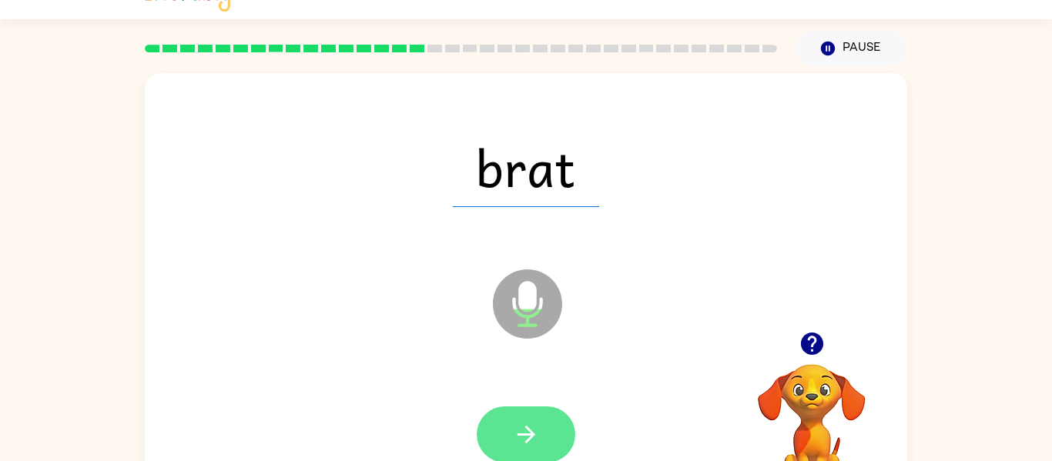
click at [554, 427] on button "button" at bounding box center [526, 435] width 99 height 56
click at [543, 434] on button "button" at bounding box center [526, 435] width 99 height 56
click at [539, 443] on icon "button" at bounding box center [526, 434] width 27 height 27
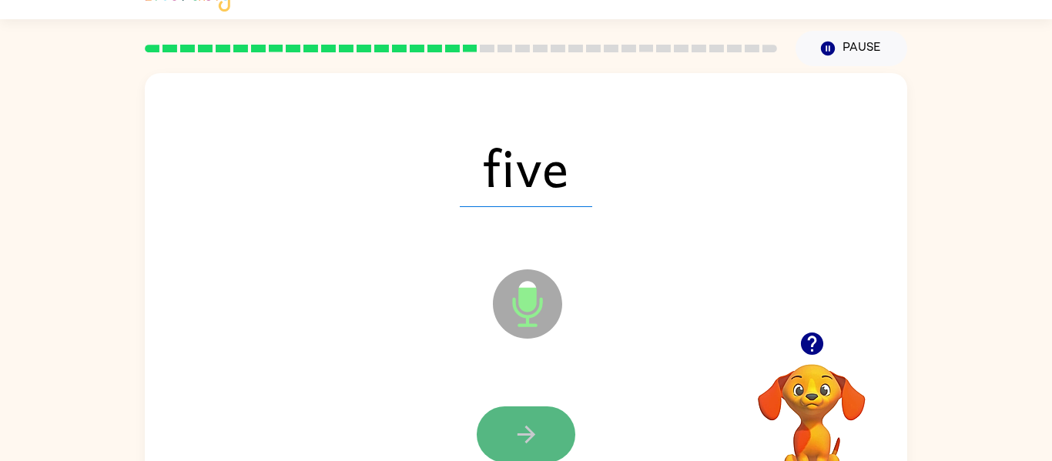
click at [534, 430] on icon "button" at bounding box center [526, 434] width 27 height 27
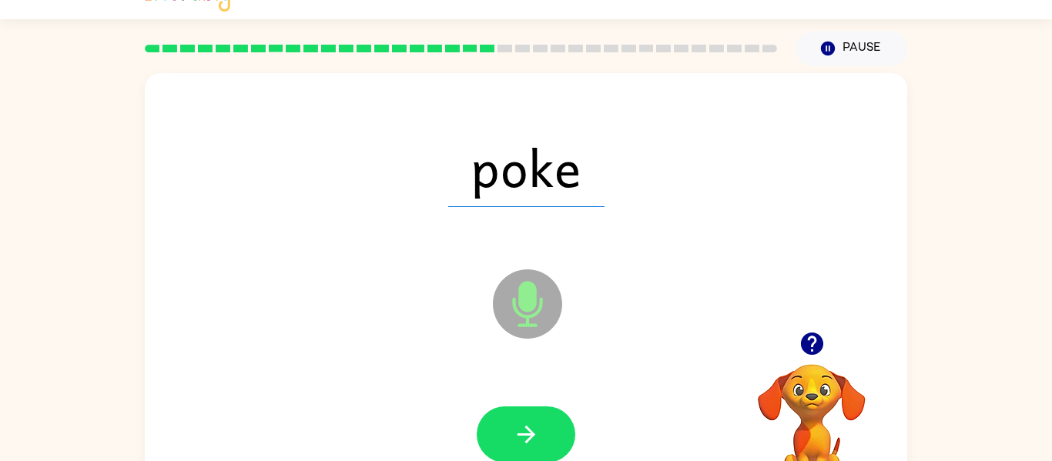
click at [534, 430] on icon "button" at bounding box center [526, 434] width 27 height 27
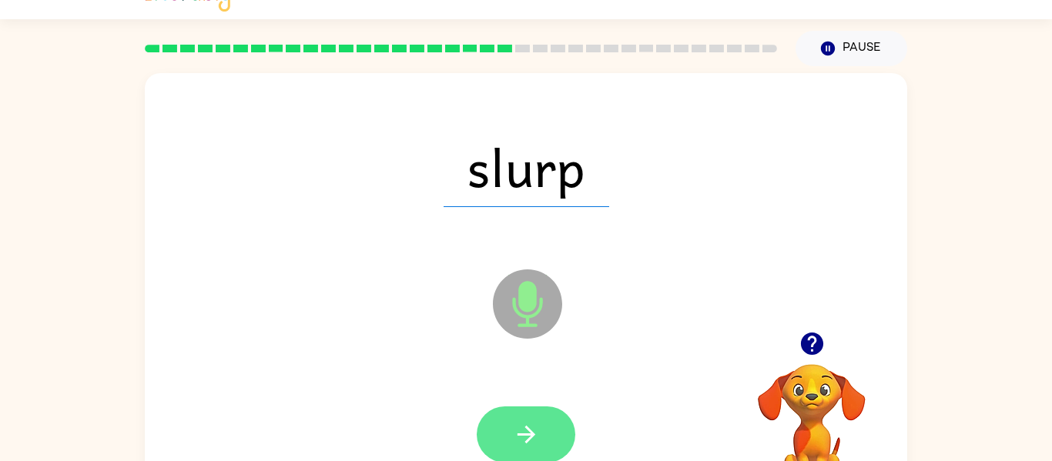
click at [533, 434] on icon "button" at bounding box center [526, 435] width 18 height 18
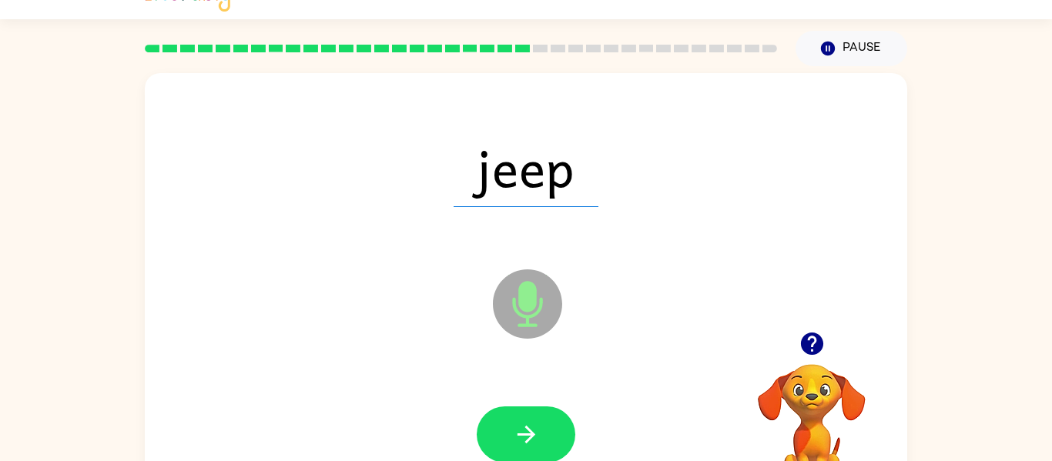
click at [533, 434] on icon "button" at bounding box center [526, 435] width 18 height 18
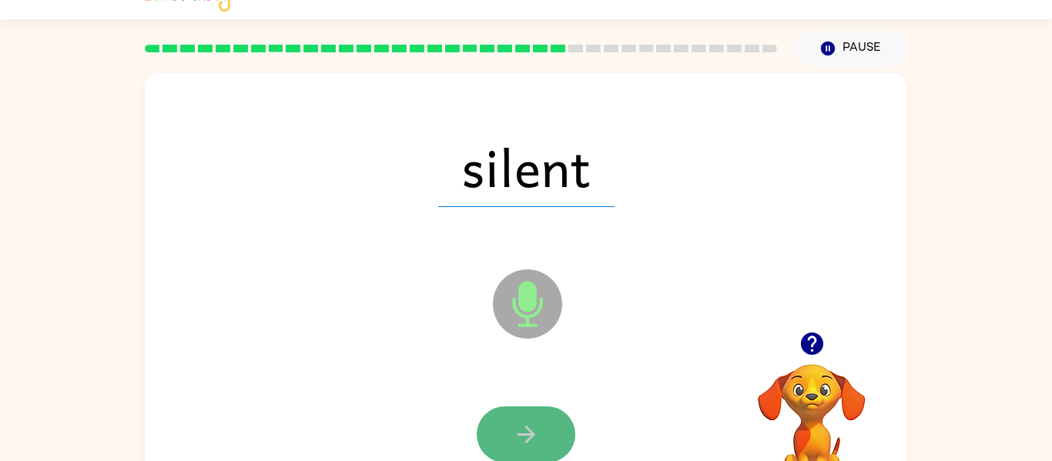
click at [534, 435] on icon "button" at bounding box center [526, 434] width 27 height 27
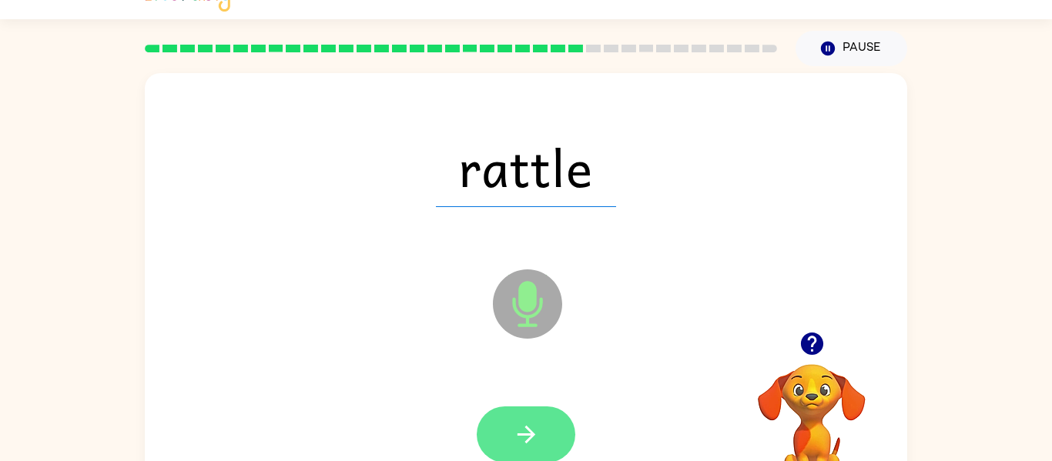
click at [534, 436] on icon "button" at bounding box center [526, 434] width 27 height 27
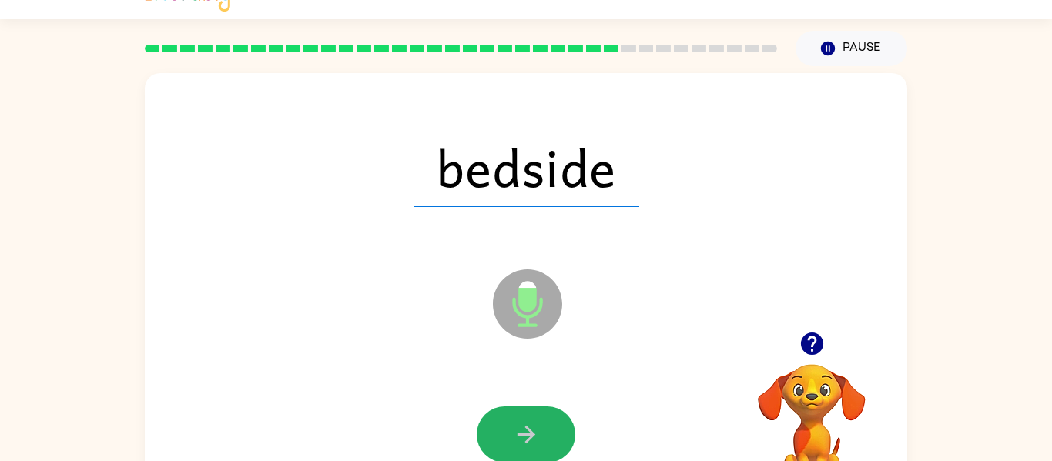
click at [534, 436] on icon "button" at bounding box center [526, 434] width 27 height 27
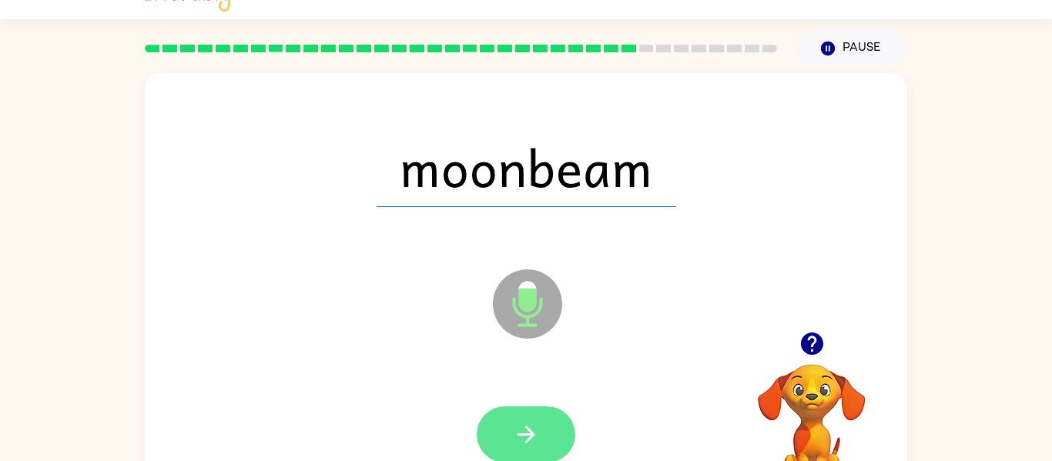
click at [535, 439] on icon "button" at bounding box center [526, 434] width 27 height 27
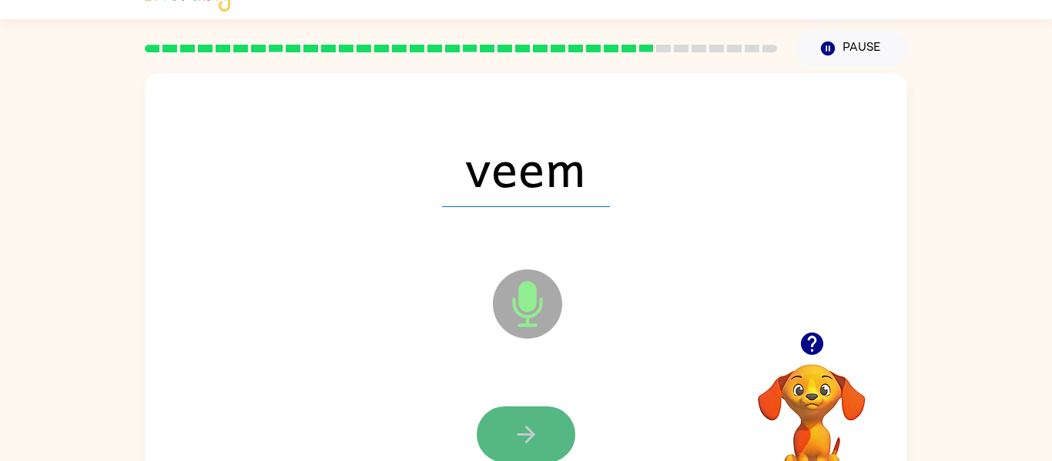
click at [538, 444] on icon "button" at bounding box center [526, 434] width 27 height 27
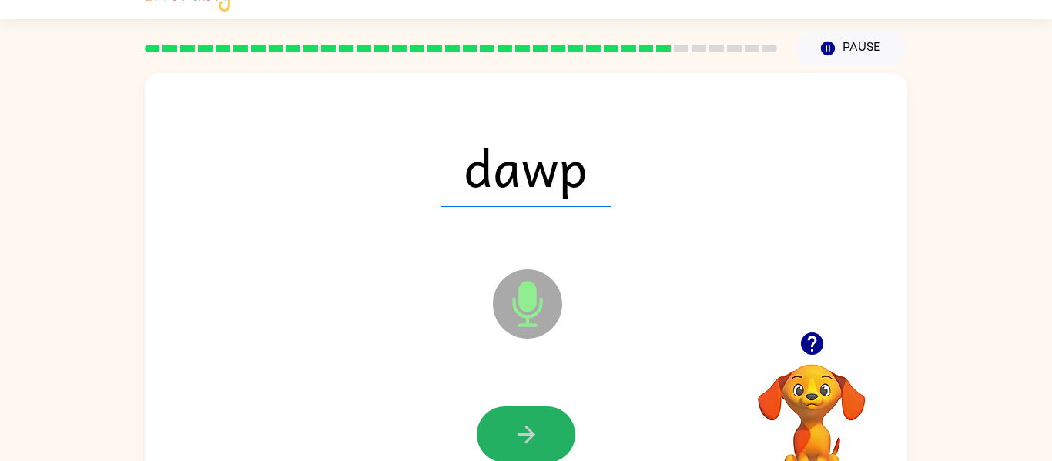
click at [538, 444] on icon "button" at bounding box center [526, 434] width 27 height 27
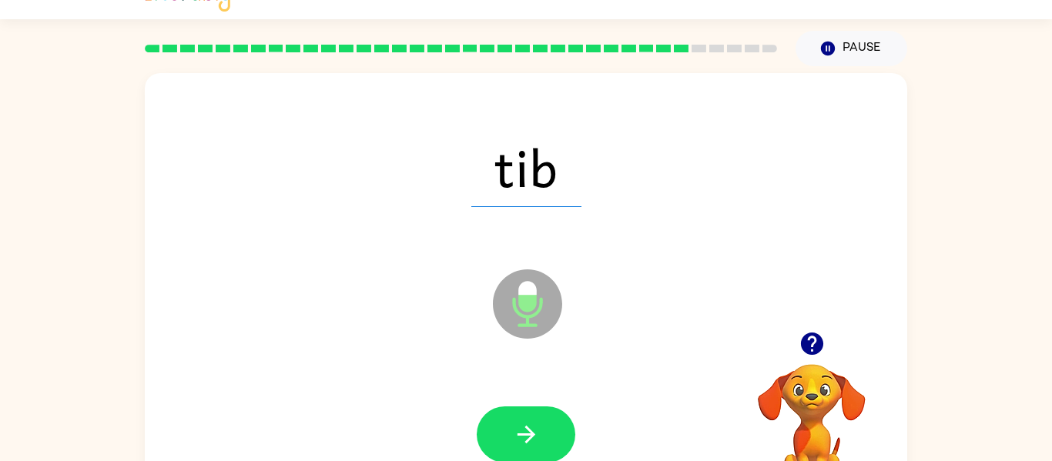
click at [538, 444] on icon "button" at bounding box center [526, 434] width 27 height 27
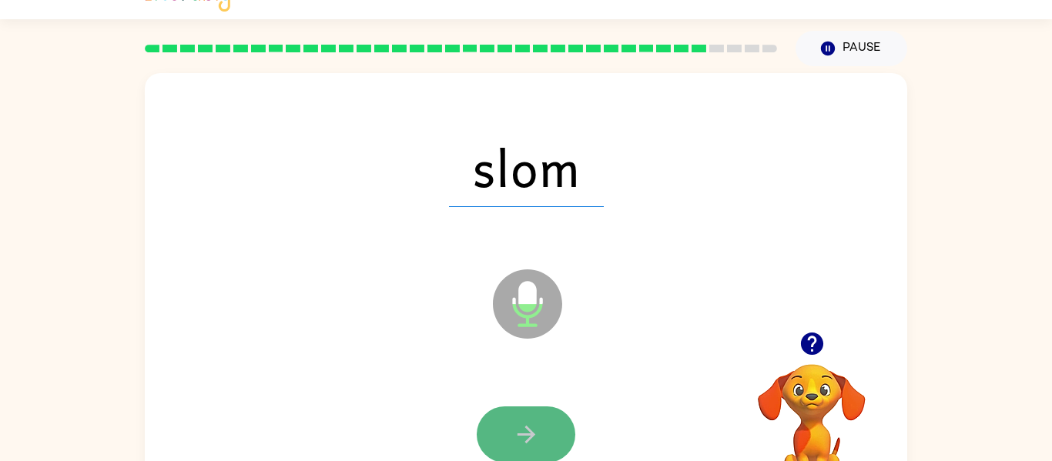
click at [538, 449] on button "button" at bounding box center [526, 435] width 99 height 56
click at [538, 451] on button "button" at bounding box center [526, 435] width 99 height 56
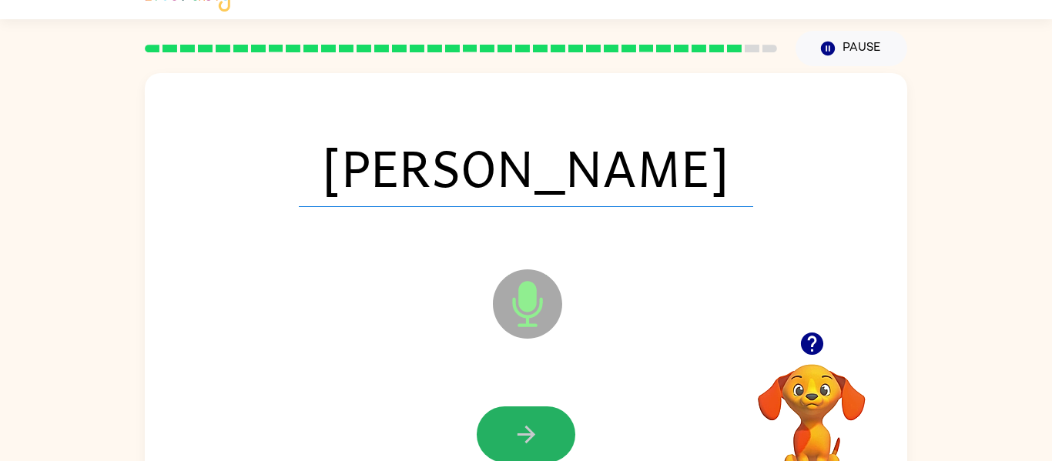
click at [540, 448] on button "button" at bounding box center [526, 435] width 99 height 56
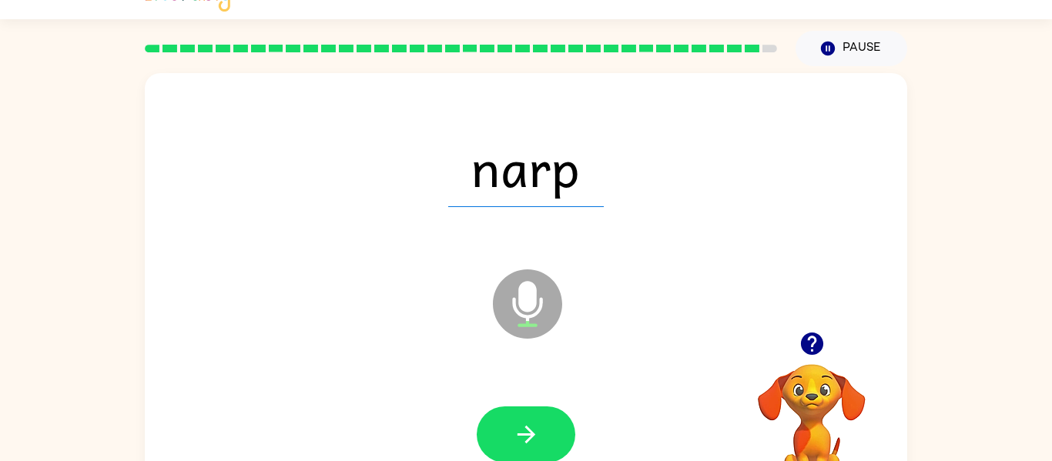
click at [540, 448] on button "button" at bounding box center [526, 435] width 99 height 56
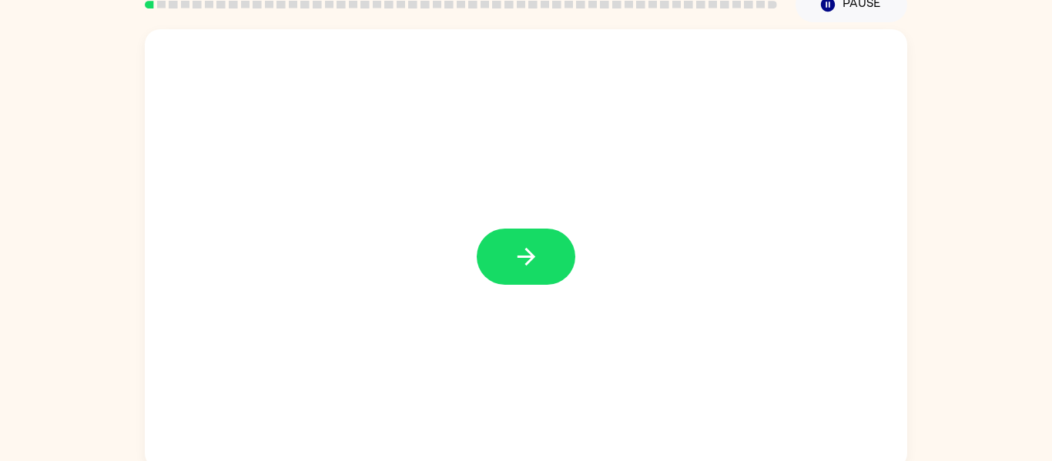
scroll to position [71, 0]
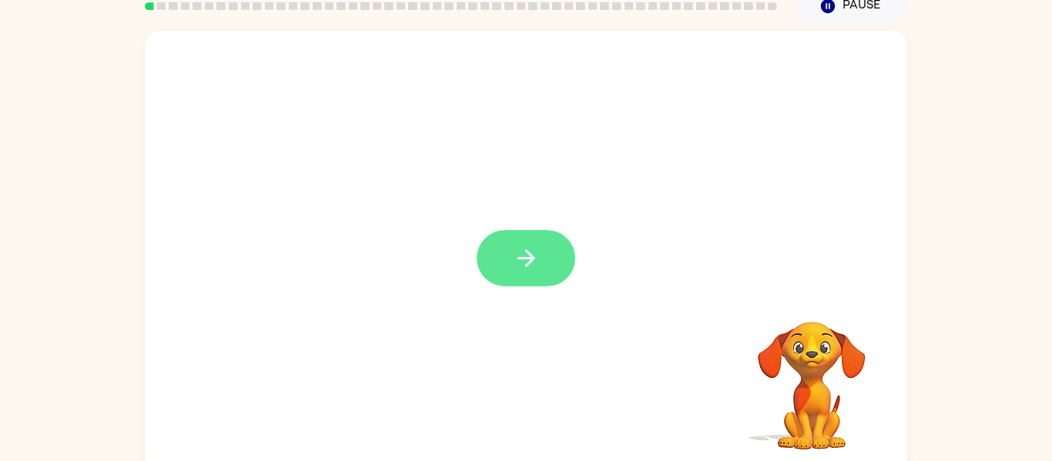
click at [555, 242] on button "button" at bounding box center [526, 258] width 99 height 56
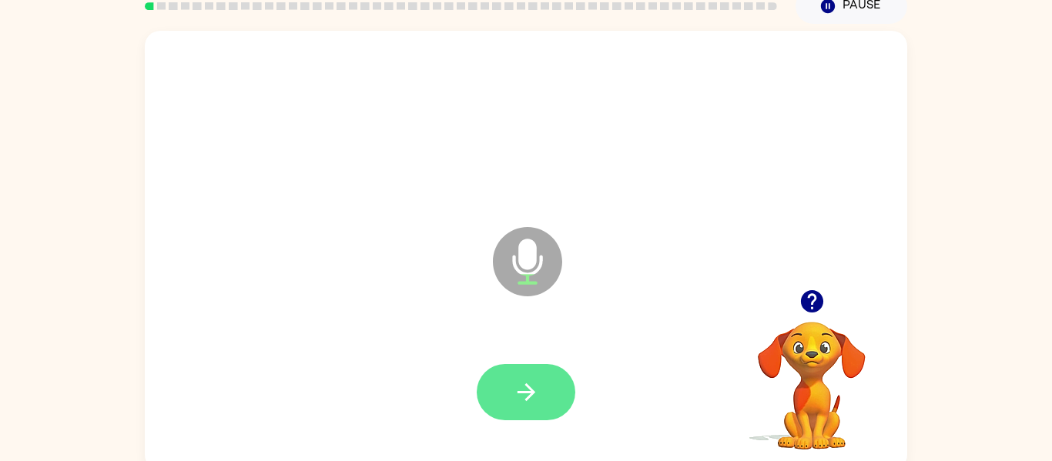
click at [518, 399] on icon "button" at bounding box center [526, 392] width 27 height 27
click at [521, 391] on icon "button" at bounding box center [526, 393] width 18 height 18
click at [557, 385] on button "button" at bounding box center [526, 392] width 99 height 56
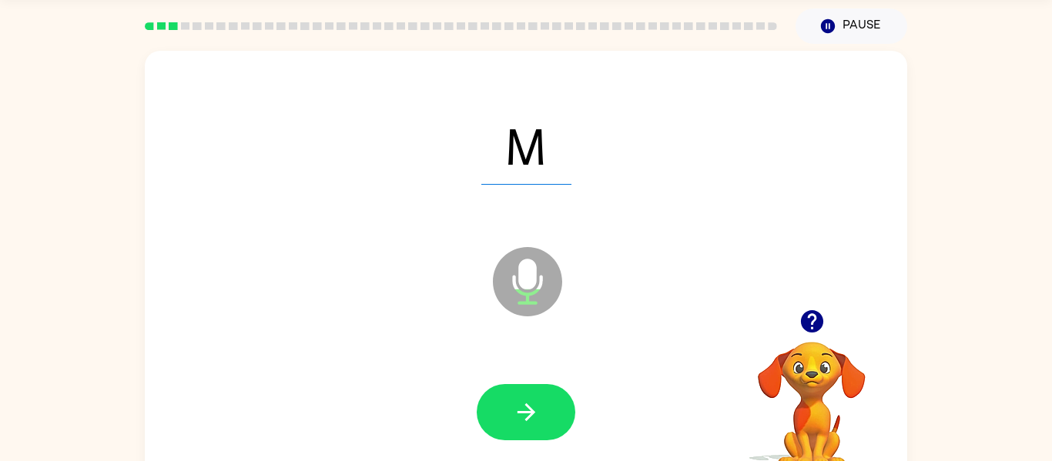
scroll to position [44, 0]
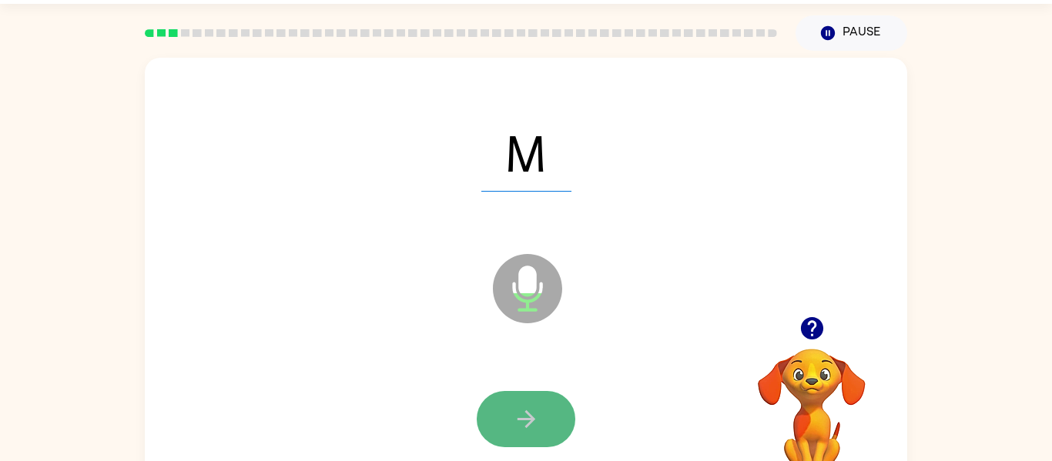
click at [527, 427] on icon "button" at bounding box center [526, 419] width 18 height 18
click at [525, 417] on icon "button" at bounding box center [526, 419] width 27 height 27
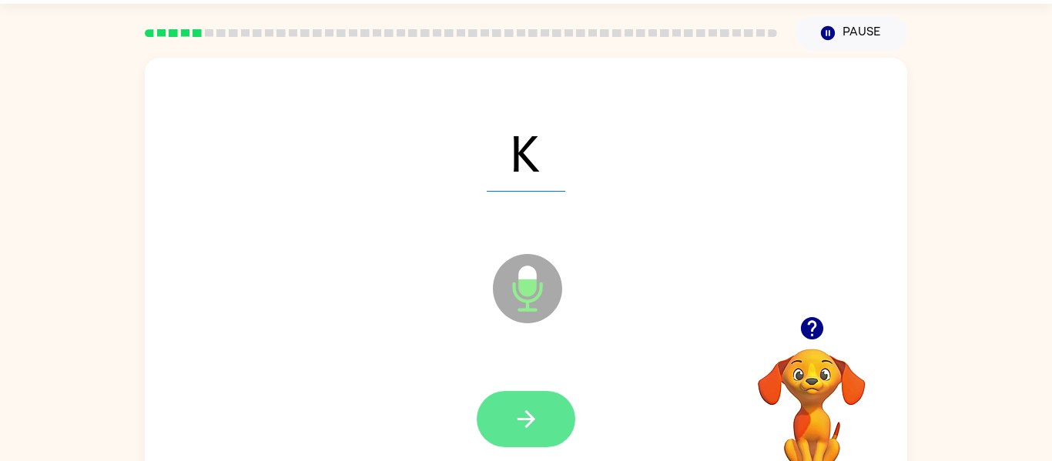
click at [521, 440] on button "button" at bounding box center [526, 419] width 99 height 56
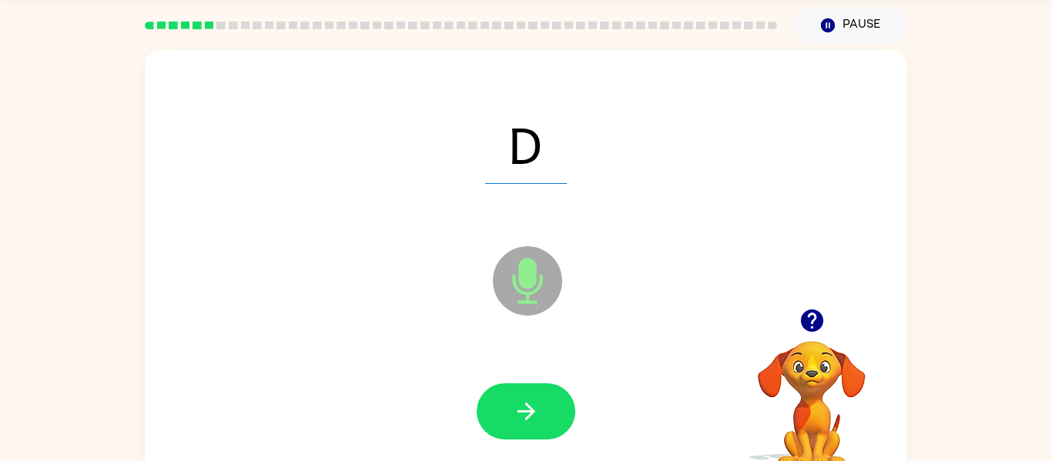
scroll to position [55, 0]
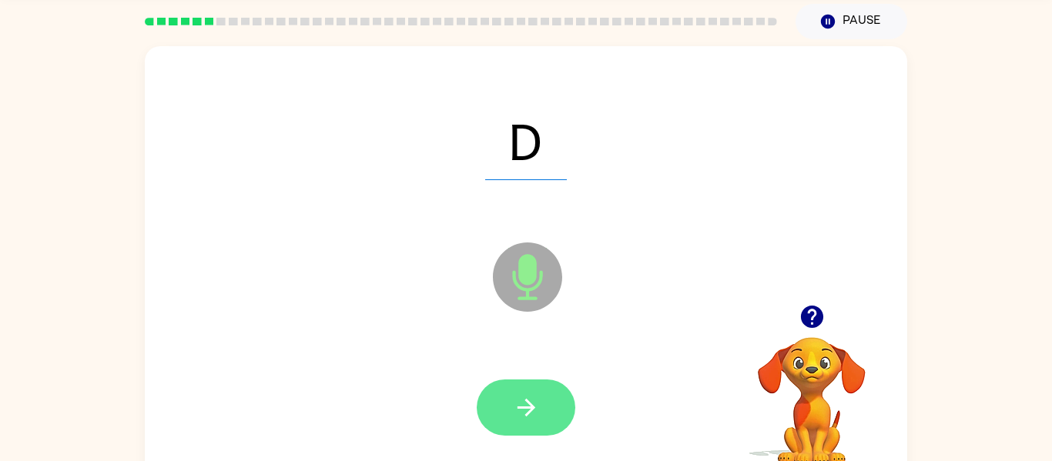
click at [528, 426] on button "button" at bounding box center [526, 408] width 99 height 56
click at [540, 414] on button "button" at bounding box center [526, 408] width 99 height 56
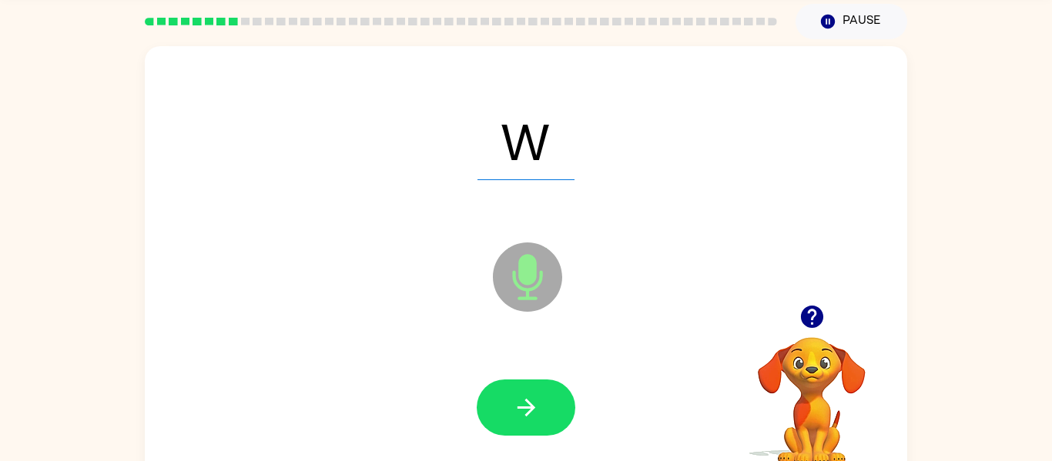
scroll to position [56, 0]
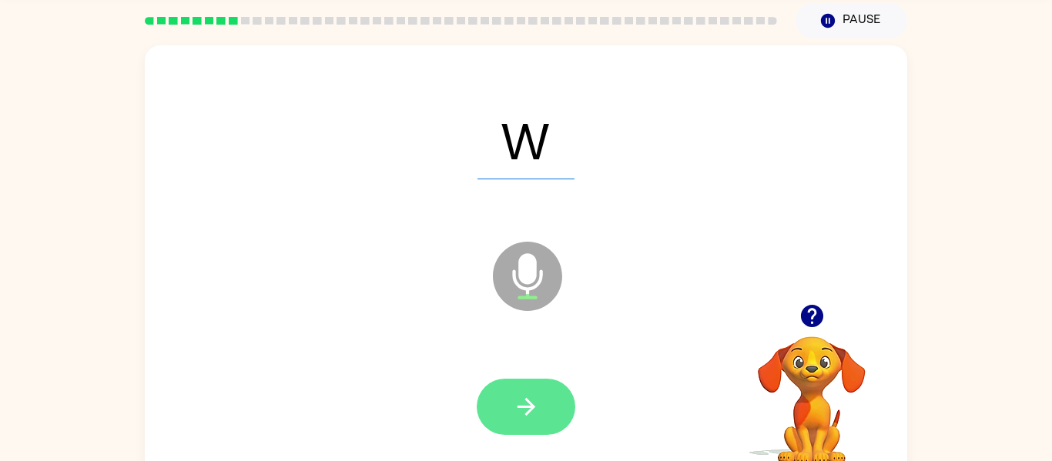
click at [530, 417] on icon "button" at bounding box center [526, 407] width 27 height 27
click at [530, 431] on button "button" at bounding box center [526, 407] width 99 height 56
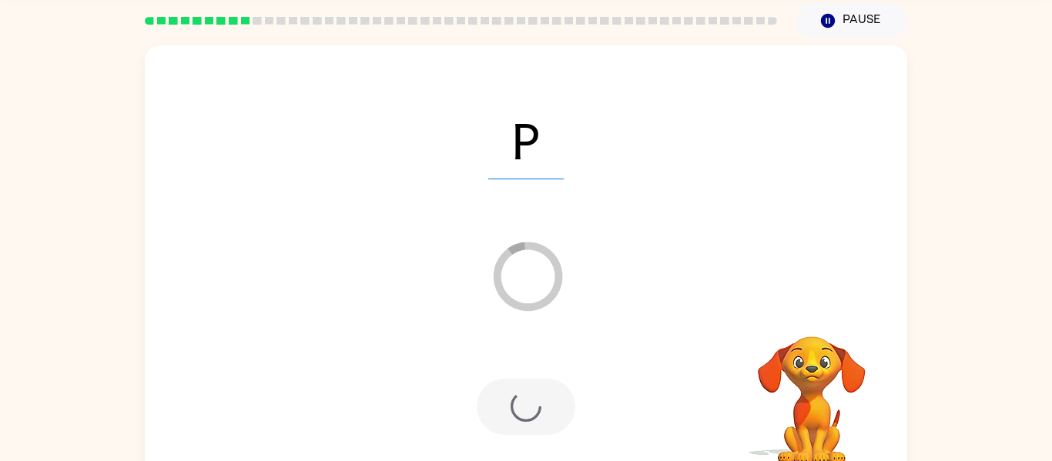
click at [525, 424] on div at bounding box center [526, 407] width 99 height 56
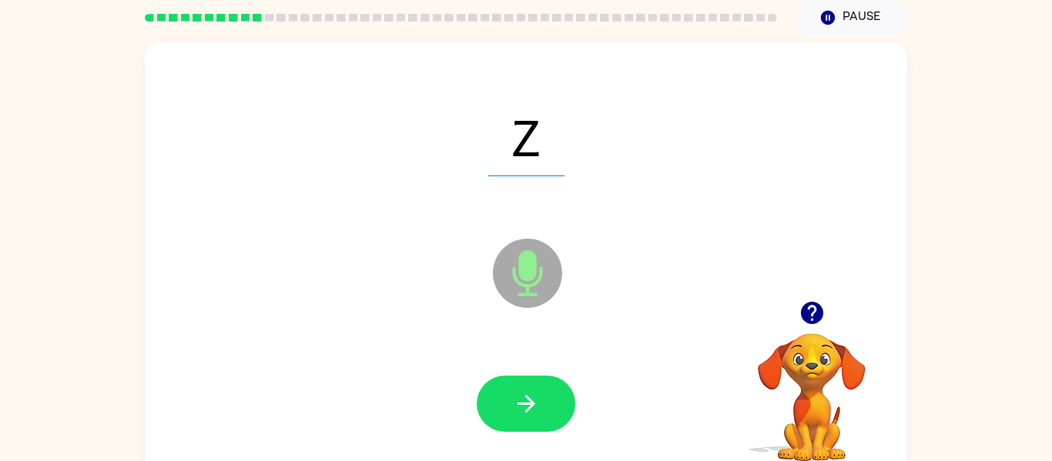
scroll to position [59, 0]
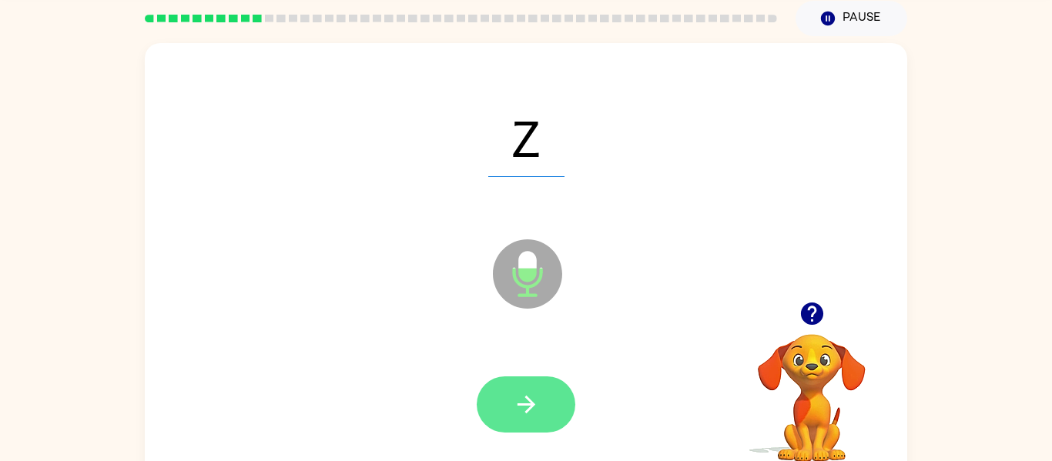
click at [523, 430] on button "button" at bounding box center [526, 405] width 99 height 56
click at [514, 392] on icon "button" at bounding box center [526, 404] width 27 height 27
click at [528, 411] on icon "button" at bounding box center [526, 405] width 18 height 18
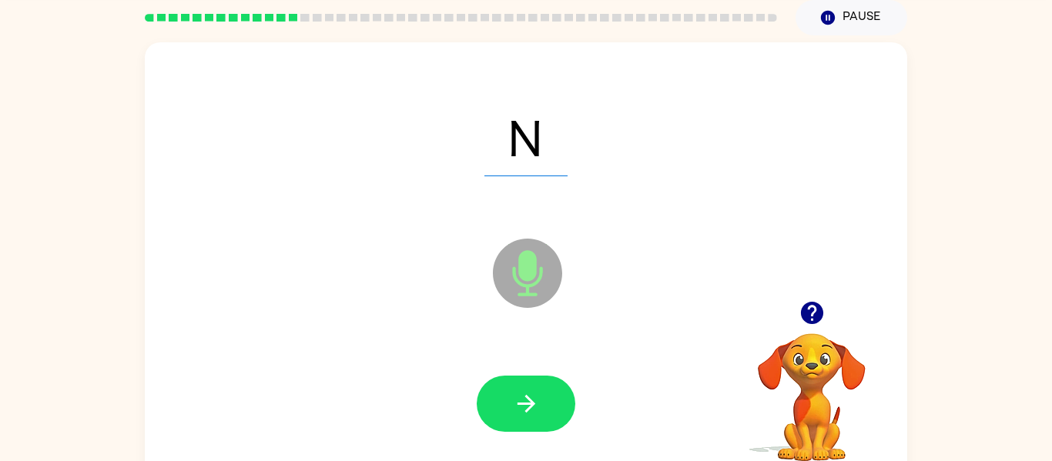
scroll to position [60, 0]
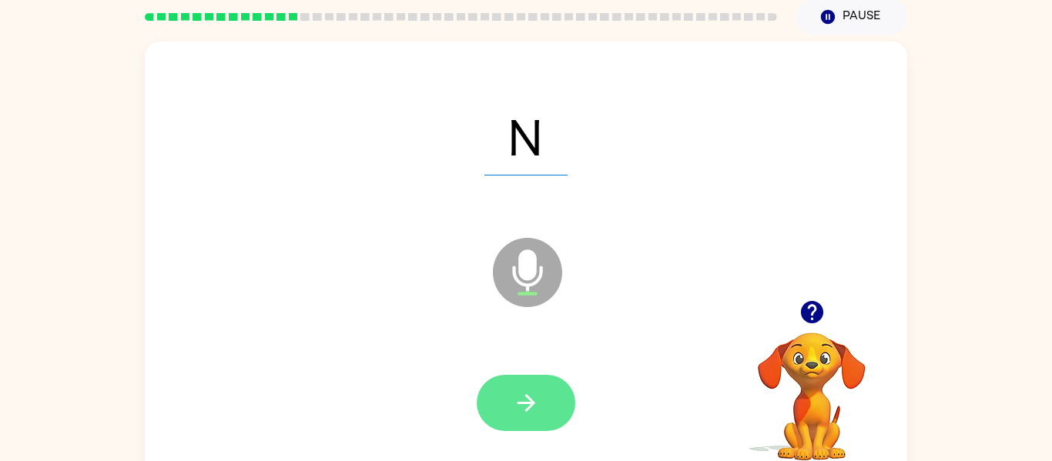
click at [518, 404] on icon "button" at bounding box center [526, 403] width 27 height 27
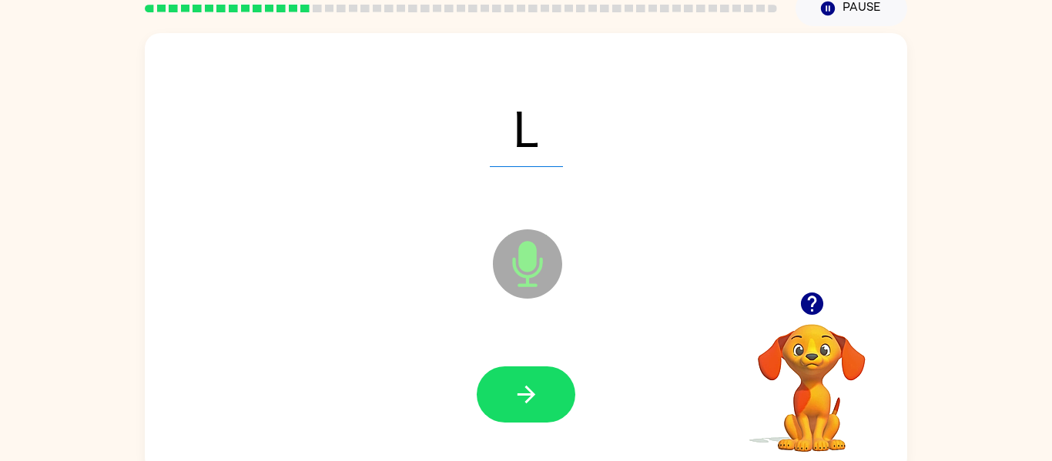
scroll to position [69, 0]
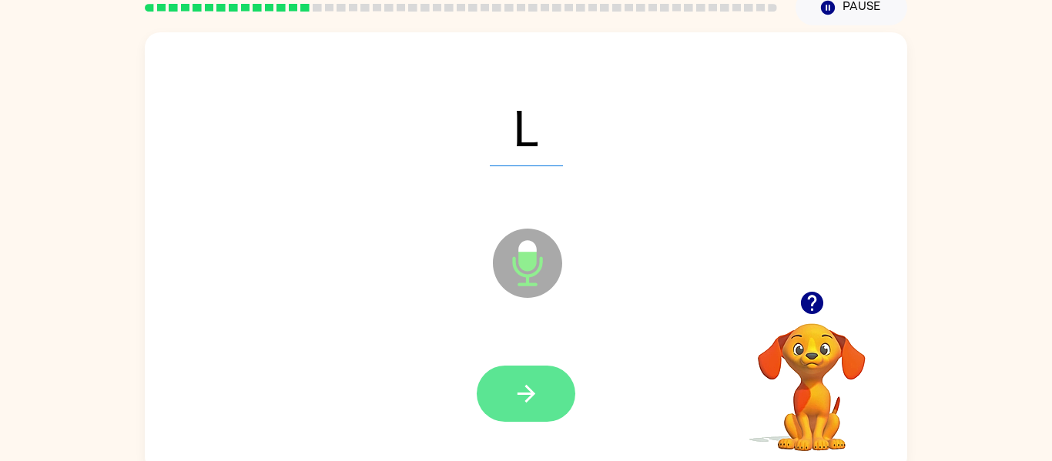
click at [528, 411] on button "button" at bounding box center [526, 394] width 99 height 56
click at [508, 391] on button "button" at bounding box center [526, 394] width 99 height 56
click at [536, 400] on icon "button" at bounding box center [526, 393] width 27 height 27
click at [527, 406] on icon "button" at bounding box center [526, 393] width 27 height 27
click at [530, 404] on icon "button" at bounding box center [526, 393] width 27 height 27
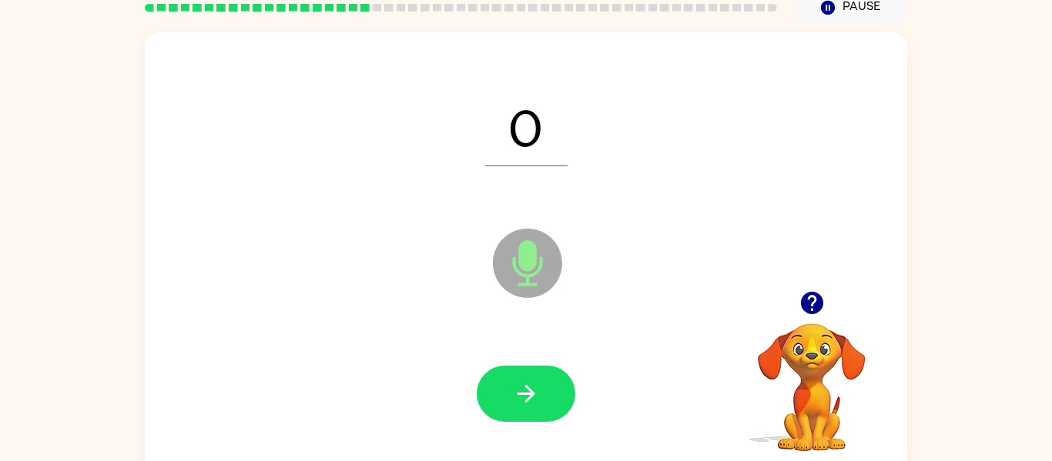
scroll to position [71, 0]
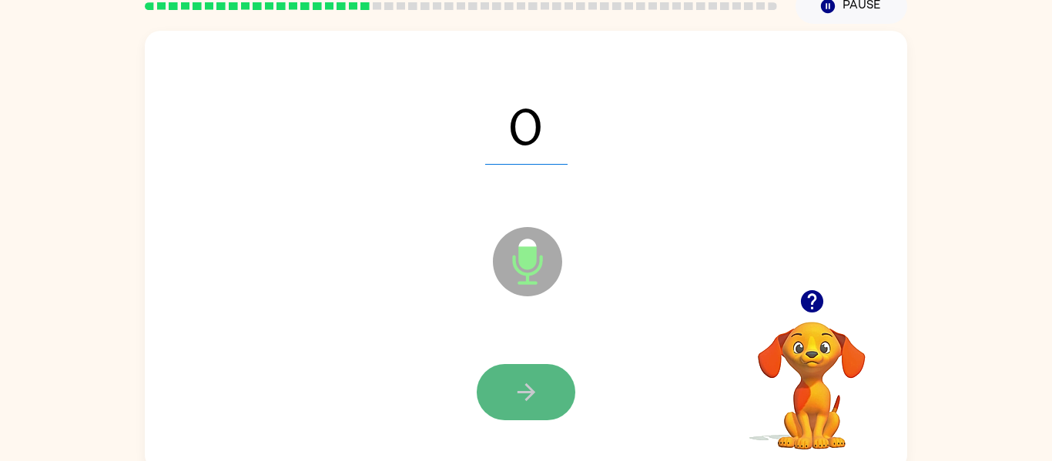
click at [517, 397] on icon "button" at bounding box center [526, 392] width 27 height 27
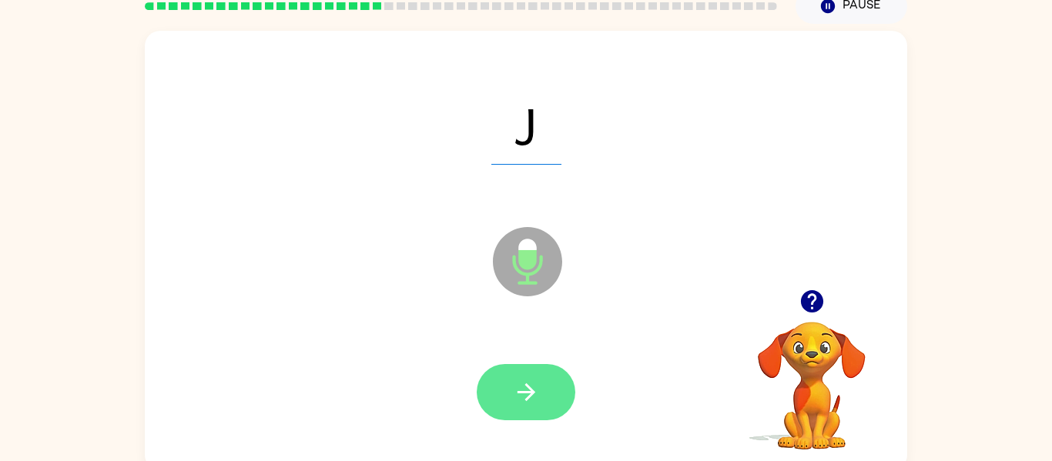
click at [541, 417] on button "button" at bounding box center [526, 392] width 99 height 56
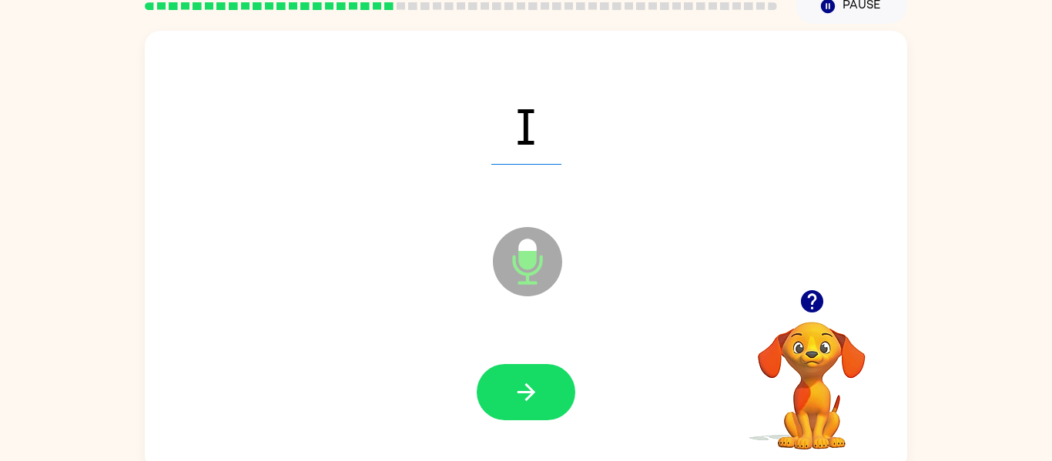
scroll to position [74, 0]
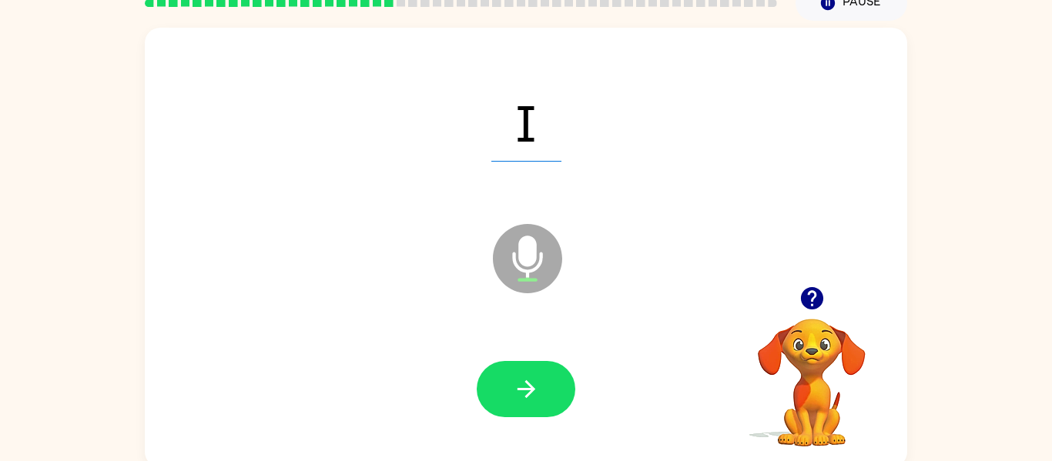
click at [526, 426] on div at bounding box center [526, 390] width 732 height 126
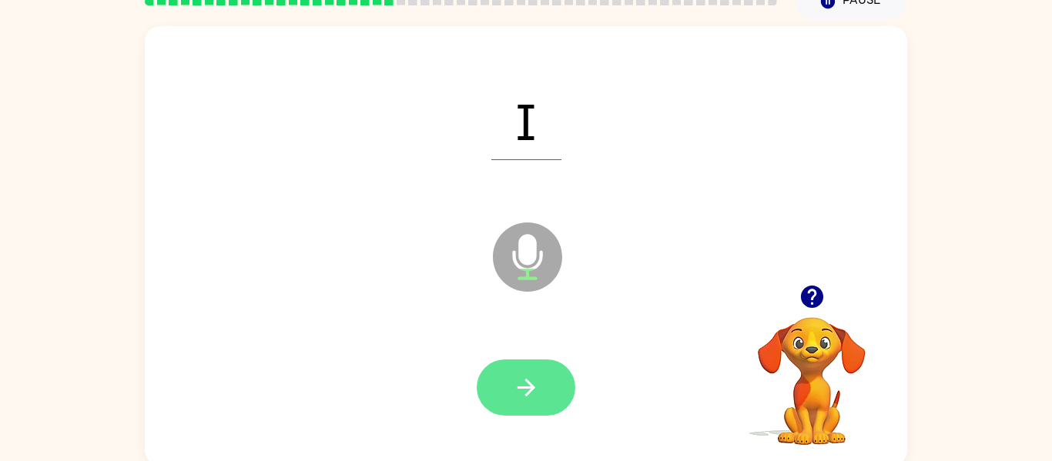
click at [519, 407] on button "button" at bounding box center [526, 388] width 99 height 56
click at [518, 408] on button "button" at bounding box center [526, 388] width 99 height 56
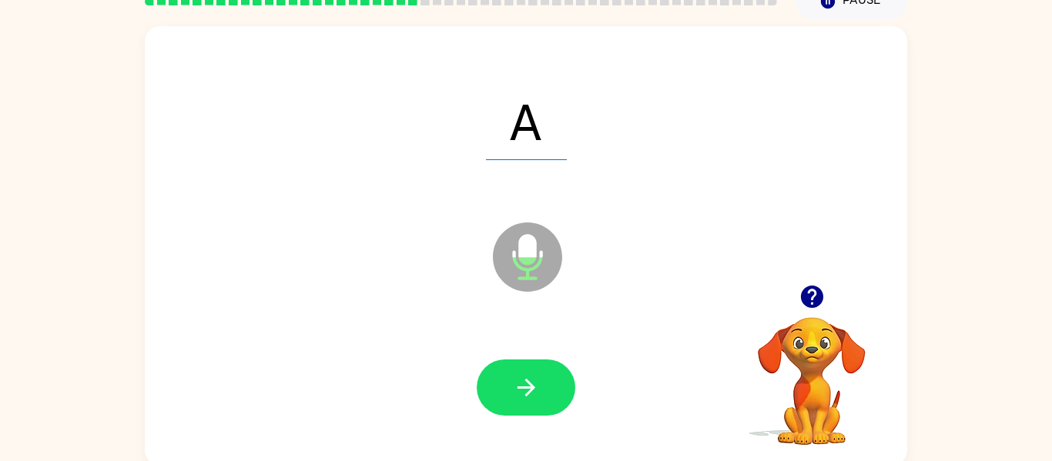
scroll to position [80, 0]
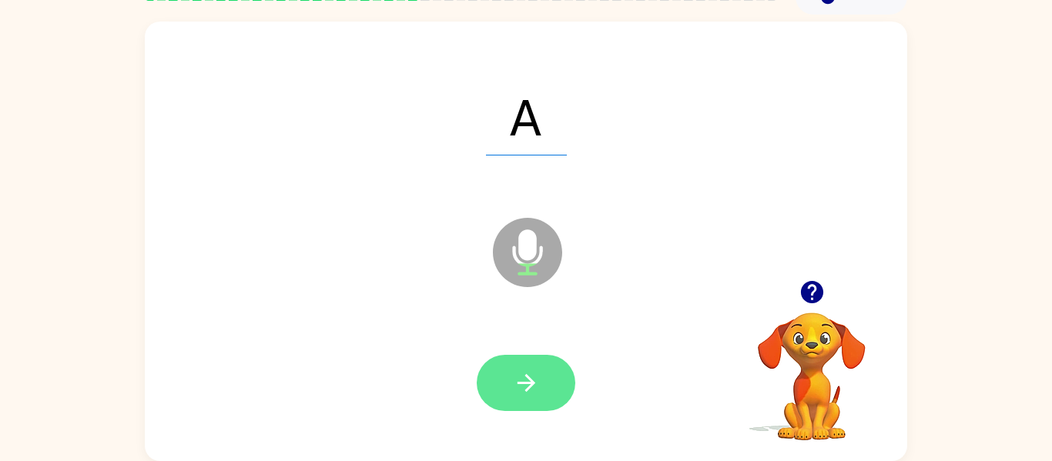
click at [533, 391] on icon "button" at bounding box center [526, 383] width 27 height 27
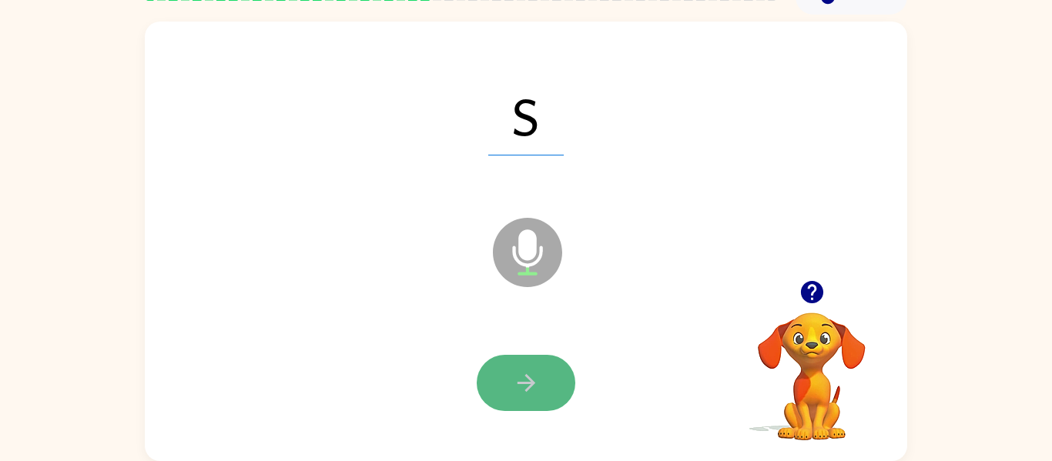
click at [538, 400] on button "button" at bounding box center [526, 383] width 99 height 56
click at [528, 377] on icon "button" at bounding box center [526, 383] width 18 height 18
click at [545, 404] on button "button" at bounding box center [526, 383] width 99 height 56
click at [534, 384] on icon "button" at bounding box center [526, 383] width 27 height 27
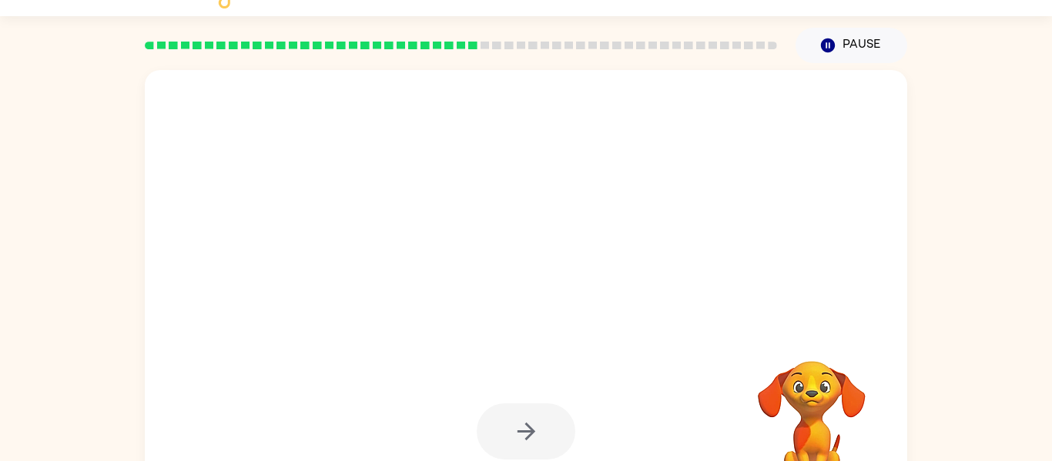
scroll to position [32, 0]
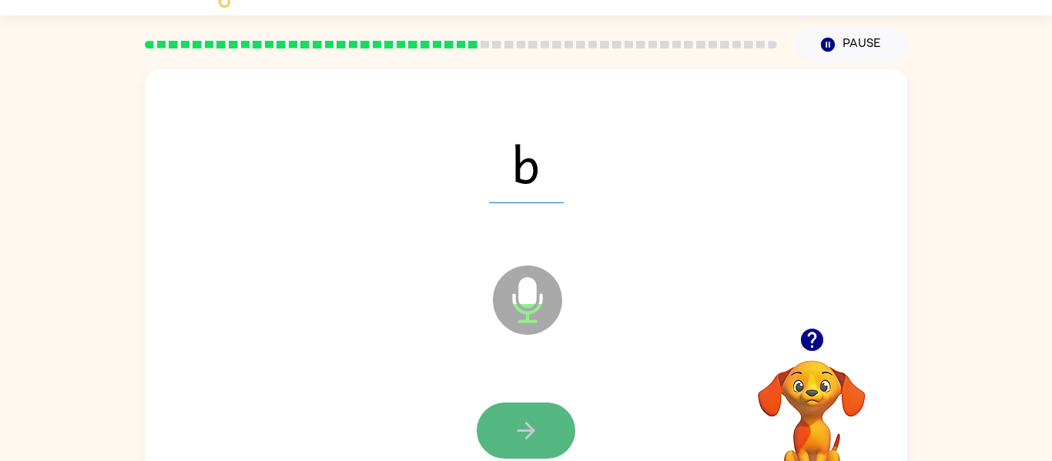
click at [517, 424] on icon "button" at bounding box center [526, 430] width 27 height 27
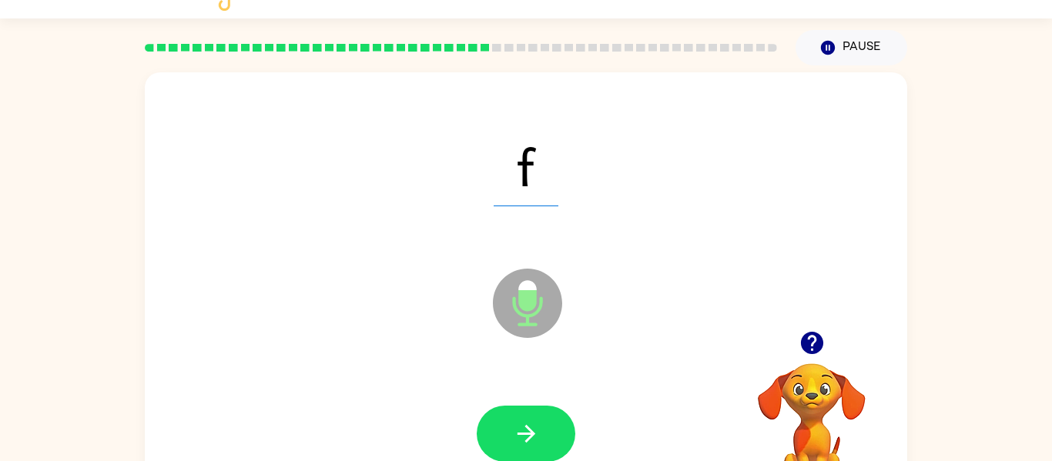
scroll to position [28, 0]
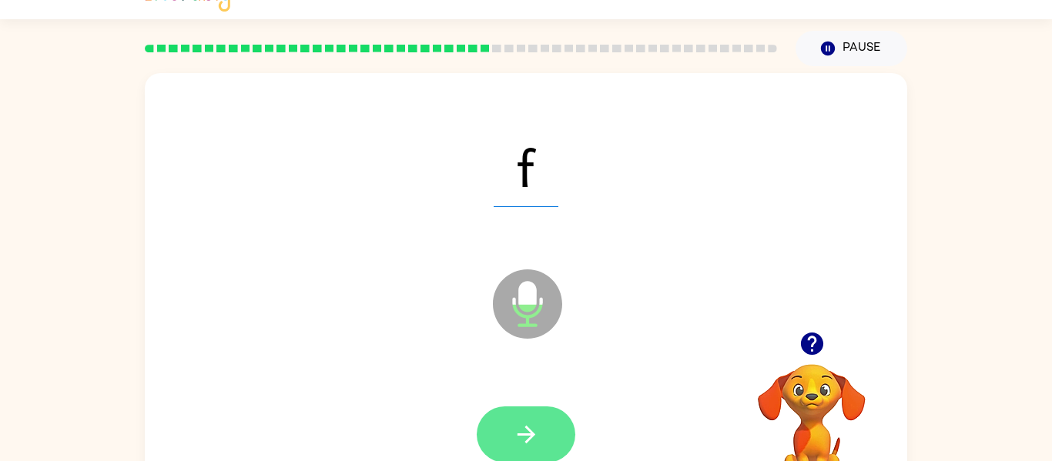
click at [541, 454] on button "button" at bounding box center [526, 435] width 99 height 56
click at [518, 439] on icon "button" at bounding box center [526, 434] width 27 height 27
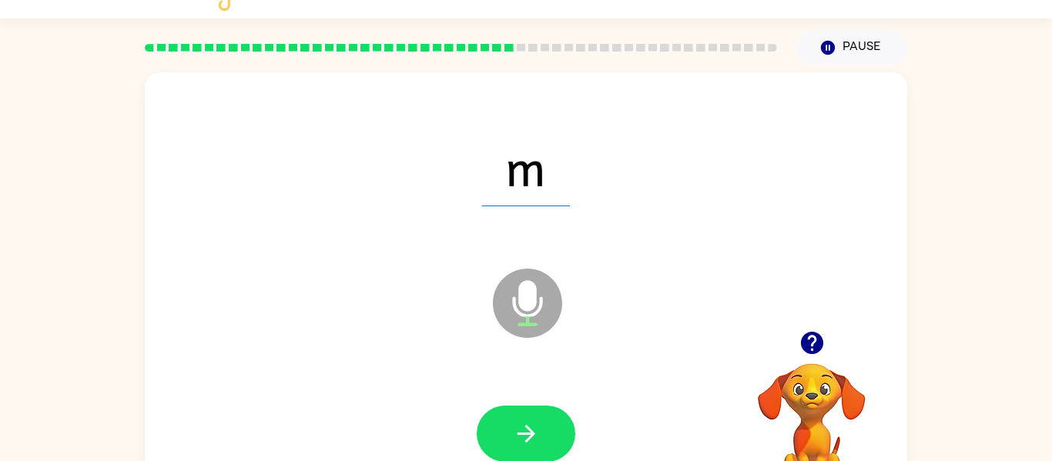
scroll to position [31, 0]
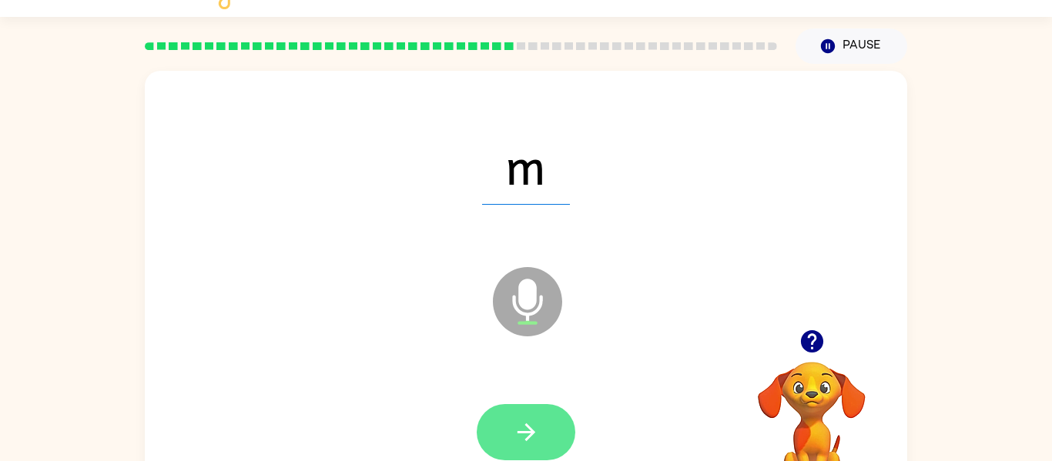
click at [519, 440] on icon "button" at bounding box center [526, 432] width 27 height 27
click at [538, 447] on button "button" at bounding box center [526, 432] width 99 height 56
click at [527, 434] on icon "button" at bounding box center [526, 432] width 27 height 27
click at [532, 460] on button "button" at bounding box center [526, 432] width 99 height 56
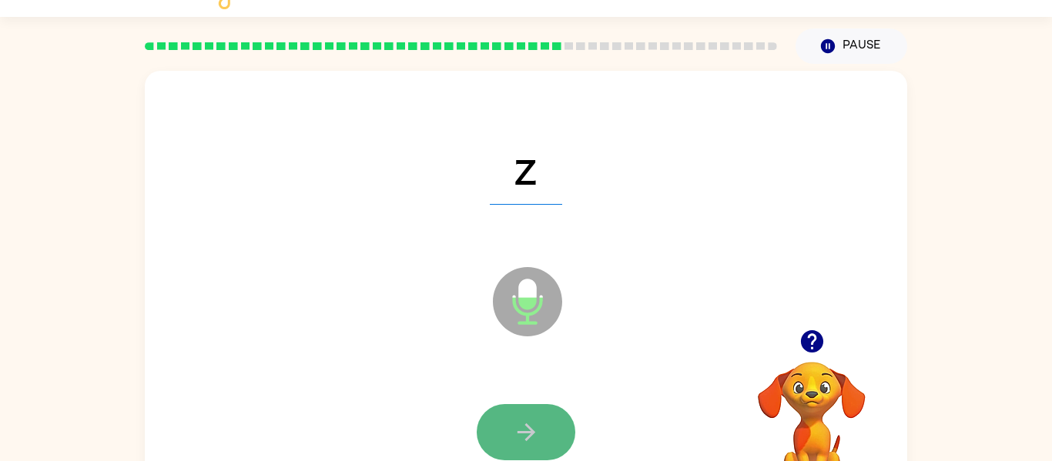
click at [541, 430] on button "button" at bounding box center [526, 432] width 99 height 56
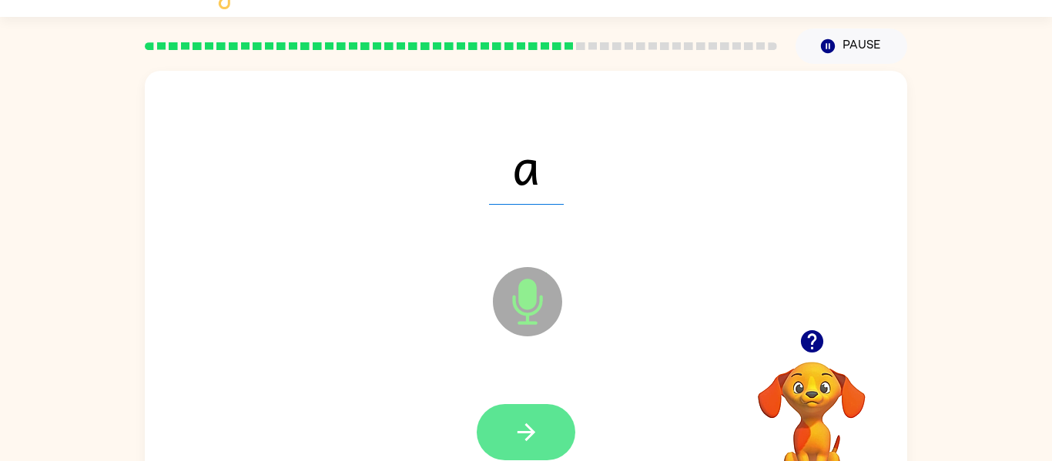
click at [527, 432] on icon "button" at bounding box center [526, 433] width 18 height 18
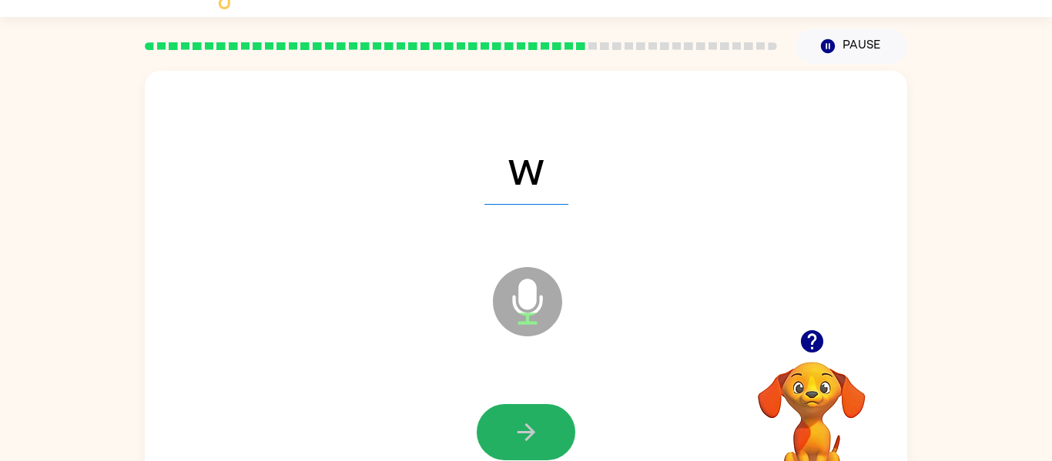
scroll to position [32, 0]
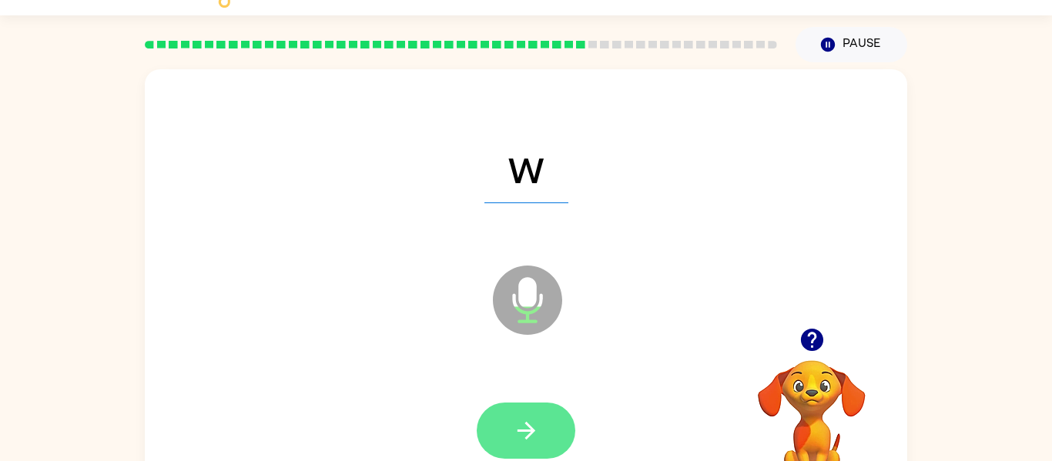
click at [511, 427] on button "button" at bounding box center [526, 431] width 99 height 56
click at [527, 433] on icon "button" at bounding box center [526, 430] width 27 height 27
click at [530, 448] on button "button" at bounding box center [526, 431] width 99 height 56
click at [504, 426] on button "button" at bounding box center [526, 431] width 99 height 56
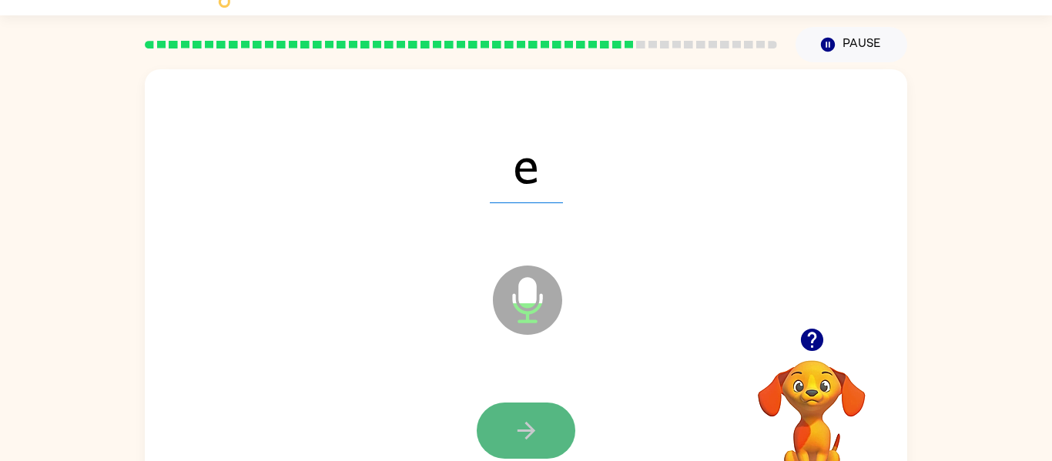
click at [499, 437] on button "button" at bounding box center [526, 431] width 99 height 56
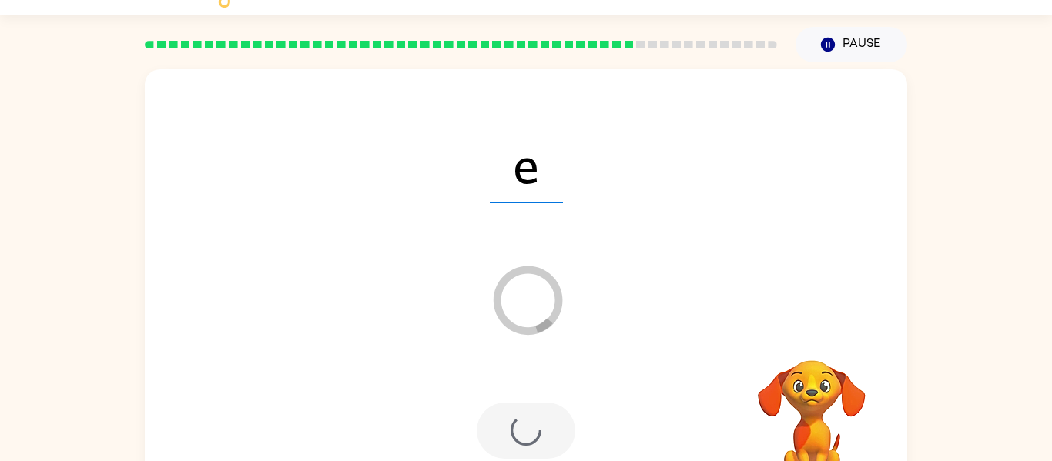
click at [504, 430] on div at bounding box center [526, 431] width 99 height 56
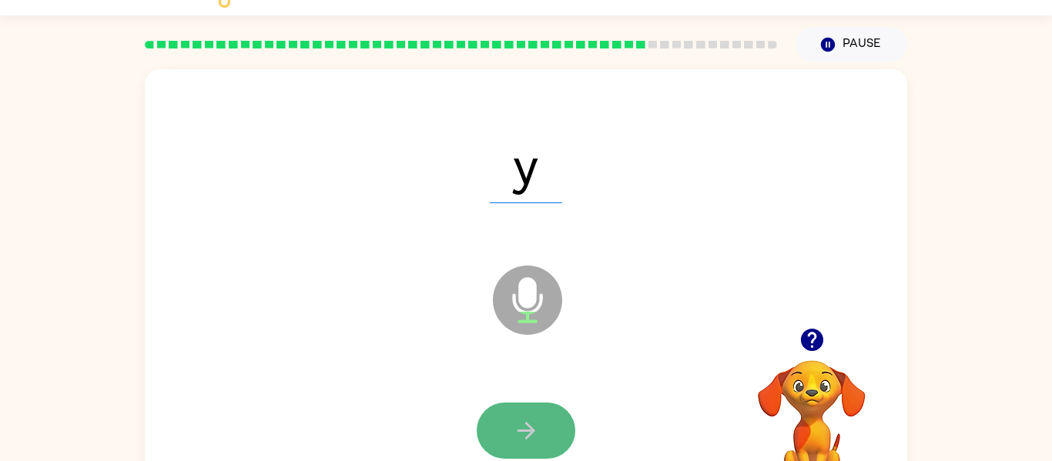
click at [527, 414] on button "button" at bounding box center [526, 431] width 99 height 56
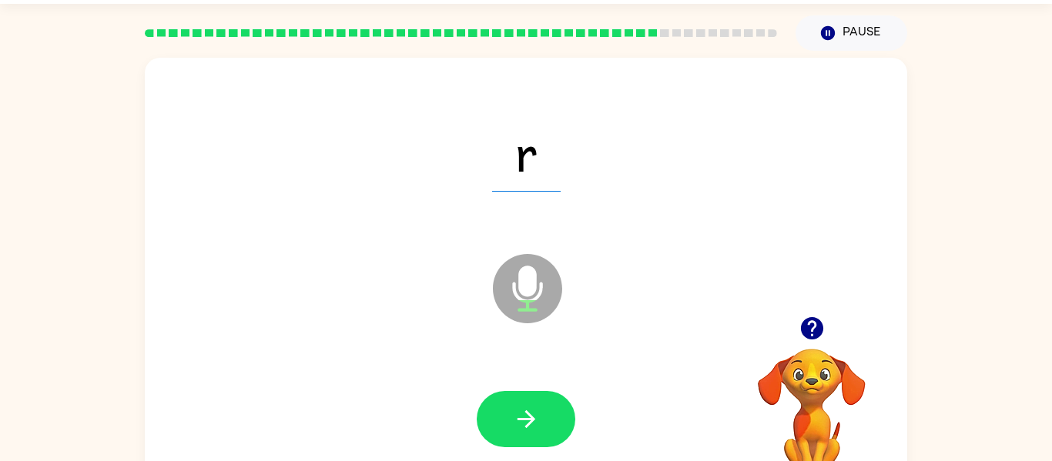
scroll to position [45, 0]
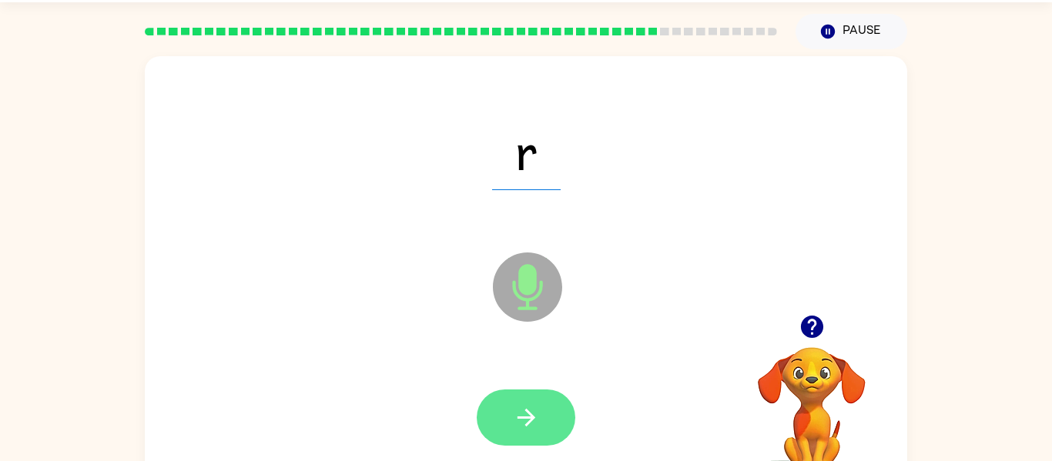
click at [531, 428] on icon "button" at bounding box center [526, 417] width 27 height 27
click at [527, 410] on icon "button" at bounding box center [526, 418] width 18 height 18
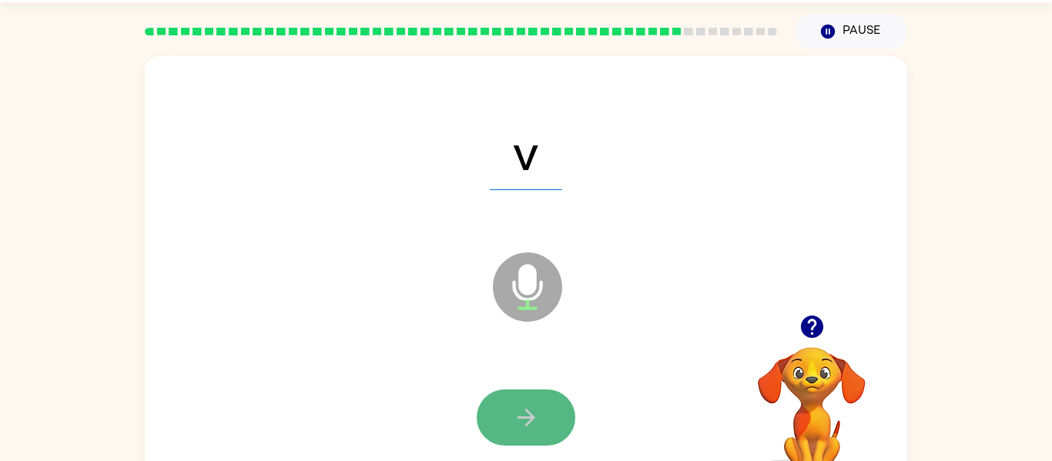
click at [504, 407] on button "button" at bounding box center [526, 418] width 99 height 56
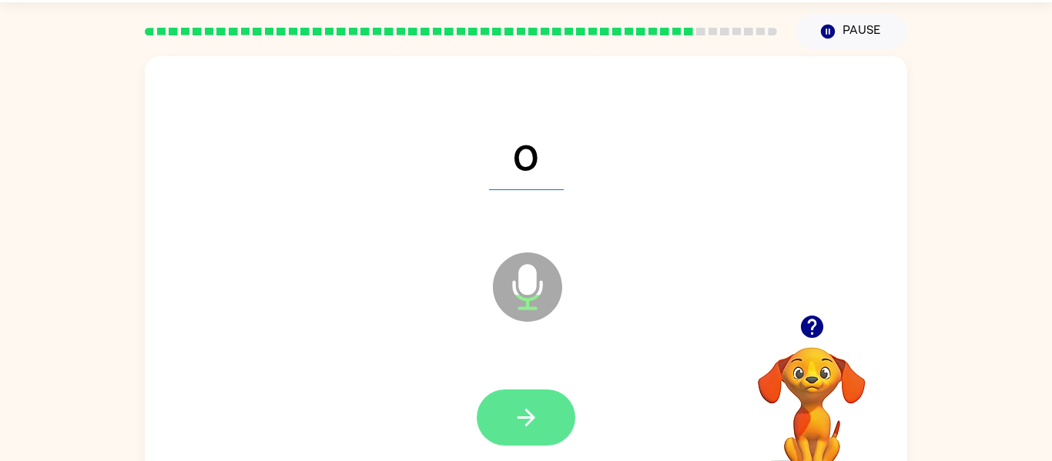
click at [501, 412] on button "button" at bounding box center [526, 418] width 99 height 56
click at [501, 418] on button "button" at bounding box center [526, 418] width 99 height 56
click at [519, 427] on icon "button" at bounding box center [526, 417] width 27 height 27
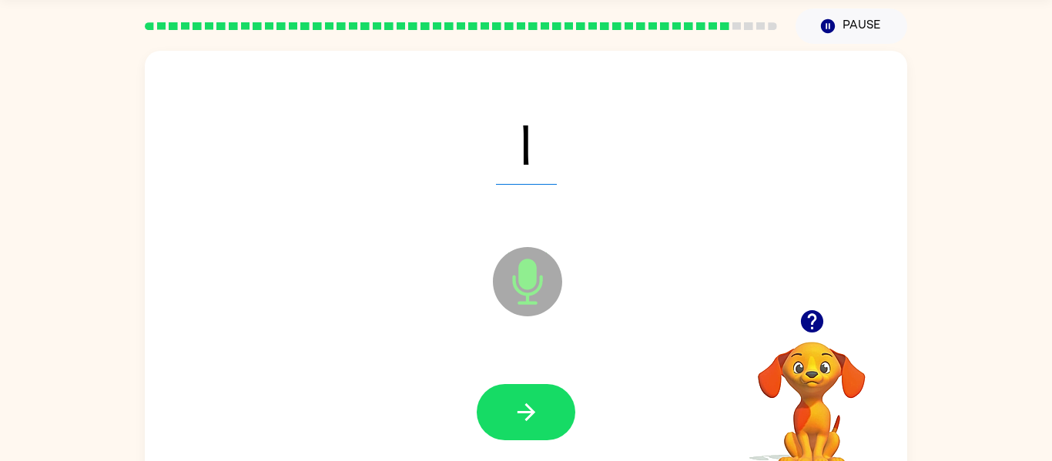
scroll to position [48, 0]
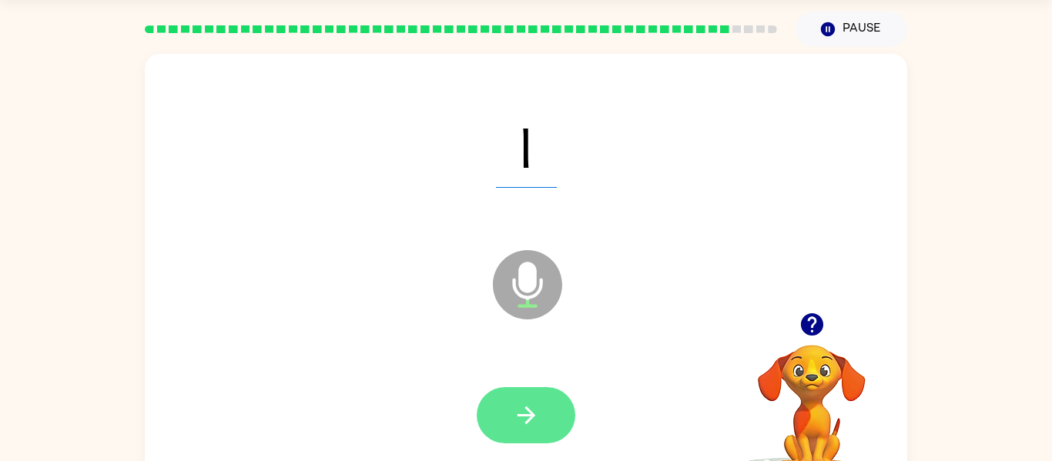
click at [499, 426] on button "button" at bounding box center [526, 415] width 99 height 56
click at [524, 438] on button "button" at bounding box center [526, 415] width 99 height 56
click at [505, 422] on button "button" at bounding box center [526, 415] width 99 height 56
click at [516, 422] on icon "button" at bounding box center [526, 415] width 27 height 27
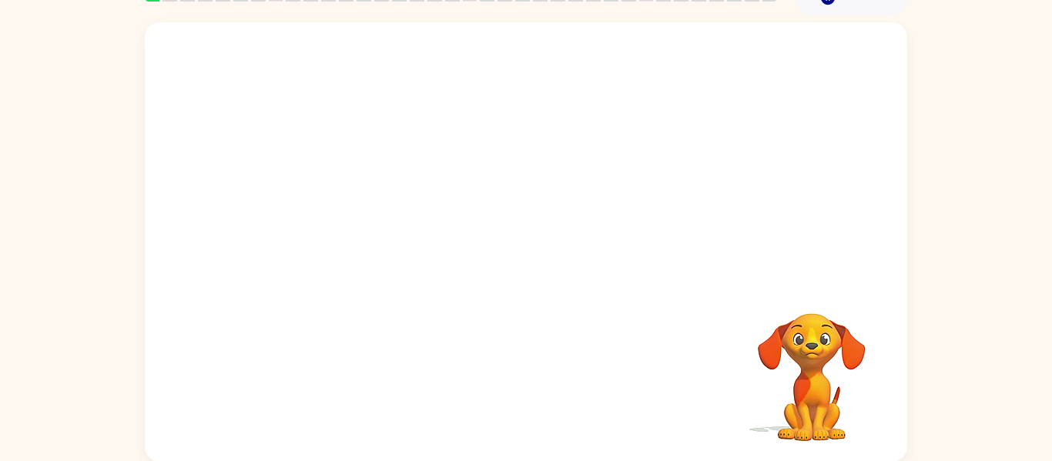
scroll to position [80, 0]
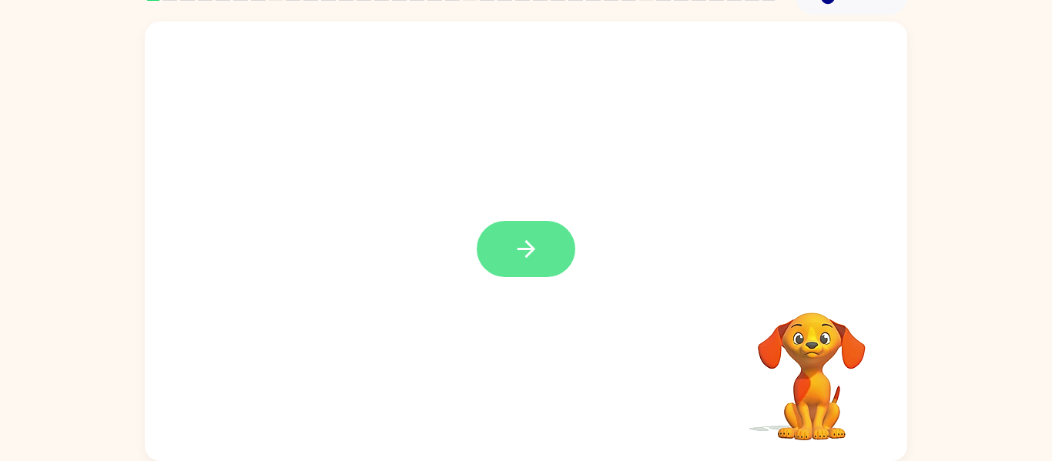
click at [566, 249] on button "button" at bounding box center [526, 249] width 99 height 56
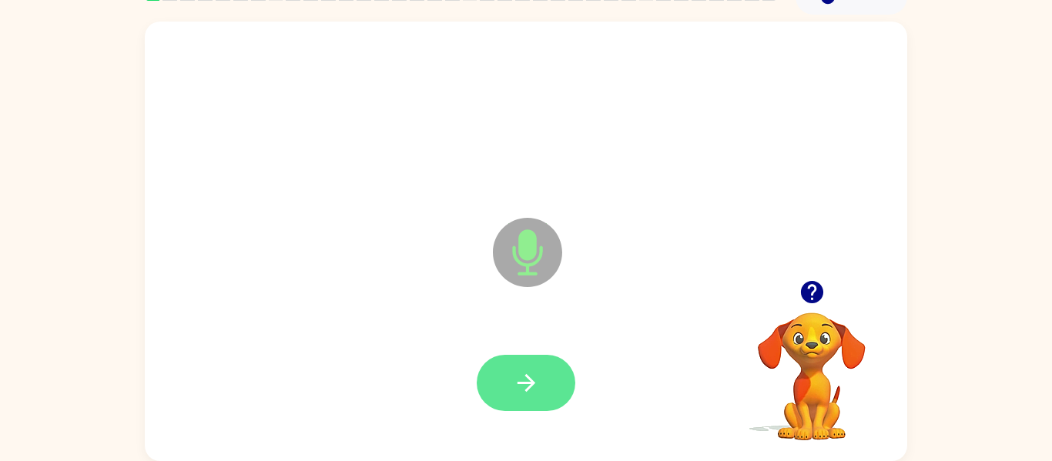
click at [524, 377] on icon "button" at bounding box center [526, 383] width 27 height 27
click at [532, 408] on button "button" at bounding box center [526, 383] width 99 height 56
click at [551, 379] on button "button" at bounding box center [526, 383] width 99 height 56
click at [574, 384] on button "button" at bounding box center [526, 383] width 99 height 56
click at [552, 398] on button "button" at bounding box center [526, 383] width 99 height 56
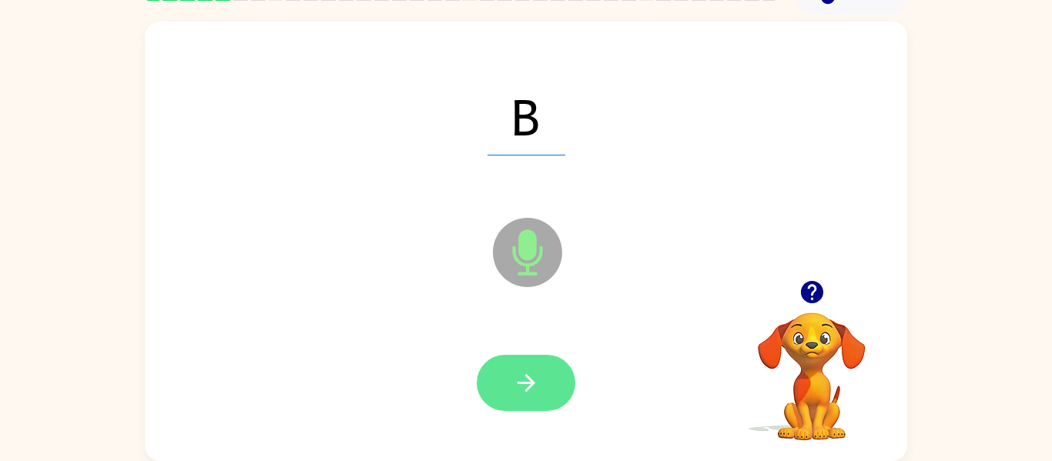
click at [538, 384] on icon "button" at bounding box center [526, 383] width 27 height 27
click at [536, 405] on button "button" at bounding box center [526, 383] width 99 height 56
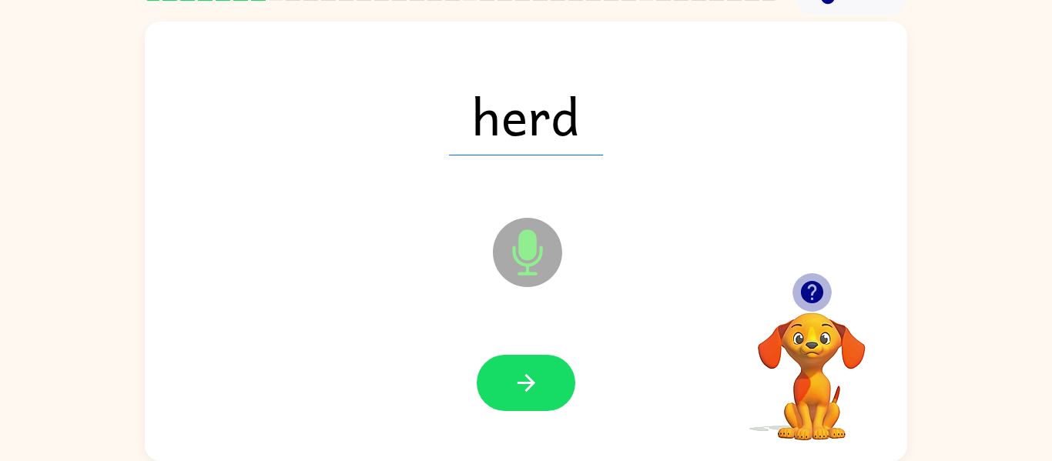
click at [813, 290] on icon "button" at bounding box center [811, 292] width 22 height 22
click at [853, 313] on video "Your browser must support playing .mp4 files to use Literably. Please try using…" at bounding box center [812, 366] width 154 height 154
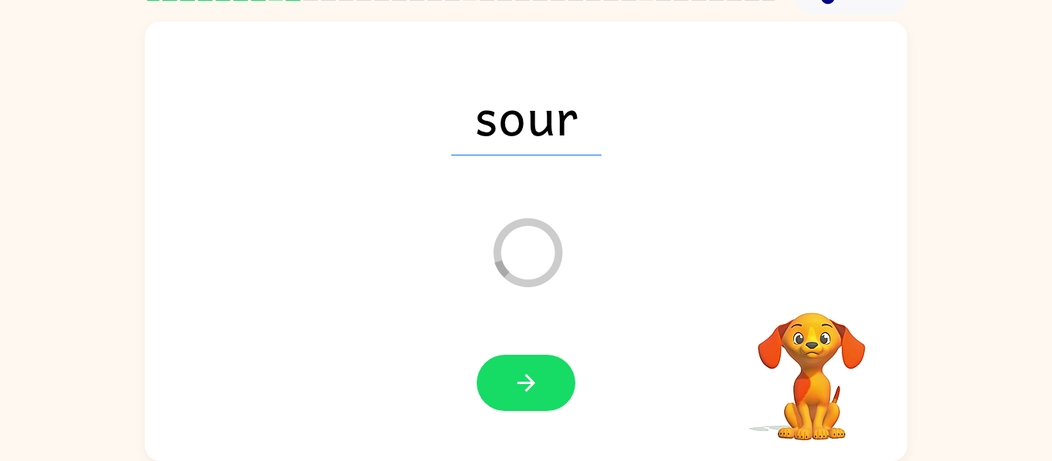
click at [814, 289] on video "Your browser must support playing .mp4 files to use Literably. Please try using…" at bounding box center [812, 366] width 154 height 154
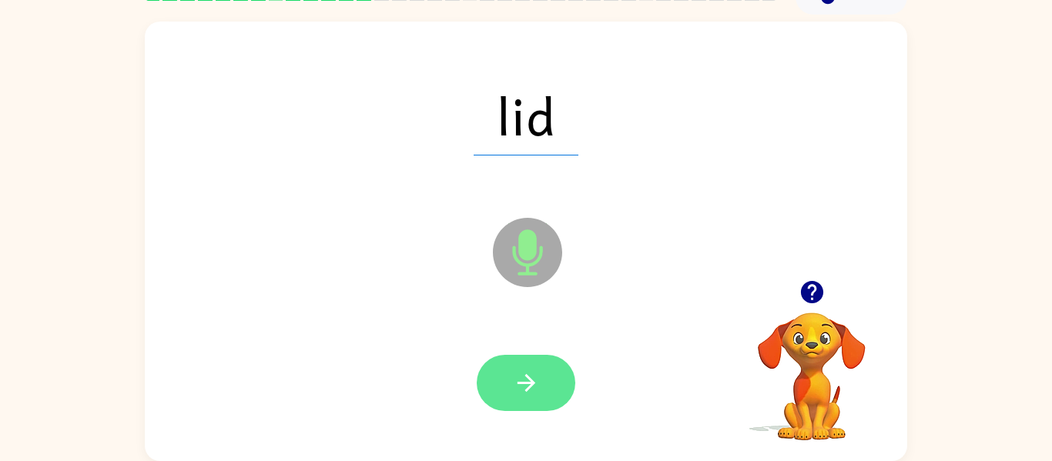
click at [525, 370] on icon "button" at bounding box center [526, 383] width 27 height 27
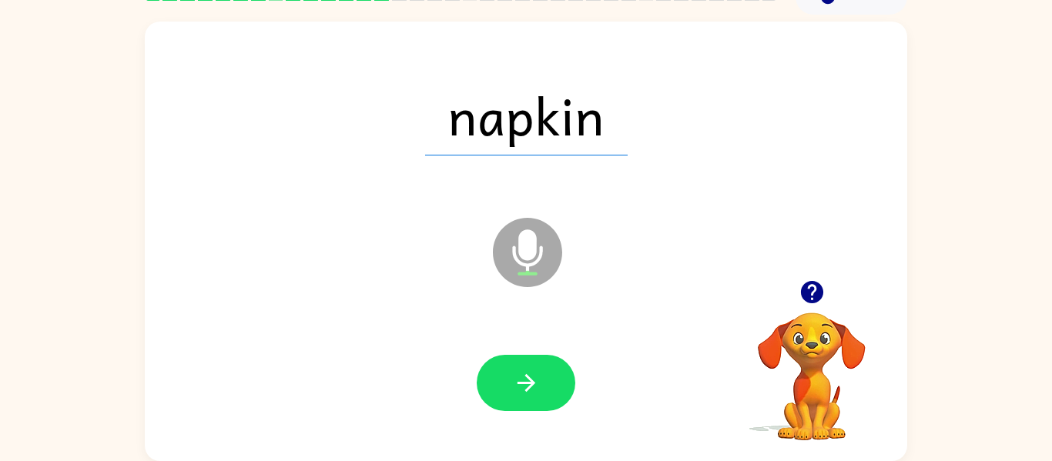
click at [525, 370] on icon "button" at bounding box center [526, 383] width 27 height 27
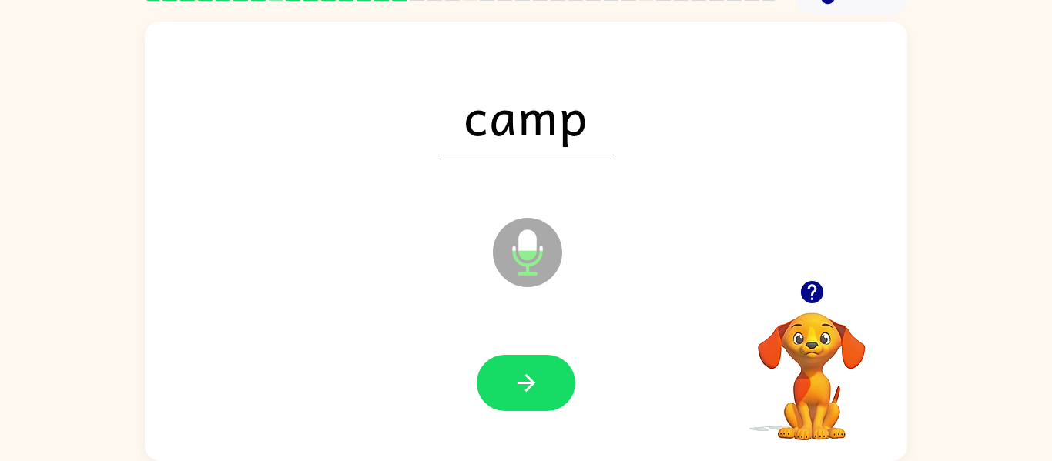
click at [525, 370] on icon "button" at bounding box center [526, 383] width 27 height 27
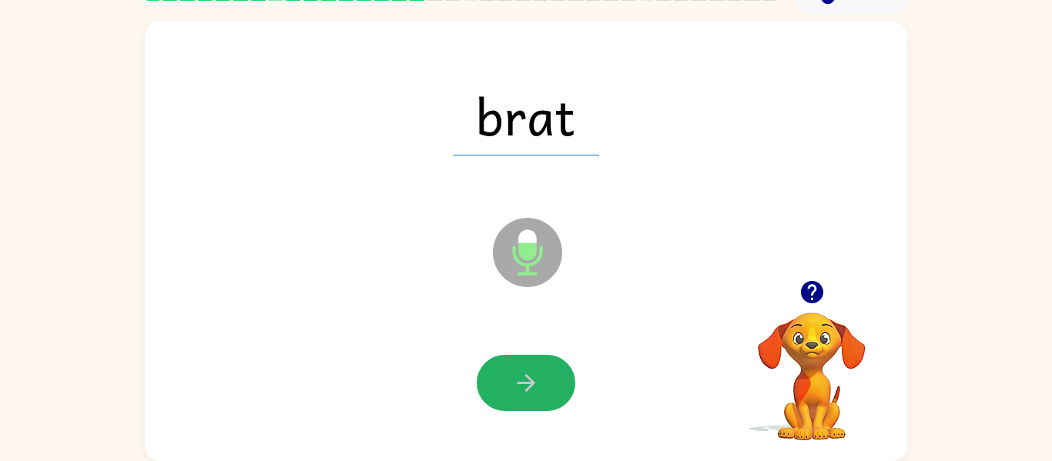
click at [525, 370] on icon "button" at bounding box center [526, 383] width 27 height 27
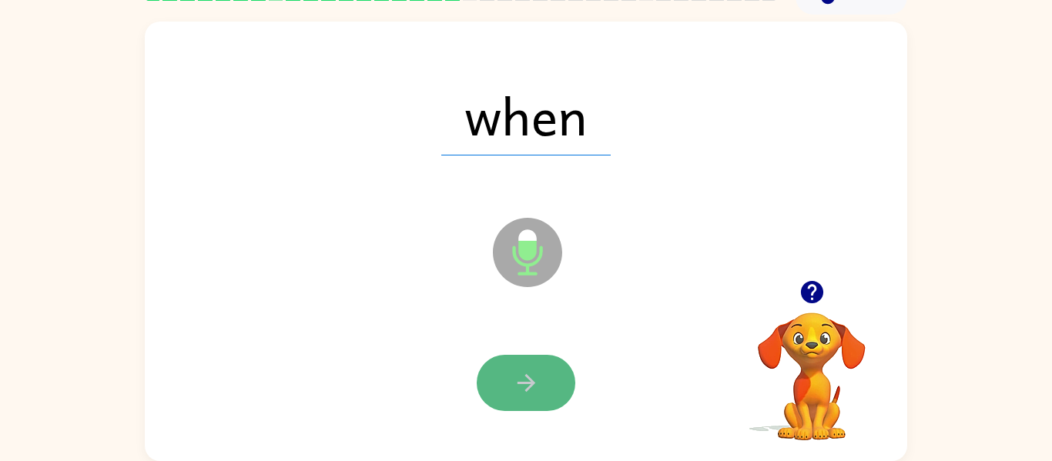
click at [510, 364] on button "button" at bounding box center [526, 383] width 99 height 56
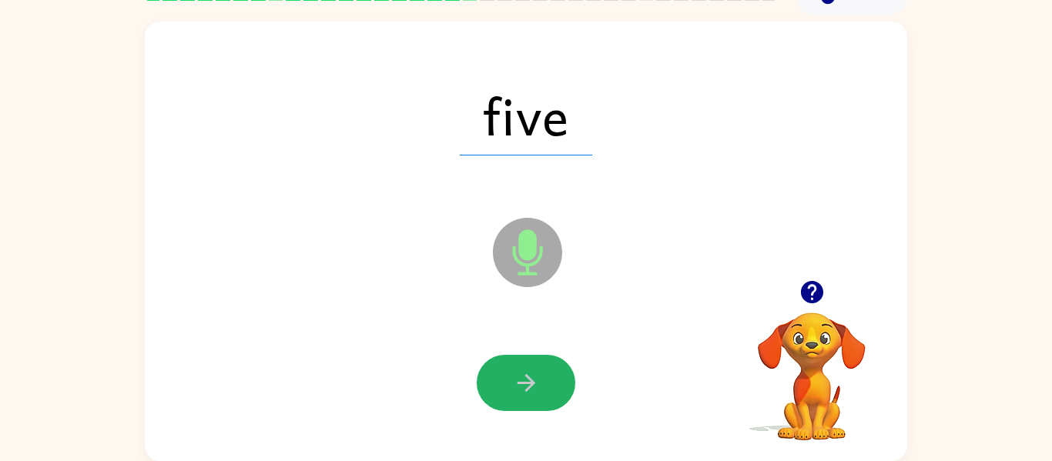
click at [509, 362] on button "button" at bounding box center [526, 383] width 99 height 56
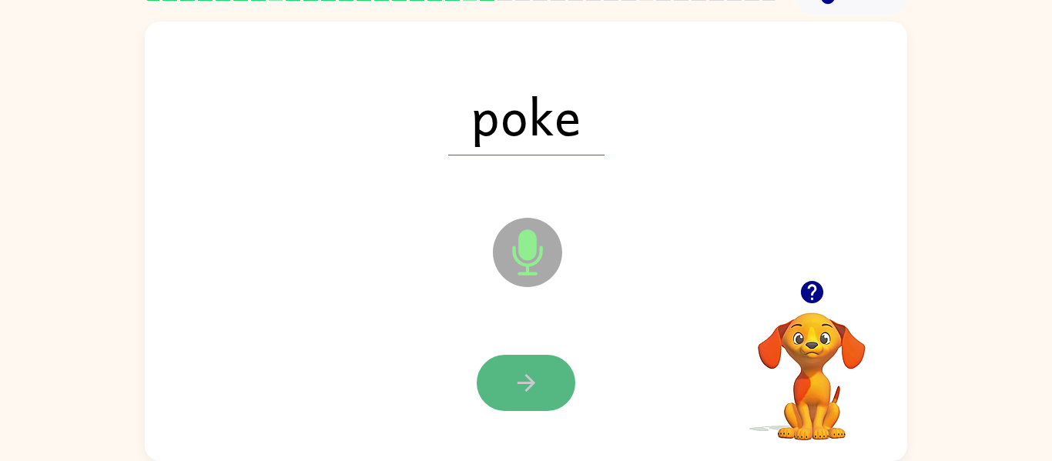
click at [521, 372] on icon "button" at bounding box center [526, 383] width 27 height 27
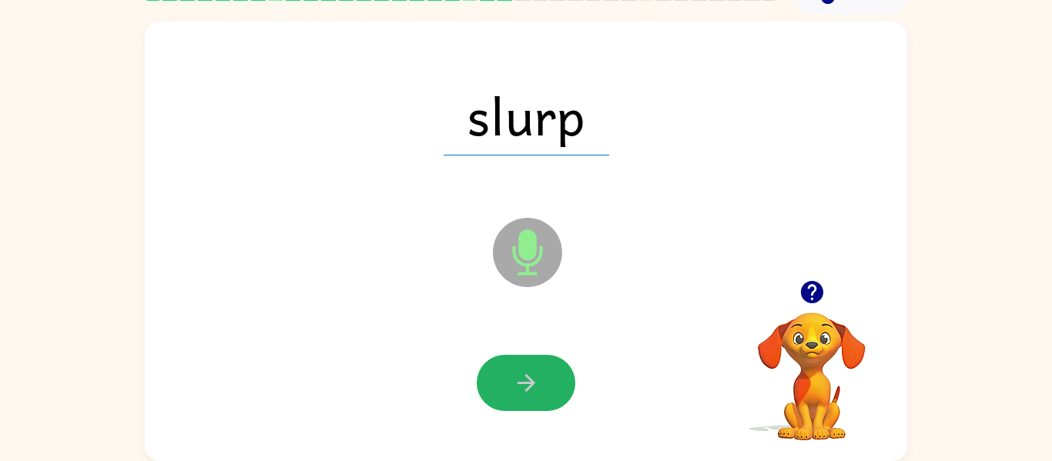
click at [521, 372] on icon "button" at bounding box center [526, 383] width 27 height 27
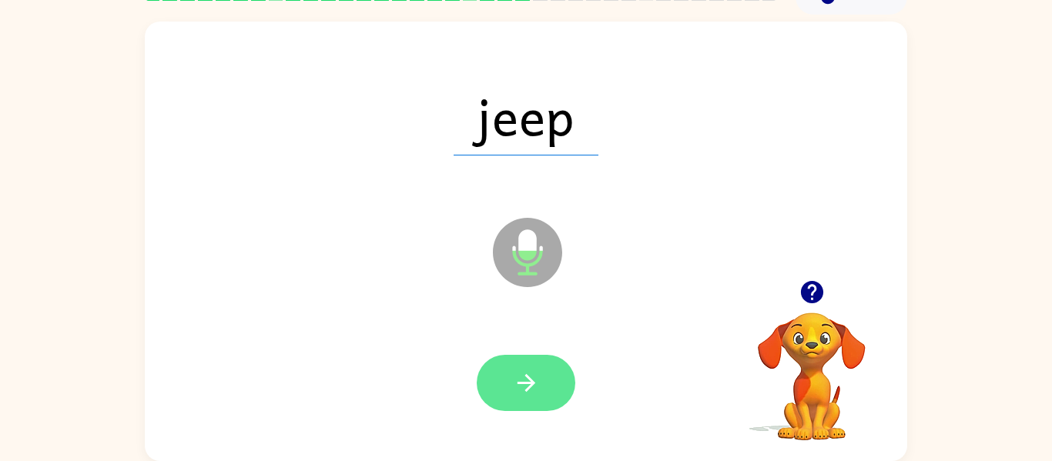
click at [526, 370] on icon "button" at bounding box center [526, 383] width 27 height 27
click at [527, 386] on icon "button" at bounding box center [526, 383] width 27 height 27
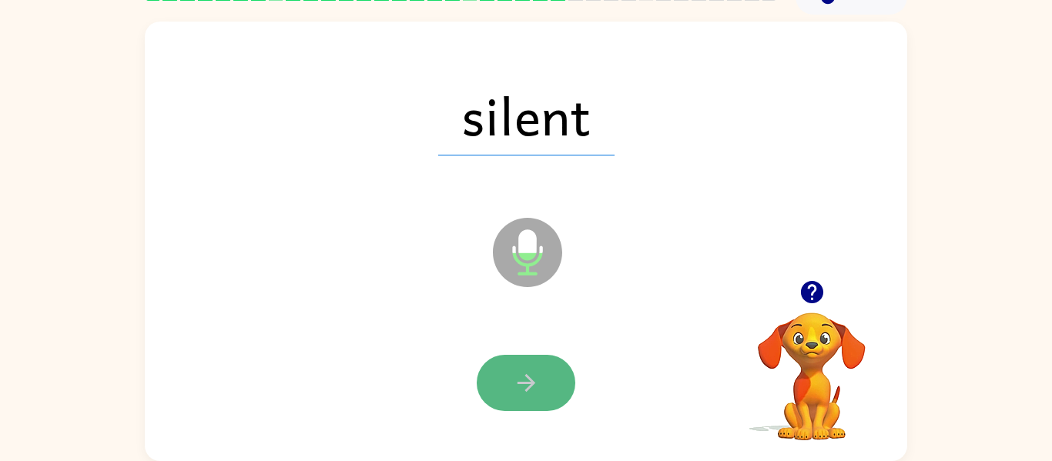
click at [528, 386] on icon "button" at bounding box center [526, 383] width 18 height 18
click at [509, 373] on button "button" at bounding box center [526, 383] width 99 height 56
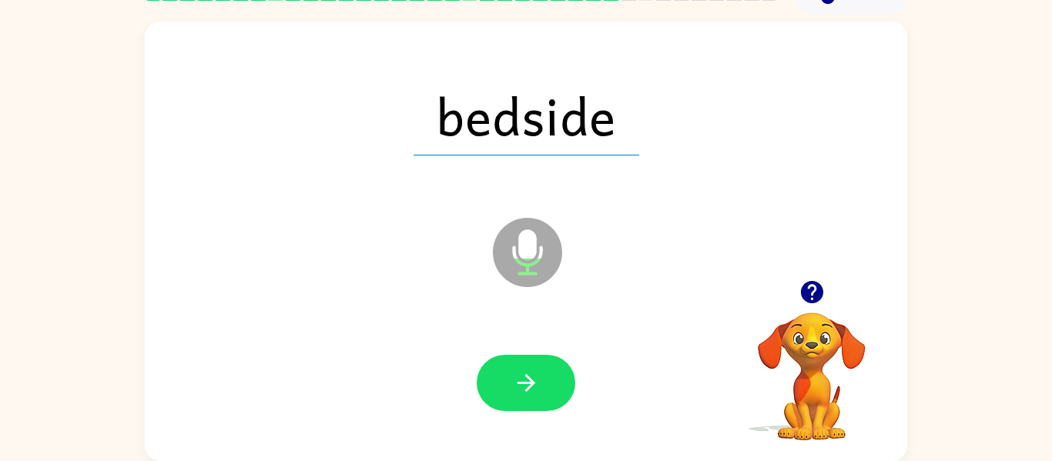
click at [549, 317] on icon "Microphone The Microphone is here when it is your turn to talk" at bounding box center [604, 272] width 231 height 116
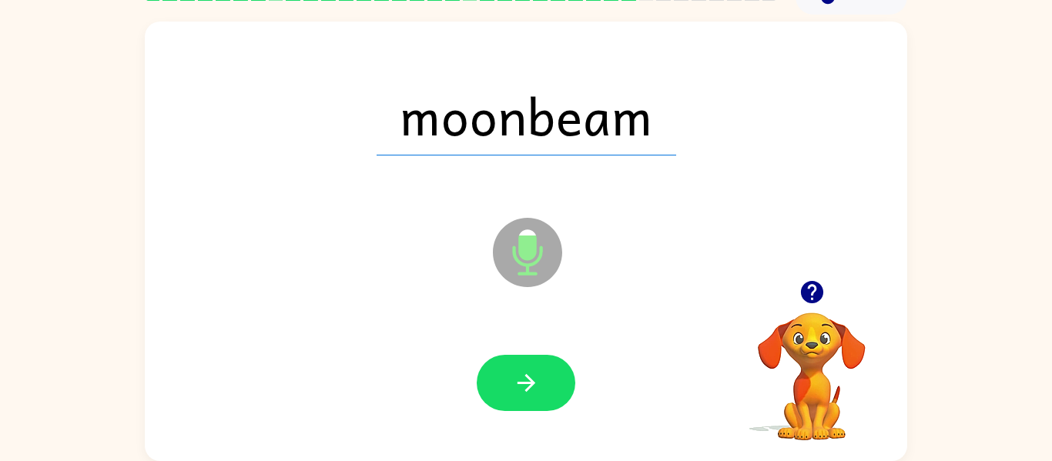
click at [355, 390] on div at bounding box center [526, 383] width 732 height 126
click at [528, 392] on icon "button" at bounding box center [526, 383] width 27 height 27
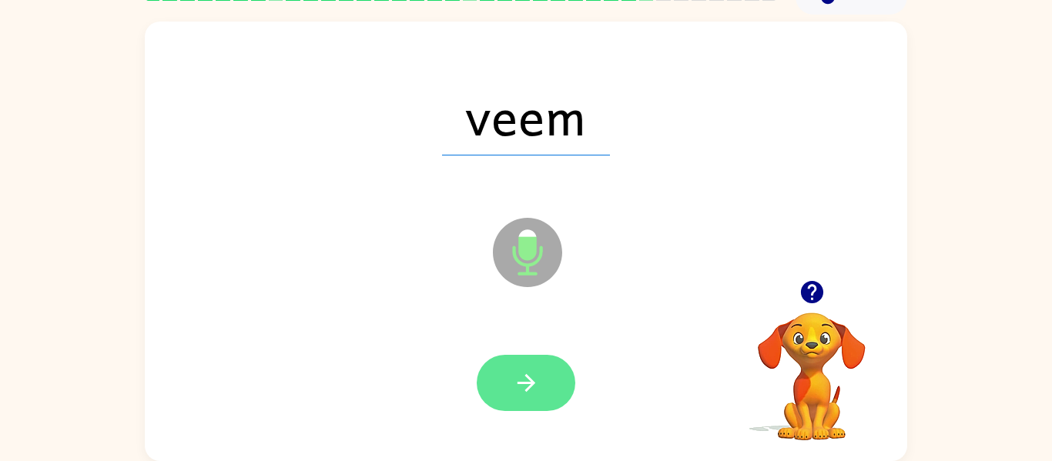
click at [548, 394] on button "button" at bounding box center [526, 383] width 99 height 56
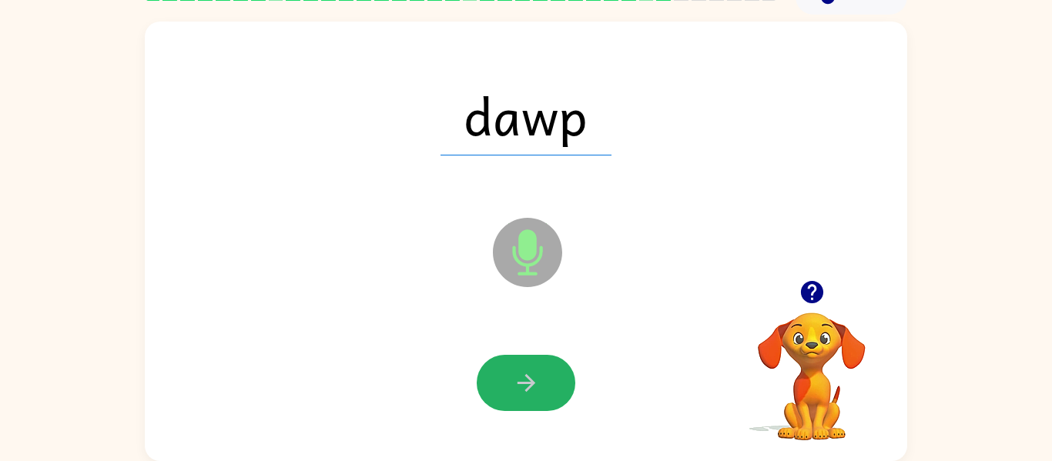
click at [528, 392] on icon "button" at bounding box center [526, 383] width 27 height 27
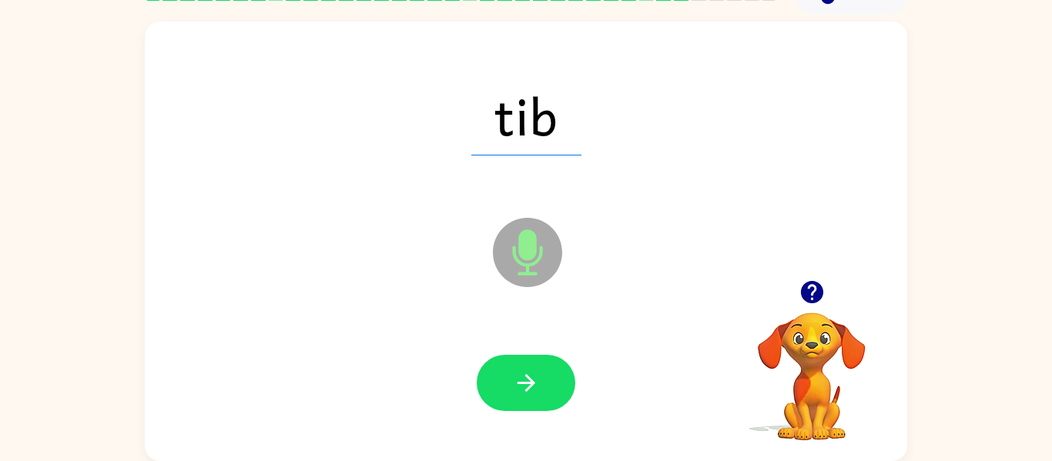
click at [528, 392] on icon "button" at bounding box center [526, 383] width 27 height 27
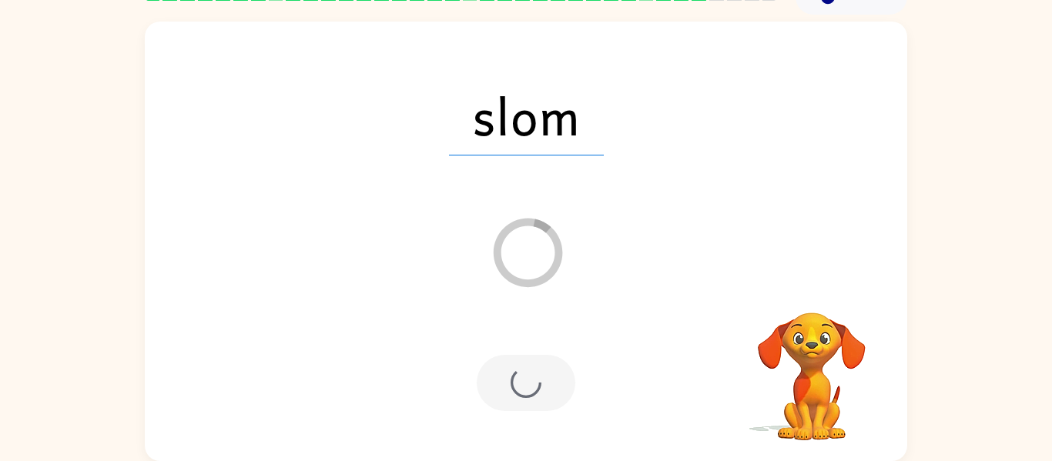
click at [533, 389] on div at bounding box center [526, 383] width 99 height 56
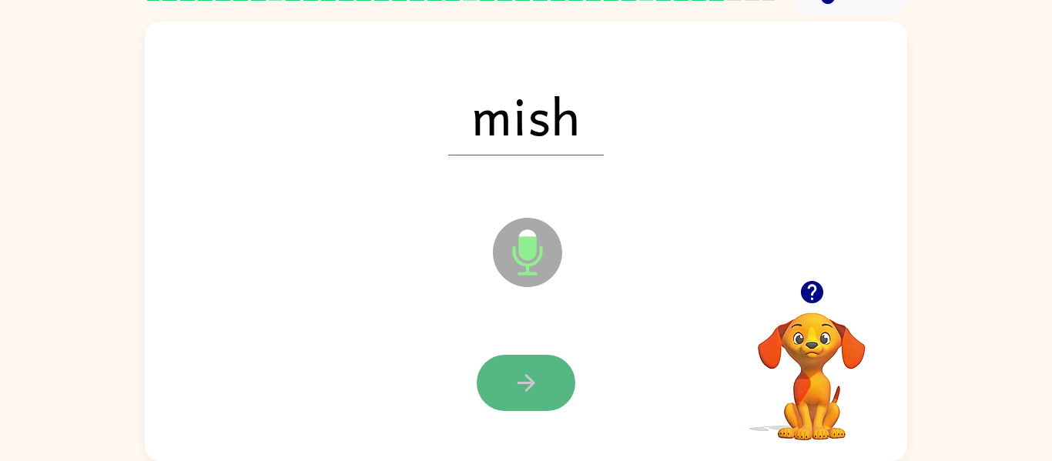
click at [530, 377] on icon "button" at bounding box center [526, 383] width 27 height 27
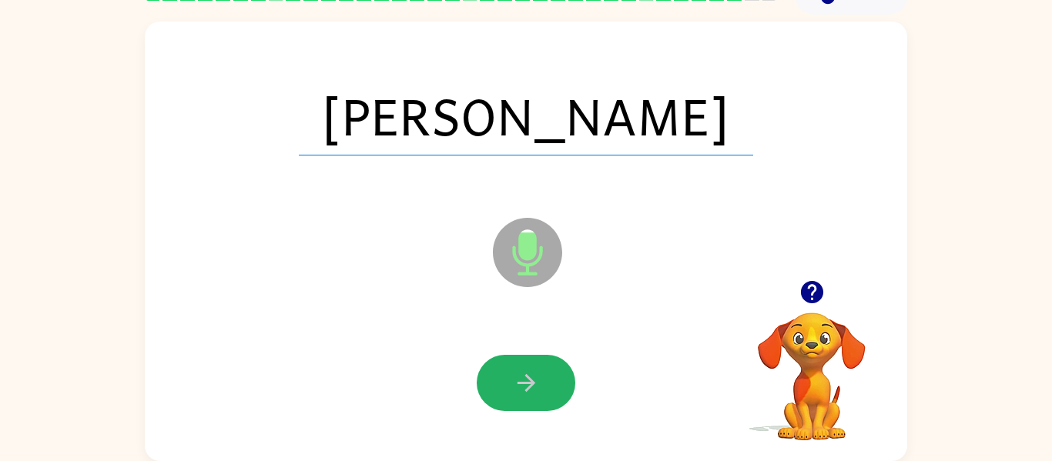
click at [530, 377] on icon "button" at bounding box center [526, 383] width 27 height 27
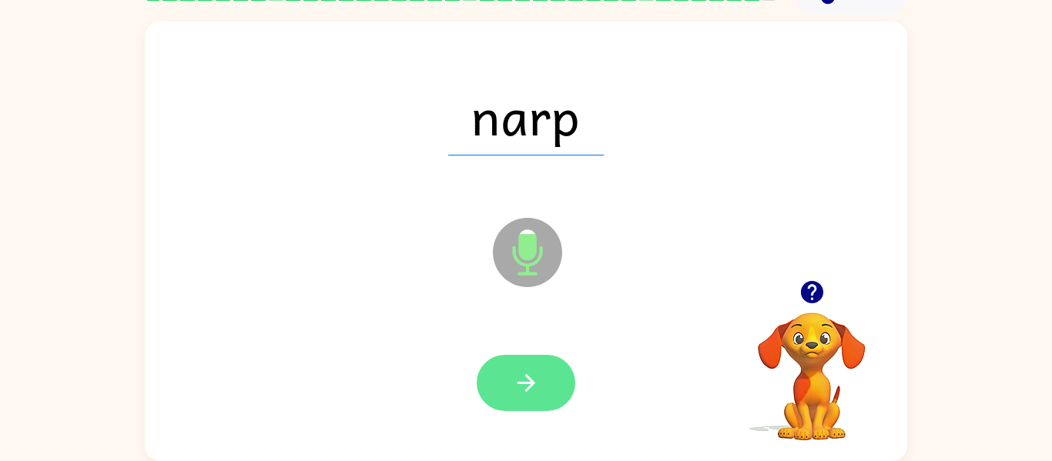
click at [293, 182] on div "narp Microphone The Microphone is here when it is your turn to talk" at bounding box center [526, 242] width 762 height 440
click at [293, 182] on div "narp Loader Your response is being sent to our graders" at bounding box center [526, 242] width 762 height 440
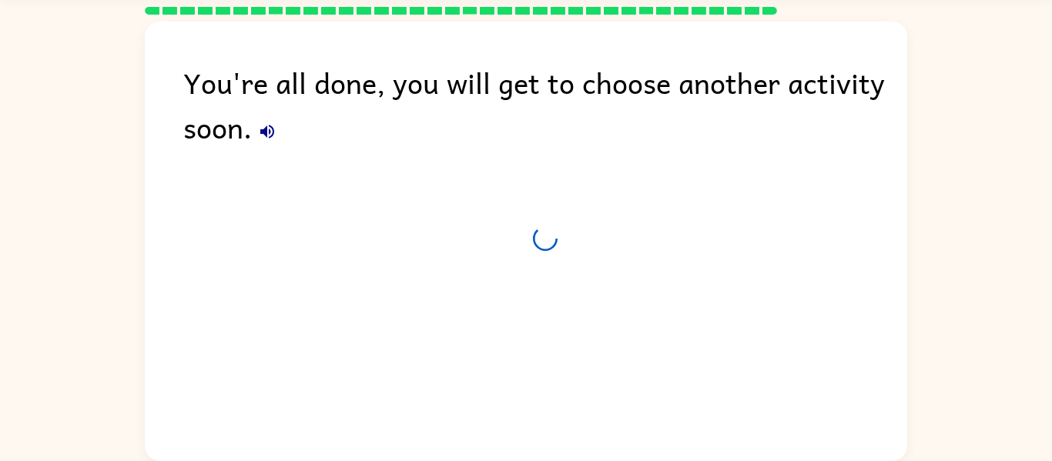
scroll to position [52, 0]
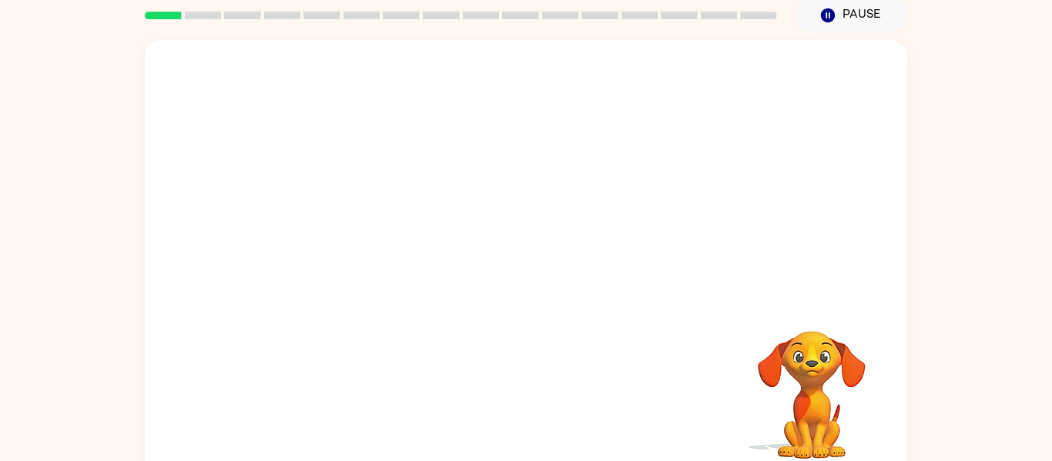
scroll to position [80, 0]
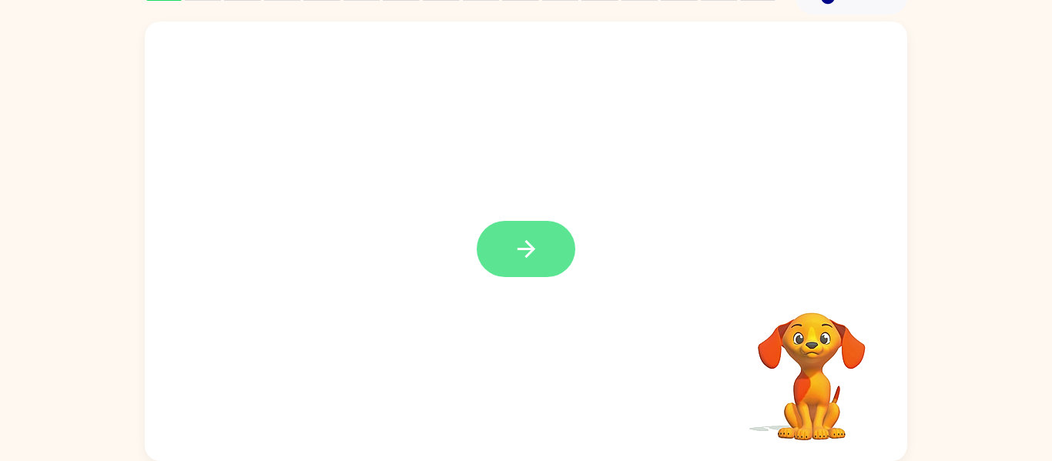
click at [540, 260] on button "button" at bounding box center [526, 249] width 99 height 56
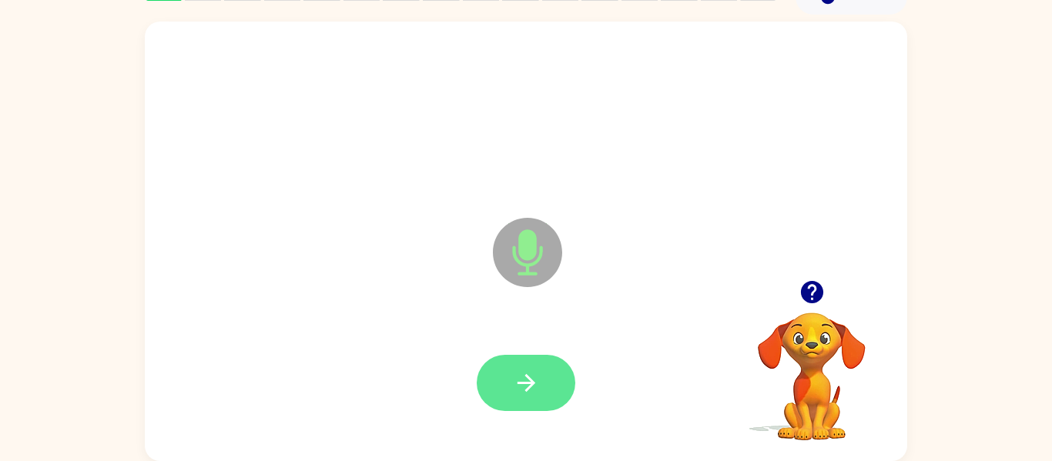
click at [538, 377] on icon "button" at bounding box center [526, 383] width 27 height 27
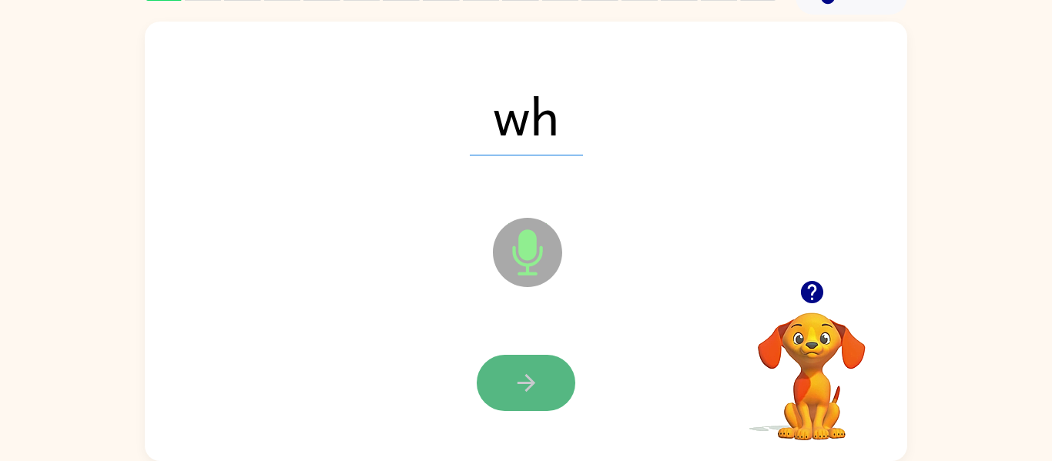
click at [518, 384] on icon "button" at bounding box center [526, 383] width 27 height 27
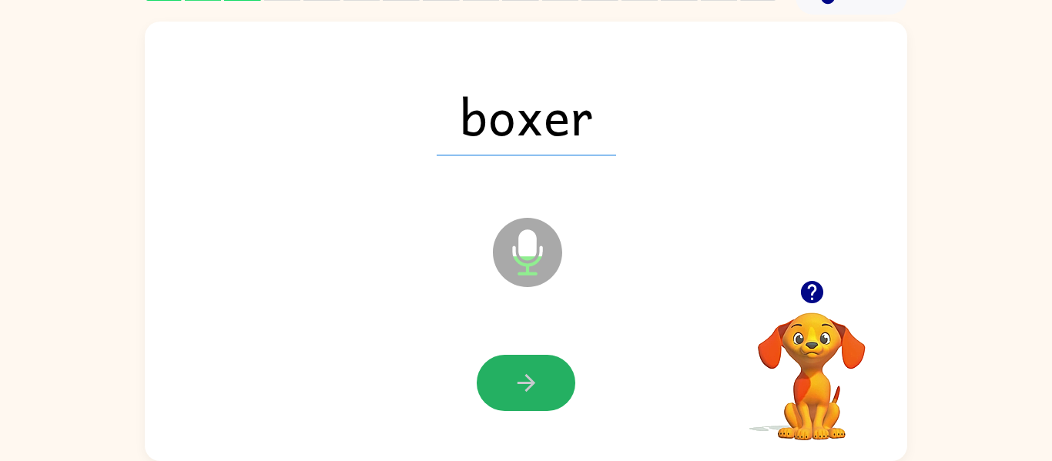
click at [518, 384] on icon "button" at bounding box center [526, 383] width 27 height 27
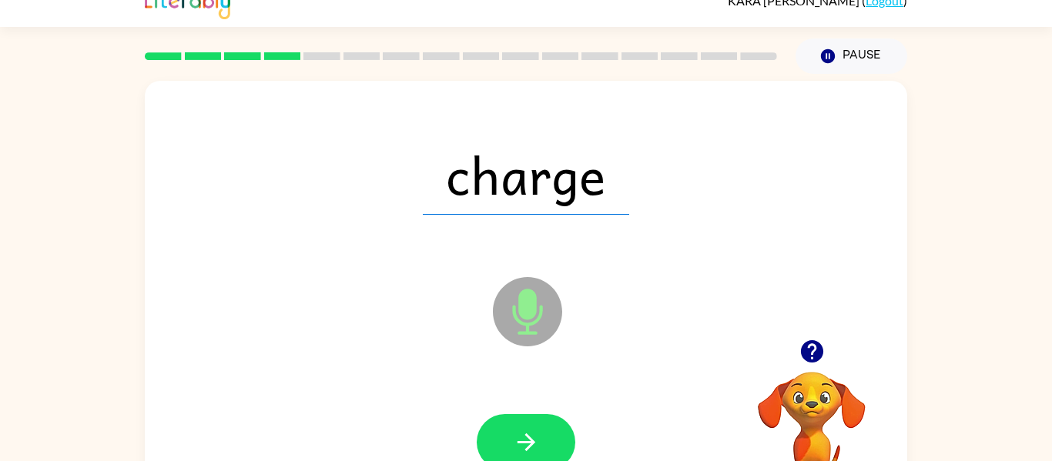
scroll to position [19, 0]
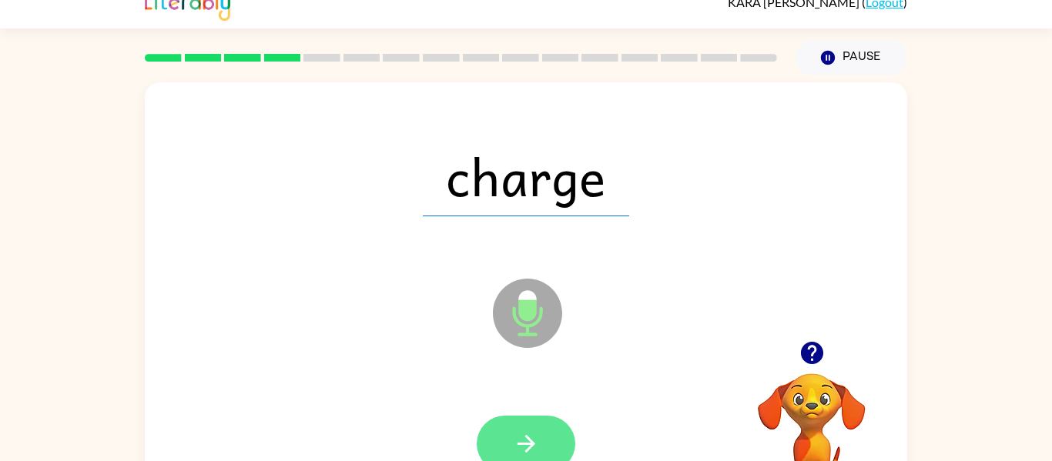
click at [541, 438] on button "button" at bounding box center [526, 444] width 99 height 56
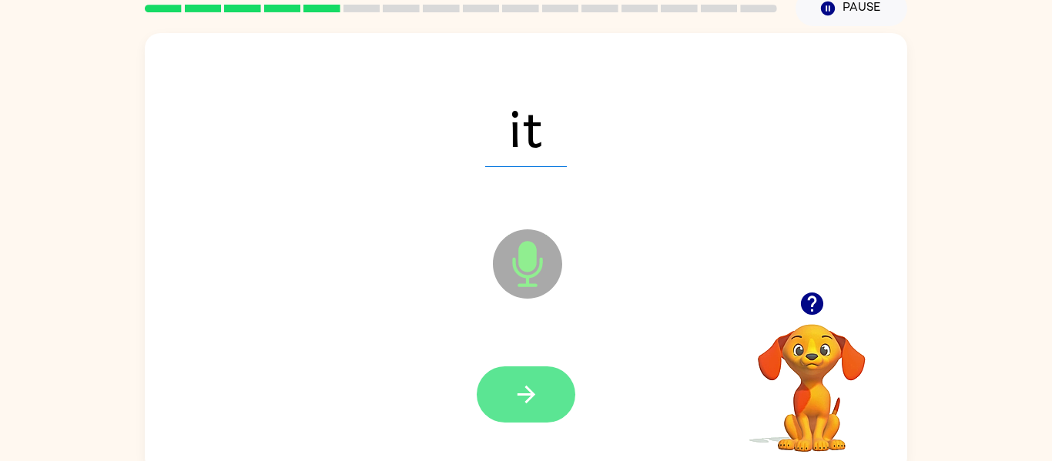
scroll to position [80, 0]
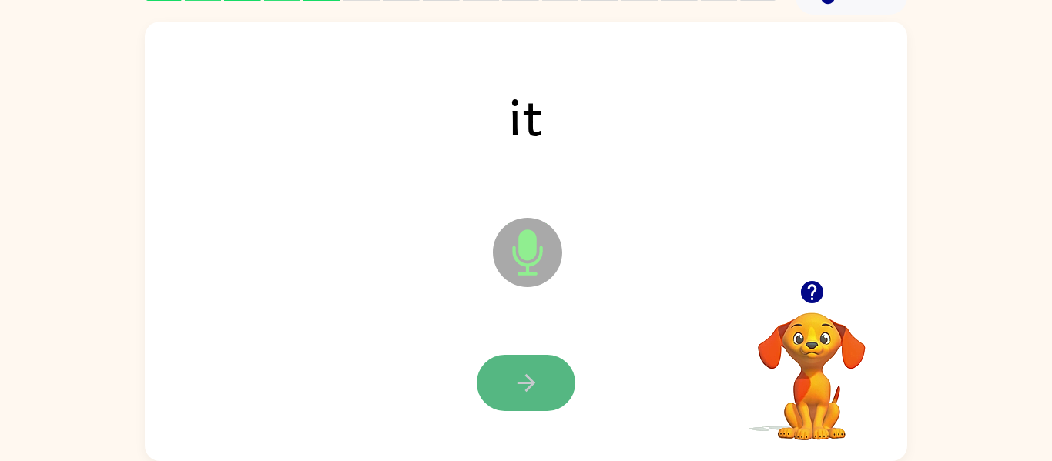
click at [518, 394] on icon "button" at bounding box center [526, 383] width 27 height 27
click at [515, 383] on icon "button" at bounding box center [526, 383] width 27 height 27
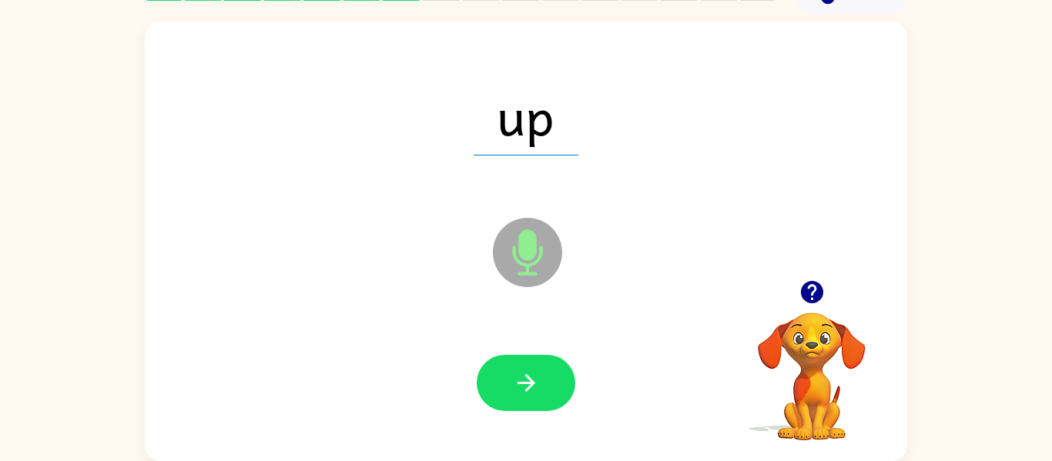
click at [516, 386] on icon "button" at bounding box center [526, 383] width 27 height 27
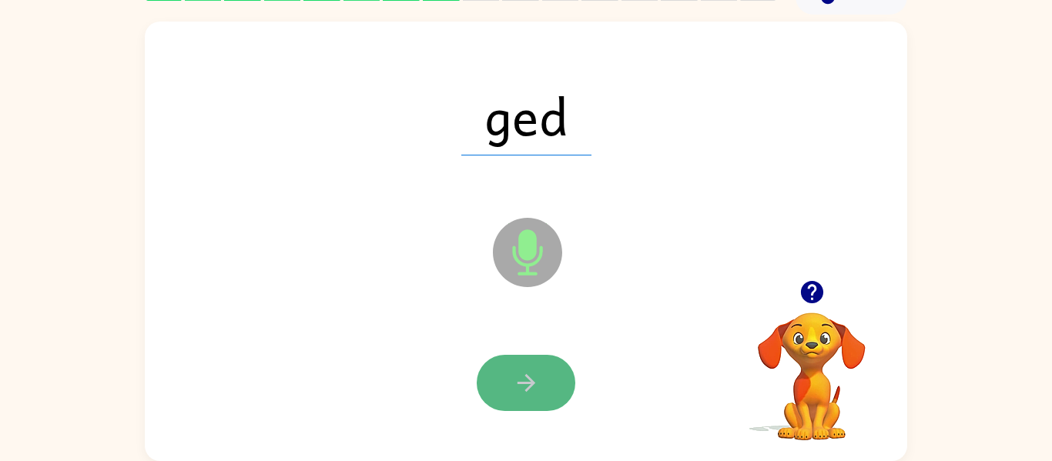
click at [548, 381] on button "button" at bounding box center [526, 383] width 99 height 56
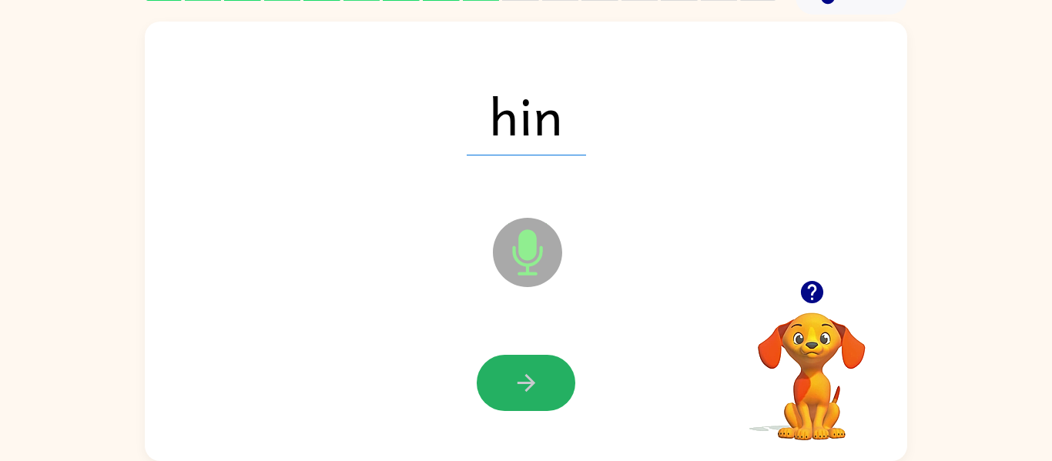
click at [548, 381] on button "button" at bounding box center [526, 383] width 99 height 56
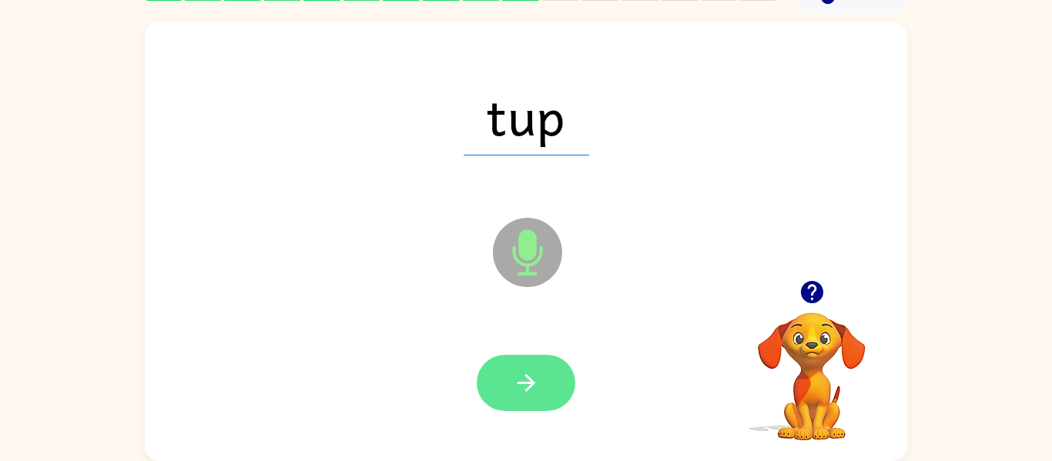
click at [543, 380] on button "button" at bounding box center [526, 383] width 99 height 56
click at [546, 382] on button "button" at bounding box center [526, 383] width 99 height 56
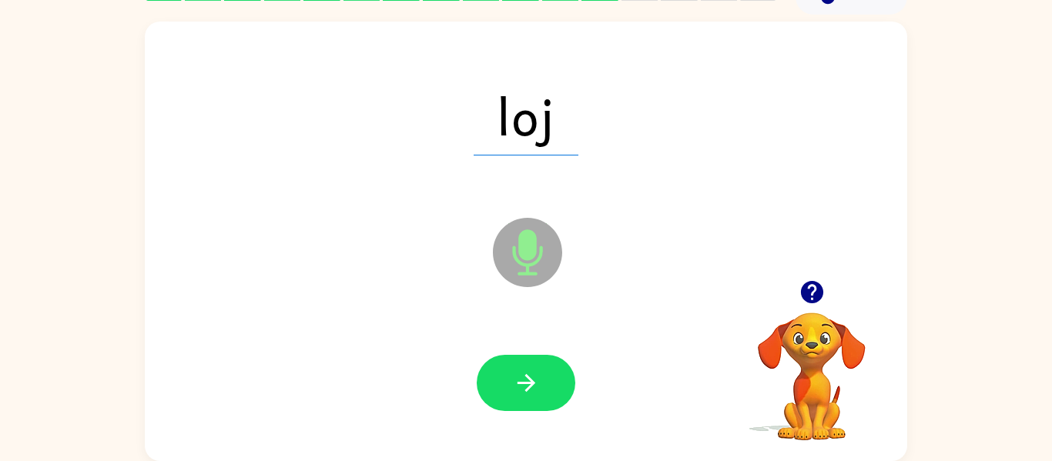
click at [546, 382] on button "button" at bounding box center [526, 383] width 99 height 56
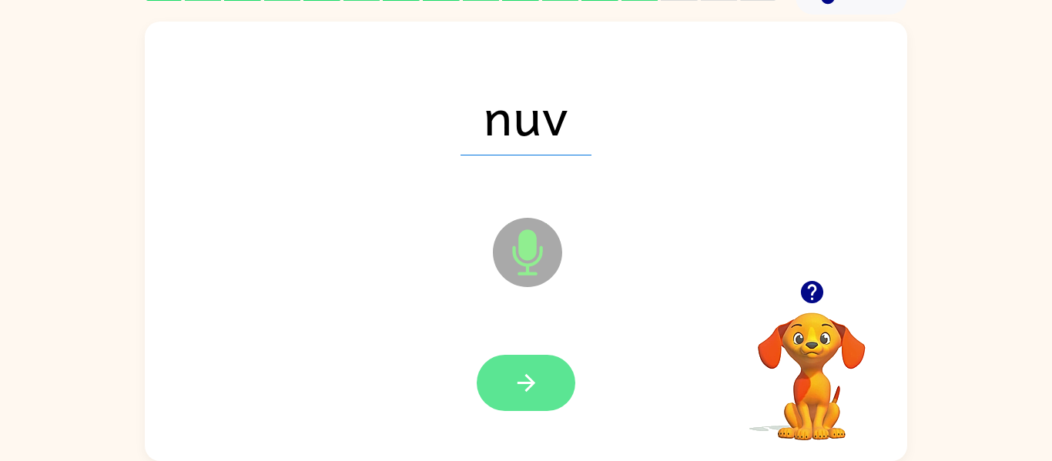
click at [546, 380] on button "button" at bounding box center [526, 383] width 99 height 56
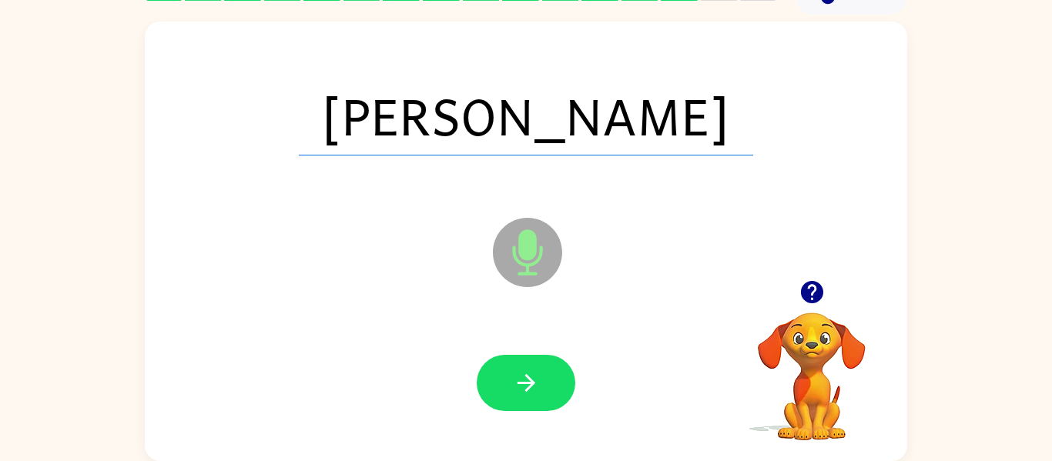
click at [546, 380] on button "button" at bounding box center [526, 383] width 99 height 56
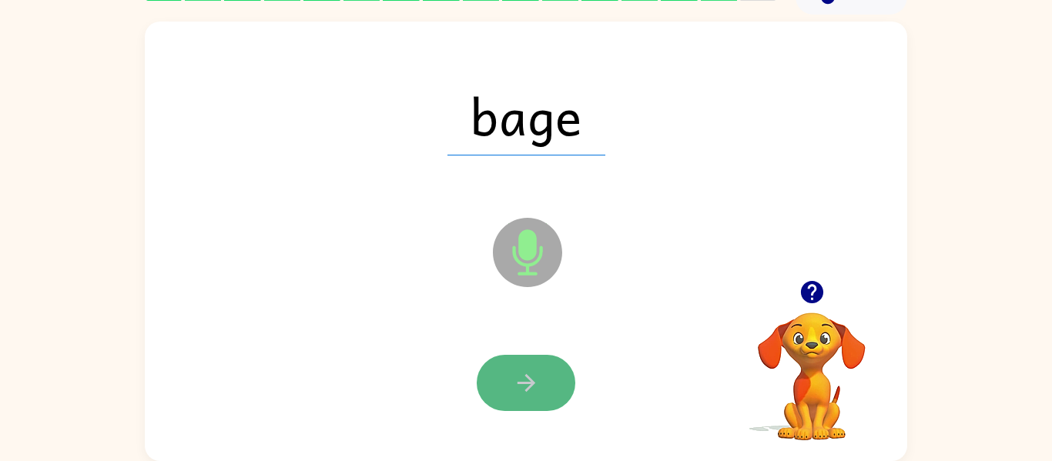
click at [548, 384] on button "button" at bounding box center [526, 383] width 99 height 56
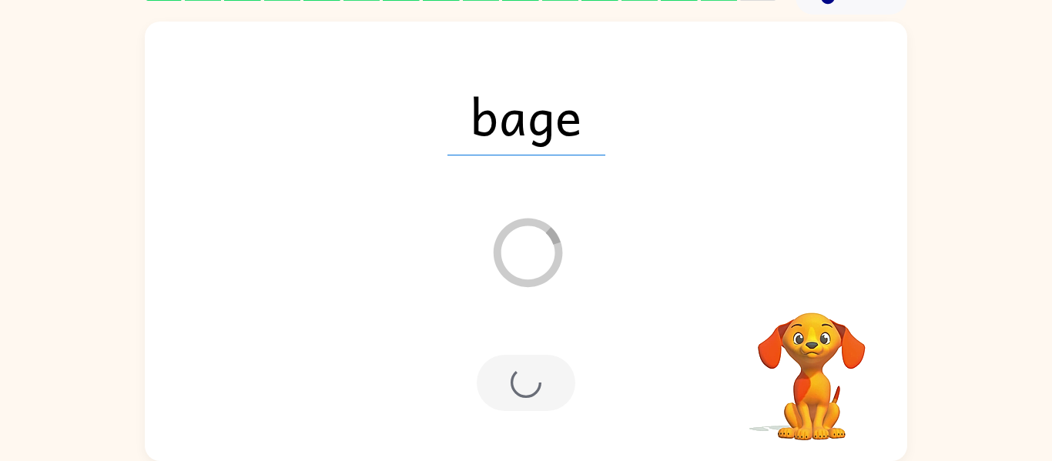
scroll to position [52, 0]
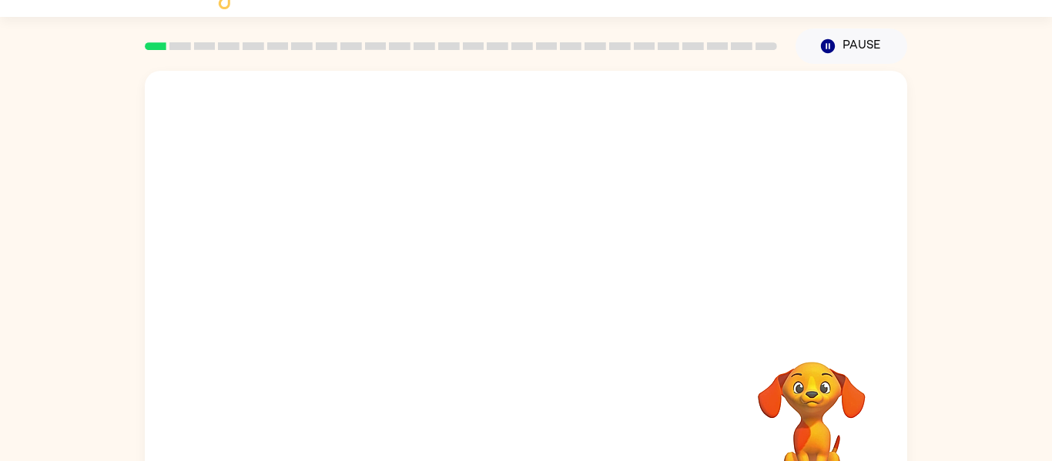
scroll to position [62, 0]
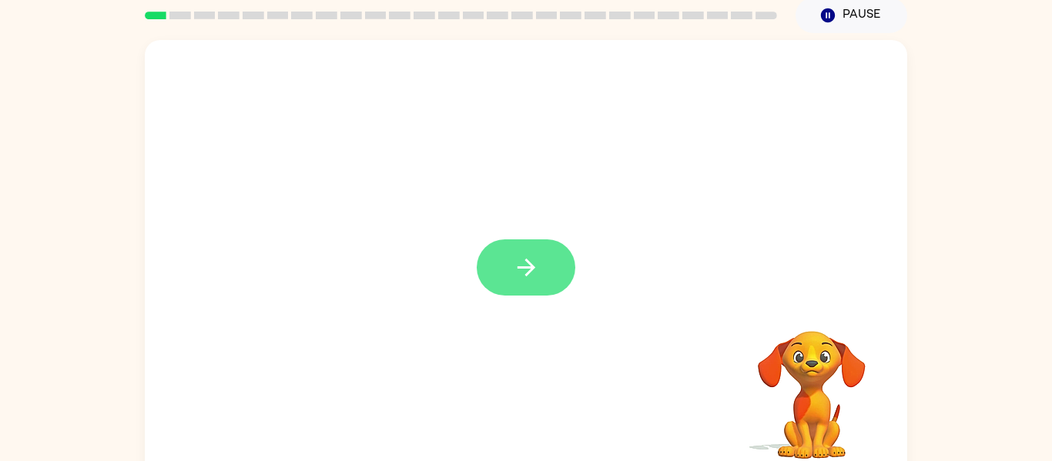
click at [543, 260] on button "button" at bounding box center [526, 268] width 99 height 56
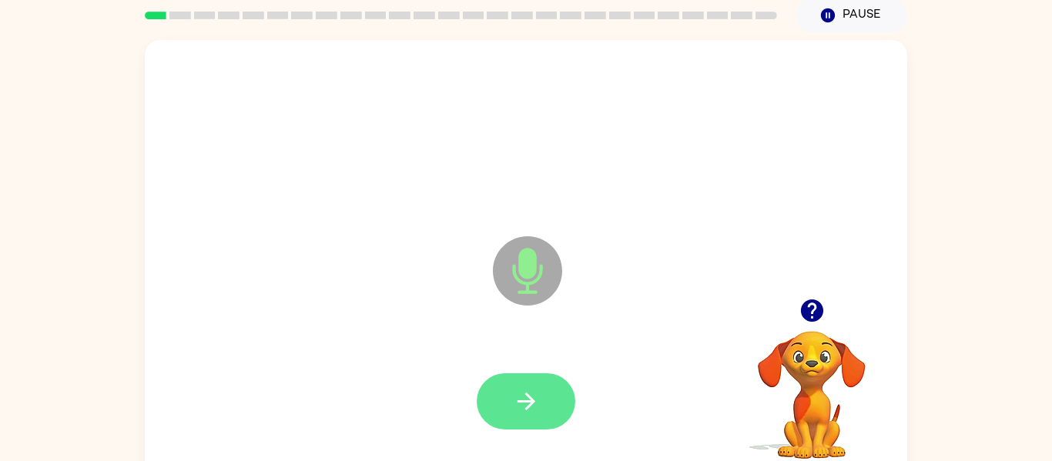
click at [538, 378] on button "button" at bounding box center [526, 401] width 99 height 56
click at [508, 385] on button "button" at bounding box center [526, 401] width 99 height 56
click at [514, 388] on icon "button" at bounding box center [526, 401] width 27 height 27
click at [517, 392] on icon "button" at bounding box center [526, 401] width 27 height 27
click at [550, 400] on button "button" at bounding box center [526, 401] width 99 height 56
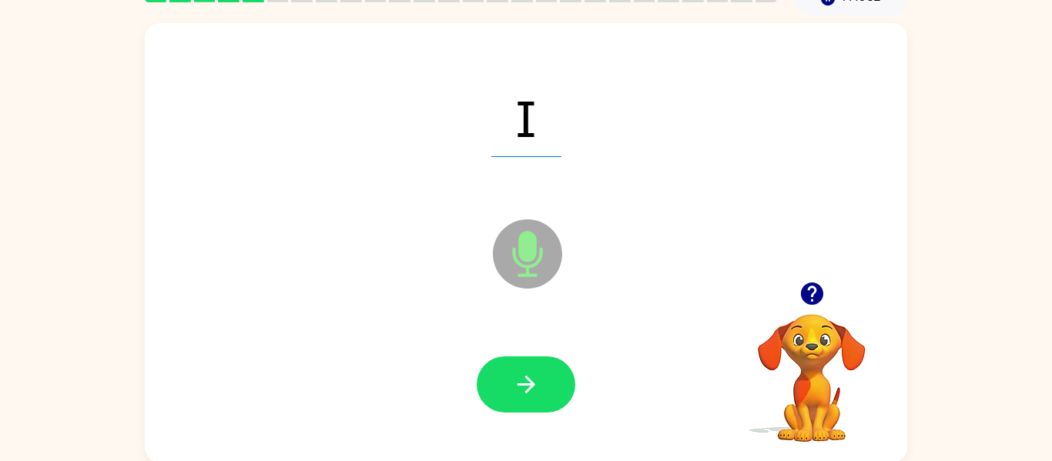
scroll to position [80, 0]
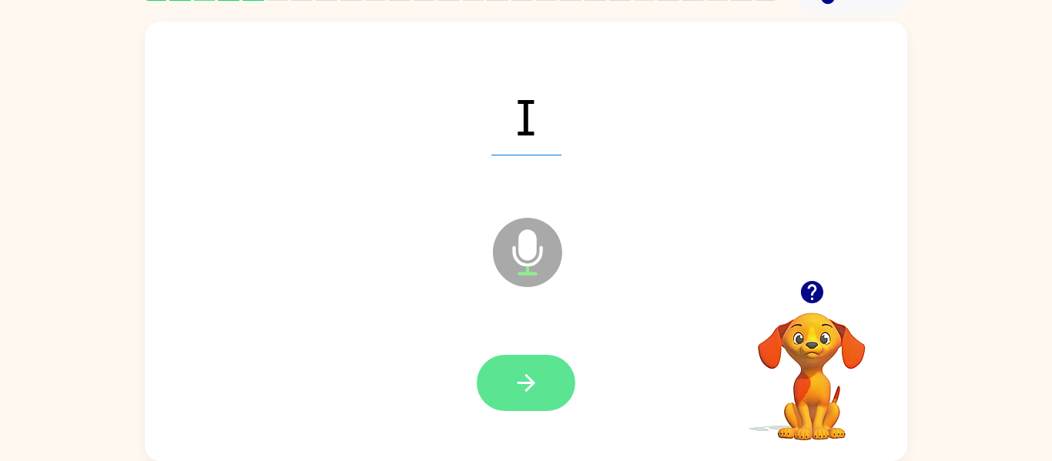
click at [504, 356] on button "button" at bounding box center [526, 383] width 99 height 56
click at [514, 375] on icon "button" at bounding box center [526, 383] width 27 height 27
click at [531, 394] on icon "button" at bounding box center [526, 383] width 27 height 27
click at [525, 380] on icon "button" at bounding box center [526, 383] width 27 height 27
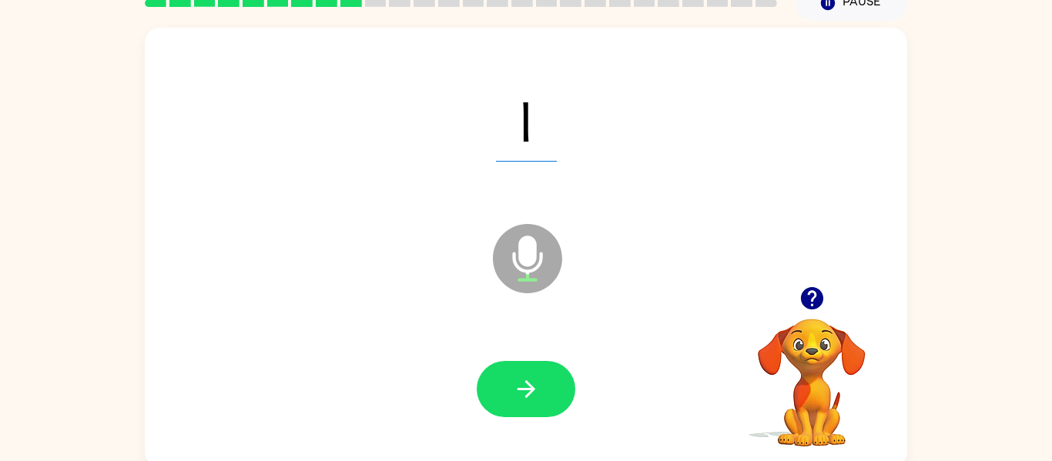
scroll to position [73, 0]
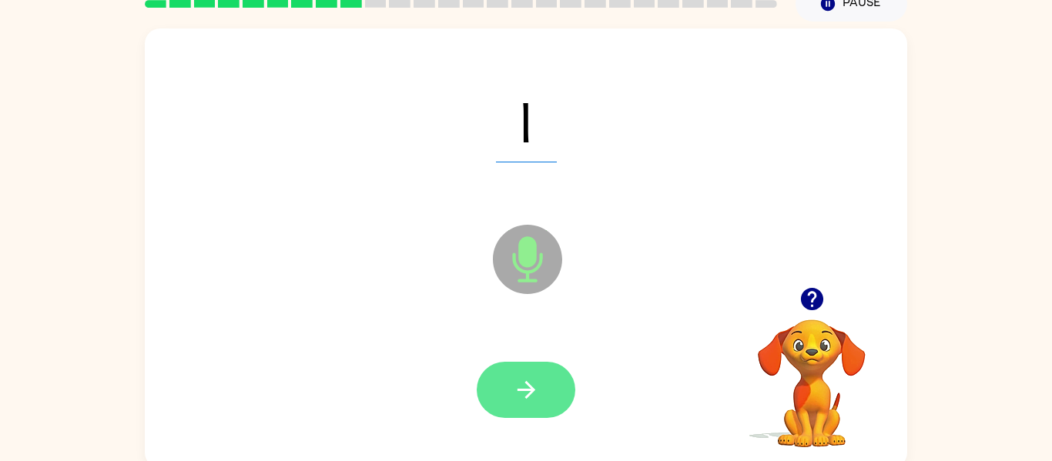
click at [534, 370] on button "button" at bounding box center [526, 390] width 99 height 56
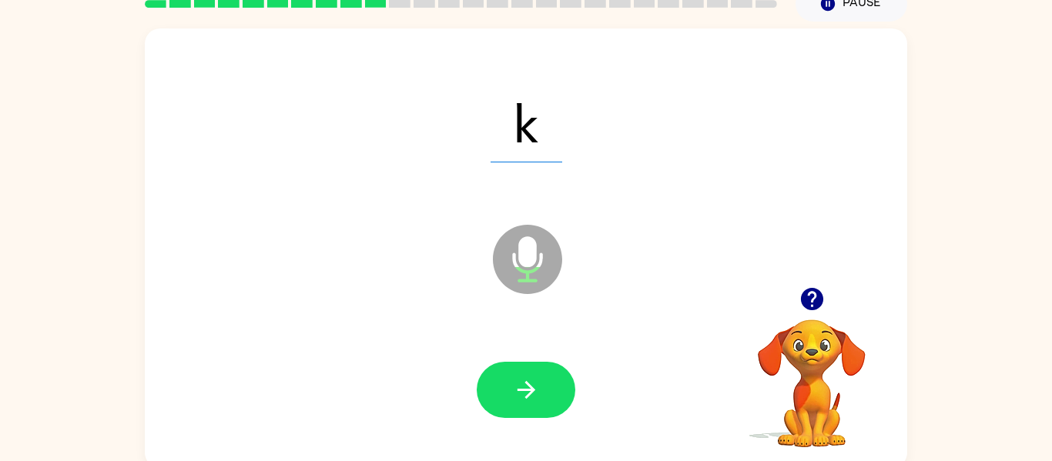
scroll to position [80, 0]
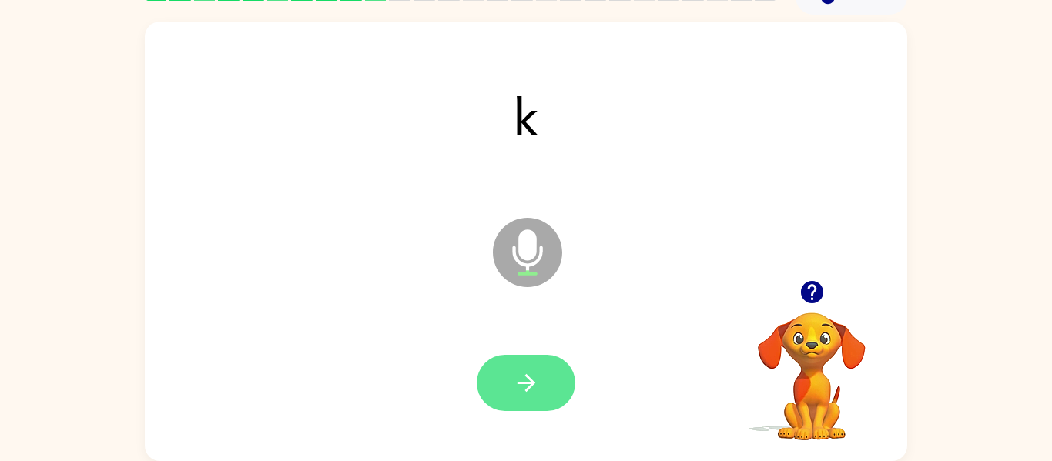
click at [518, 405] on button "button" at bounding box center [526, 383] width 99 height 56
click at [537, 370] on icon "button" at bounding box center [526, 383] width 27 height 27
click at [523, 359] on button "button" at bounding box center [526, 383] width 99 height 56
click at [534, 379] on icon "button" at bounding box center [526, 383] width 27 height 27
click at [530, 374] on icon "button" at bounding box center [526, 383] width 27 height 27
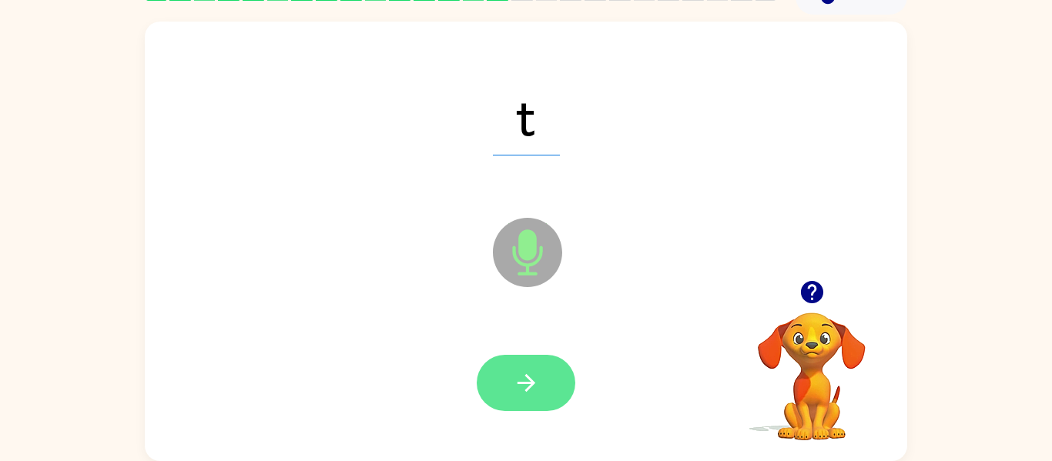
click at [513, 393] on icon "button" at bounding box center [526, 383] width 27 height 27
click at [507, 385] on button "button" at bounding box center [526, 383] width 99 height 56
click at [542, 380] on button "button" at bounding box center [526, 383] width 99 height 56
click at [518, 363] on button "button" at bounding box center [526, 383] width 99 height 56
click at [523, 357] on button "button" at bounding box center [526, 383] width 99 height 56
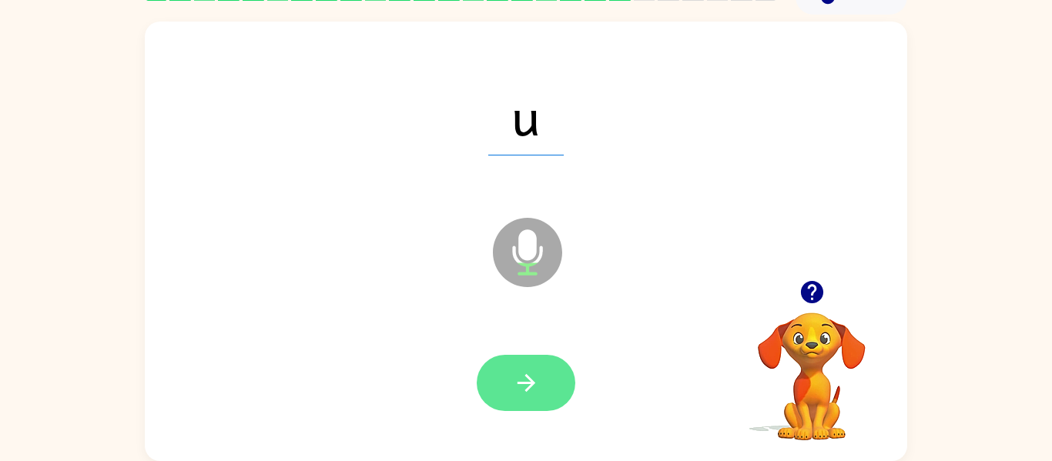
click at [522, 386] on icon "button" at bounding box center [526, 383] width 27 height 27
click at [528, 388] on icon "button" at bounding box center [526, 383] width 18 height 18
click at [549, 379] on button "button" at bounding box center [526, 383] width 99 height 56
click at [534, 372] on icon "button" at bounding box center [526, 383] width 27 height 27
click at [544, 369] on button "button" at bounding box center [526, 383] width 99 height 56
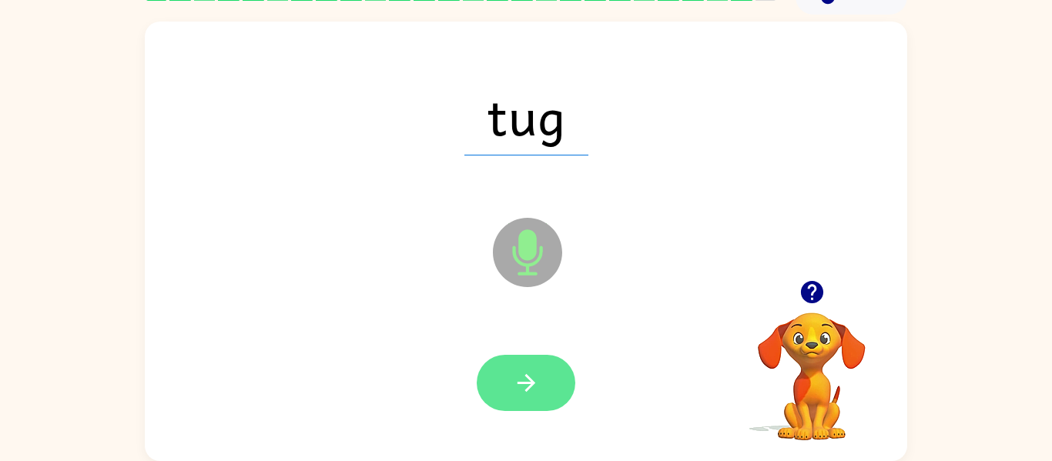
click at [523, 357] on button "button" at bounding box center [526, 383] width 99 height 56
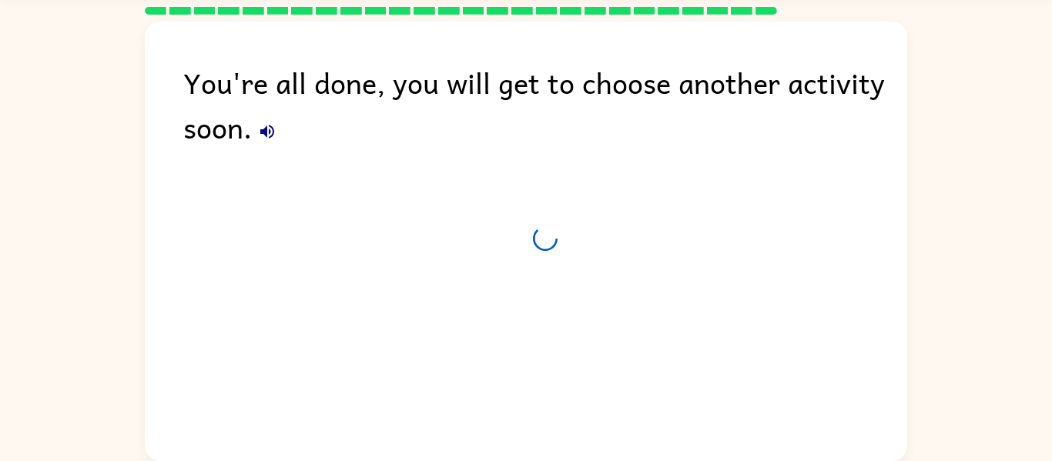
scroll to position [52, 0]
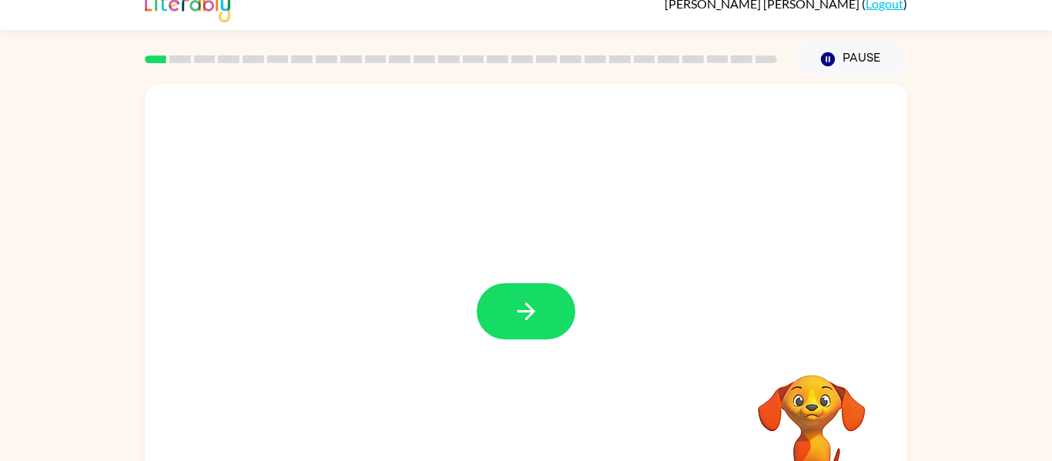
scroll to position [13, 0]
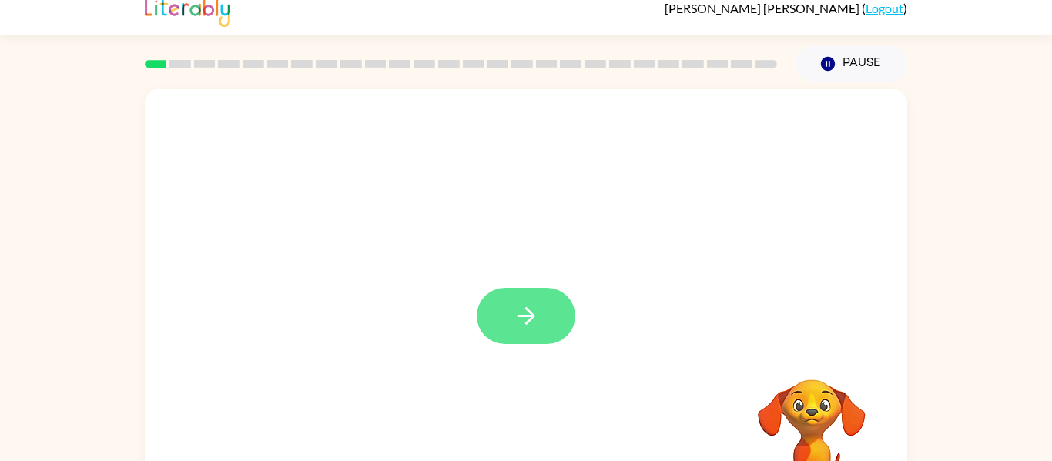
click at [544, 329] on button "button" at bounding box center [526, 316] width 99 height 56
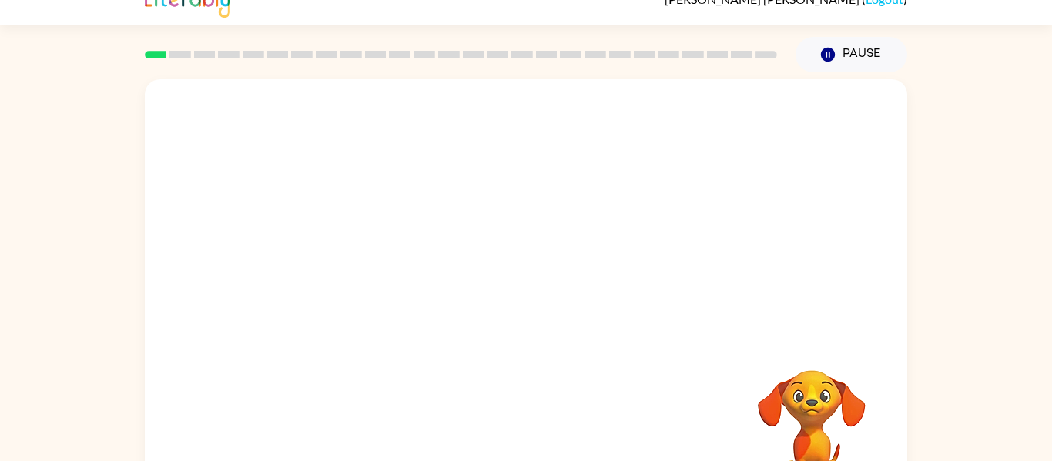
scroll to position [22, 0]
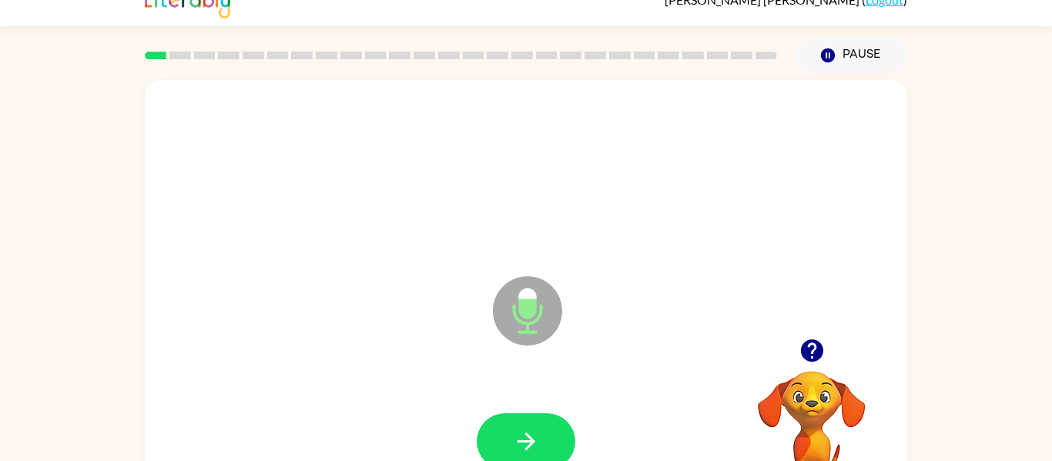
click at [574, 430] on div at bounding box center [526, 442] width 99 height 56
click at [562, 444] on button "button" at bounding box center [526, 442] width 99 height 56
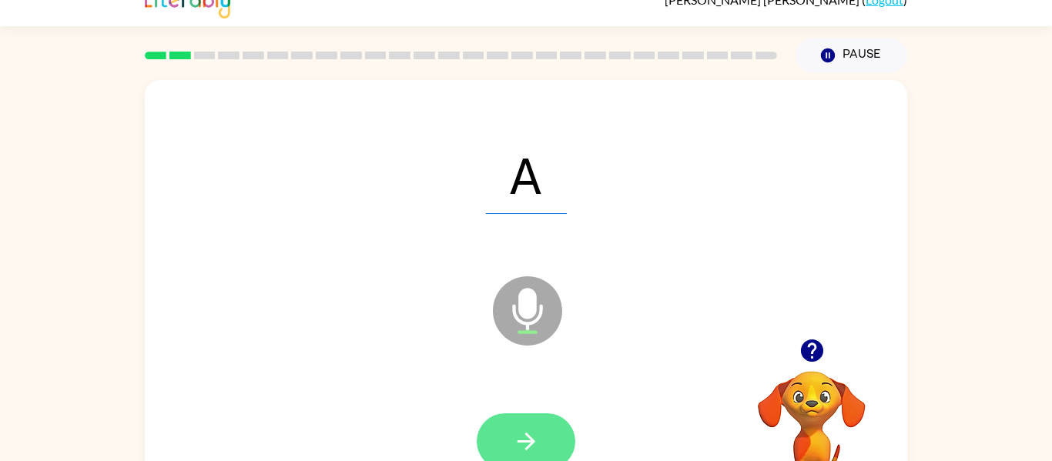
click at [519, 446] on icon "button" at bounding box center [526, 441] width 27 height 27
click at [523, 432] on icon "button" at bounding box center [526, 441] width 27 height 27
click at [525, 420] on button "button" at bounding box center [526, 442] width 99 height 56
click at [541, 434] on button "button" at bounding box center [526, 442] width 99 height 56
click at [525, 444] on icon "button" at bounding box center [526, 441] width 27 height 27
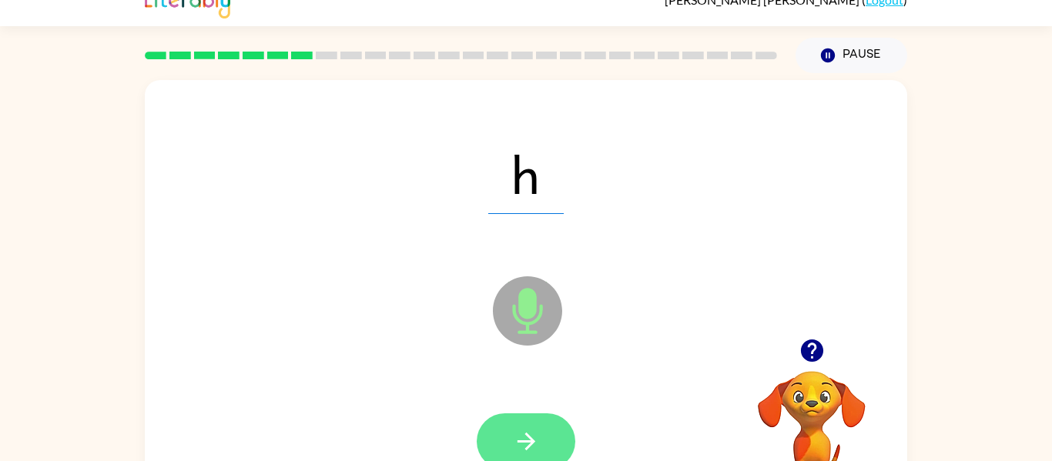
click at [536, 435] on icon "button" at bounding box center [526, 441] width 27 height 27
click at [520, 439] on icon "button" at bounding box center [526, 441] width 27 height 27
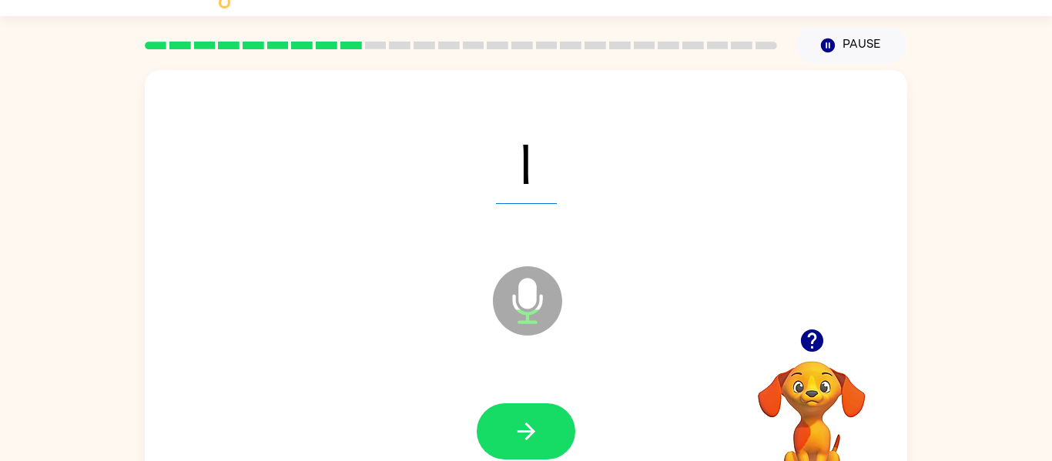
scroll to position [35, 0]
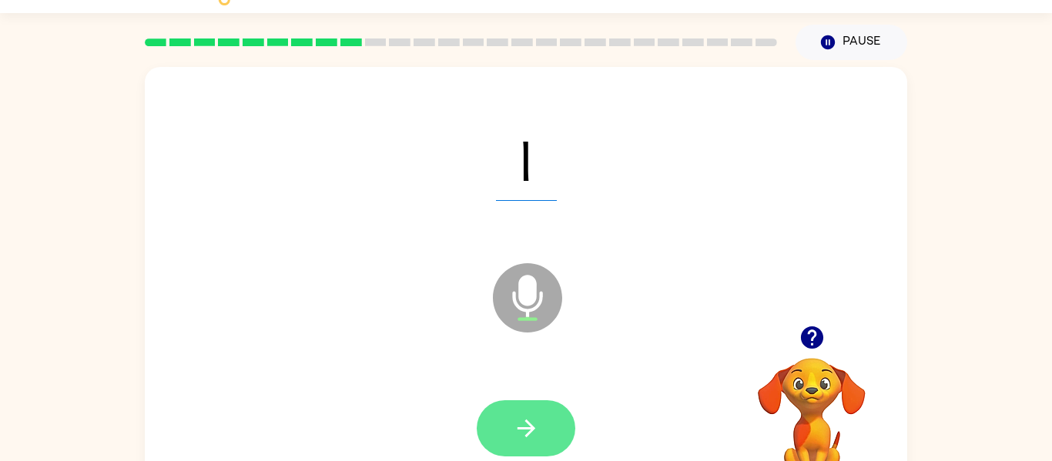
click at [551, 424] on button "button" at bounding box center [526, 428] width 99 height 56
click at [534, 446] on button "button" at bounding box center [526, 428] width 99 height 56
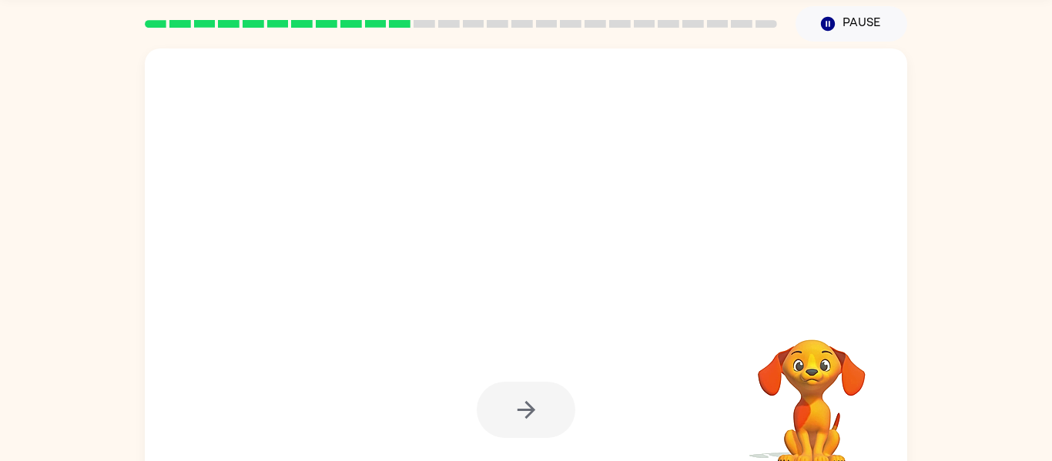
scroll to position [80, 0]
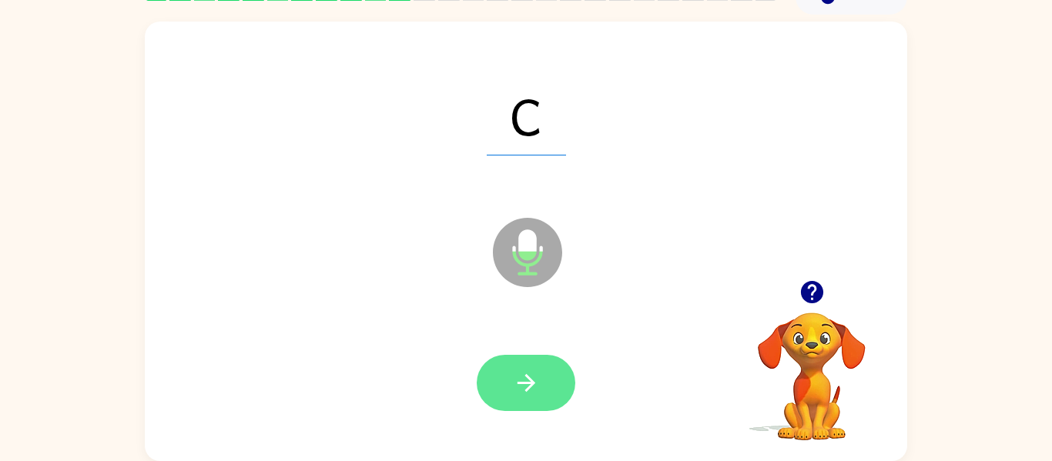
click at [538, 382] on icon "button" at bounding box center [526, 383] width 27 height 27
click at [557, 397] on button "button" at bounding box center [526, 383] width 99 height 56
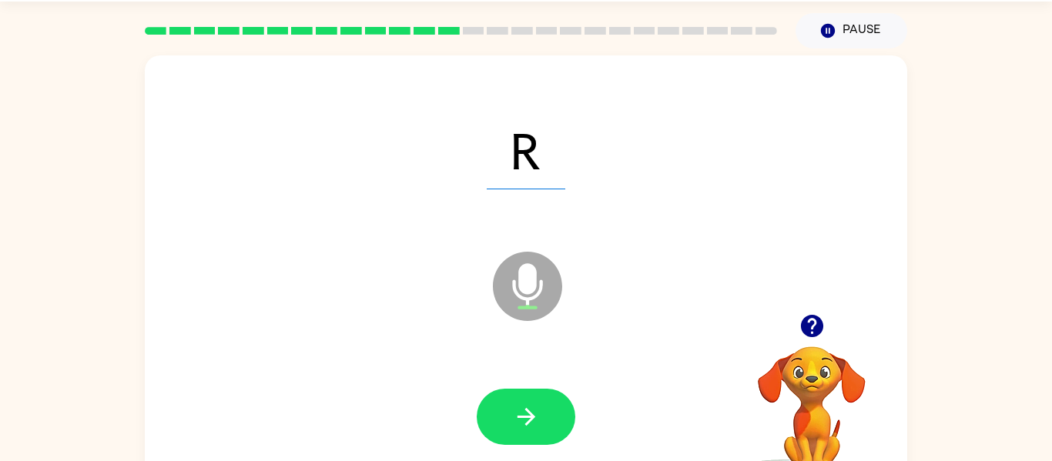
scroll to position [44, 0]
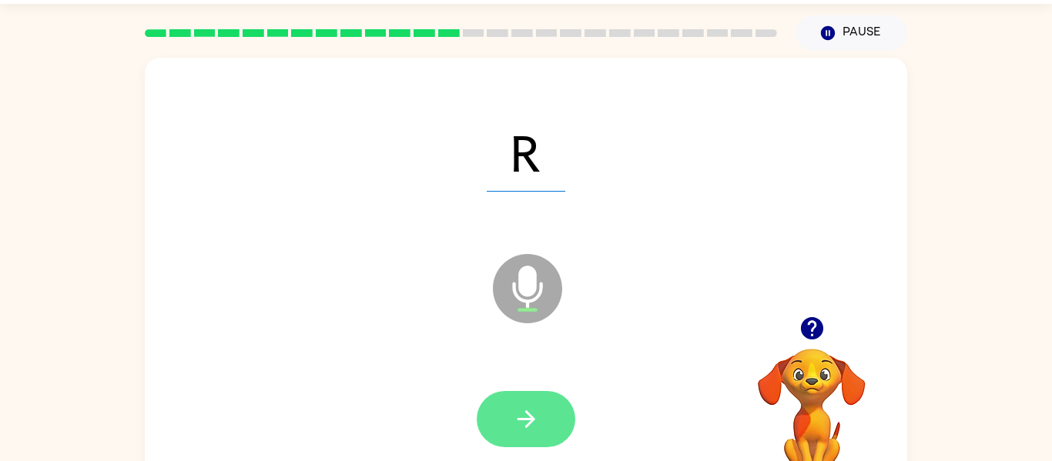
click at [509, 424] on button "button" at bounding box center [526, 419] width 99 height 56
click at [532, 423] on icon "button" at bounding box center [526, 419] width 27 height 27
click at [516, 422] on icon "button" at bounding box center [526, 419] width 27 height 27
click at [541, 423] on button "button" at bounding box center [526, 419] width 99 height 56
click at [539, 426] on icon "button" at bounding box center [526, 419] width 27 height 27
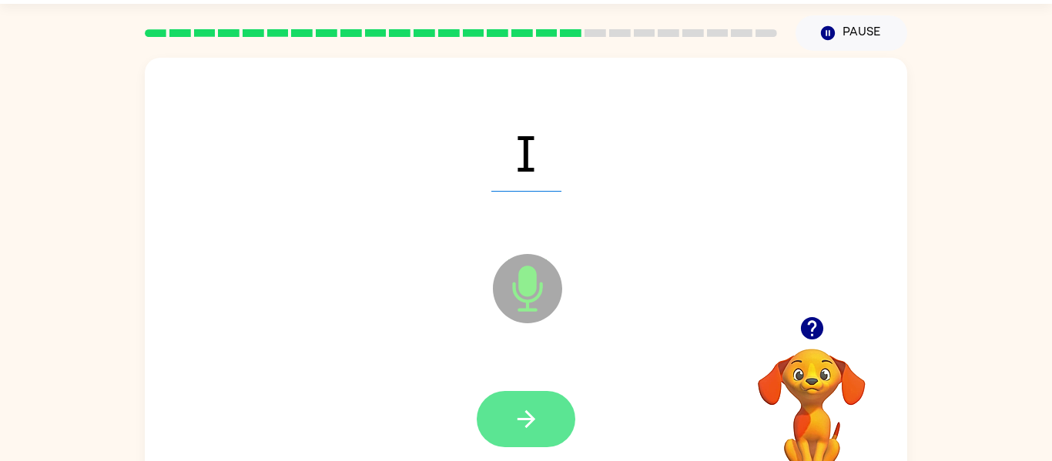
click at [538, 421] on icon "button" at bounding box center [526, 419] width 27 height 27
click at [551, 402] on button "button" at bounding box center [526, 419] width 99 height 56
click at [529, 427] on icon "button" at bounding box center [526, 419] width 27 height 27
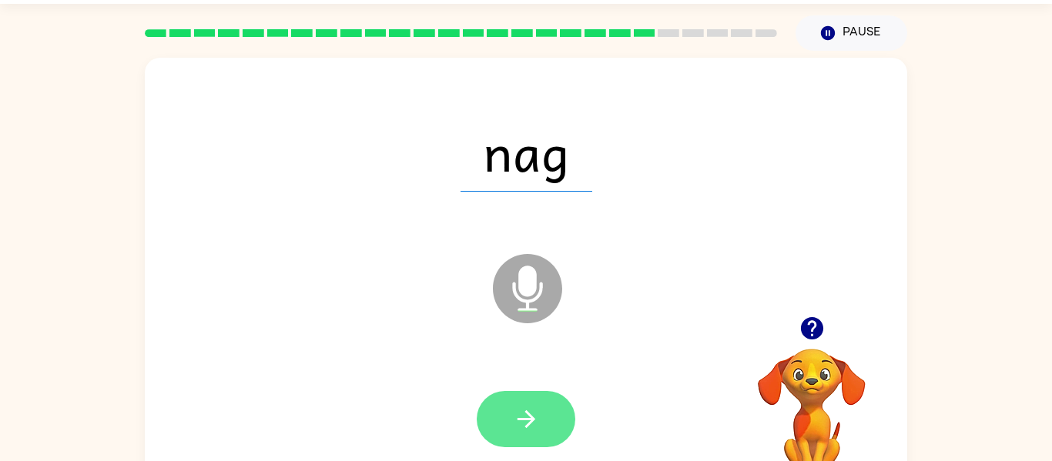
click at [528, 415] on icon "button" at bounding box center [526, 419] width 27 height 27
click at [541, 427] on button "button" at bounding box center [526, 419] width 99 height 56
click at [525, 434] on button "button" at bounding box center [526, 419] width 99 height 56
click at [515, 418] on icon "button" at bounding box center [526, 419] width 27 height 27
click at [546, 400] on button "button" at bounding box center [526, 419] width 99 height 56
